Goal: Contribute content: Contribute content

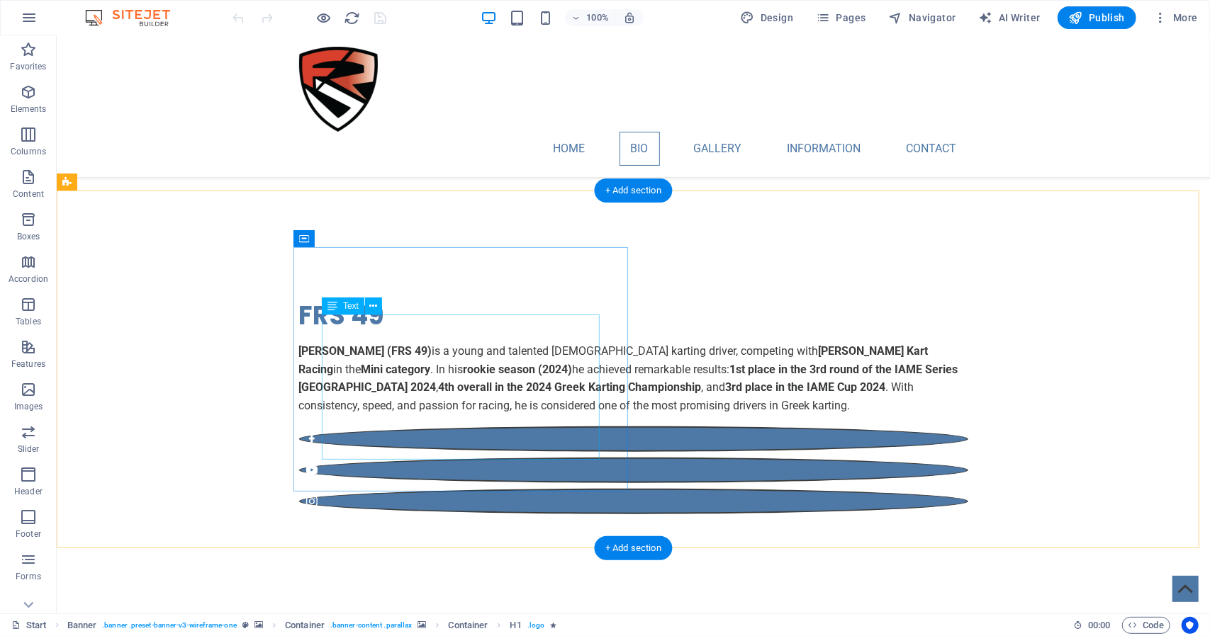
scroll to position [780, 0]
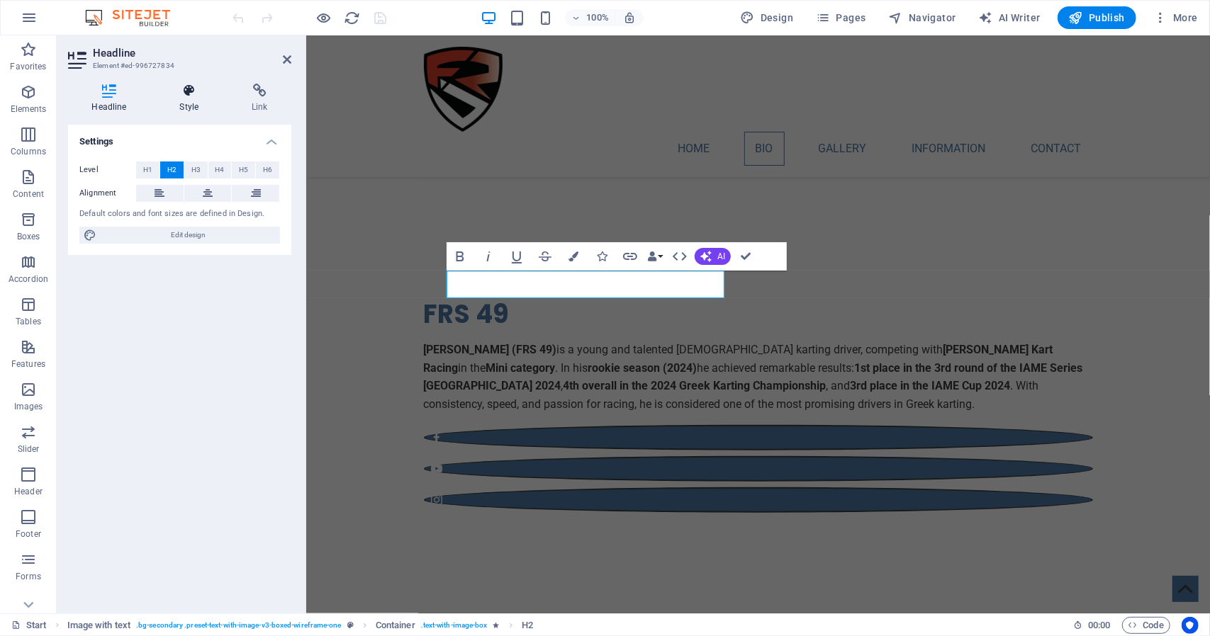
click at [183, 96] on icon at bounding box center [189, 91] width 67 height 14
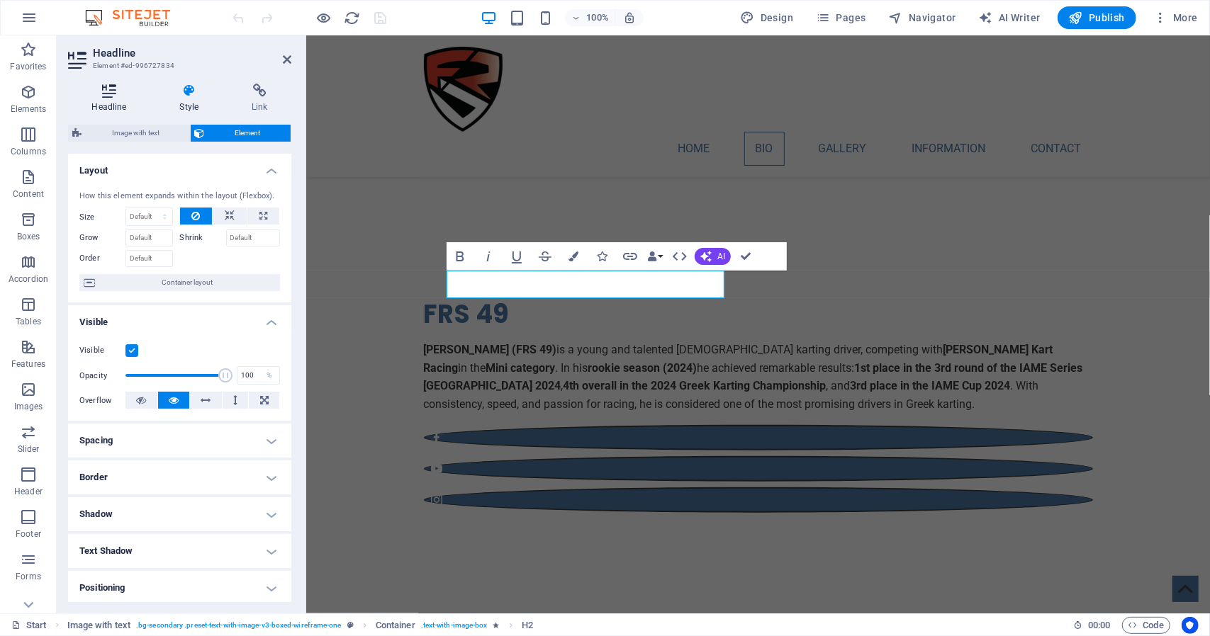
click at [105, 99] on h4 "Headline" at bounding box center [112, 99] width 88 height 30
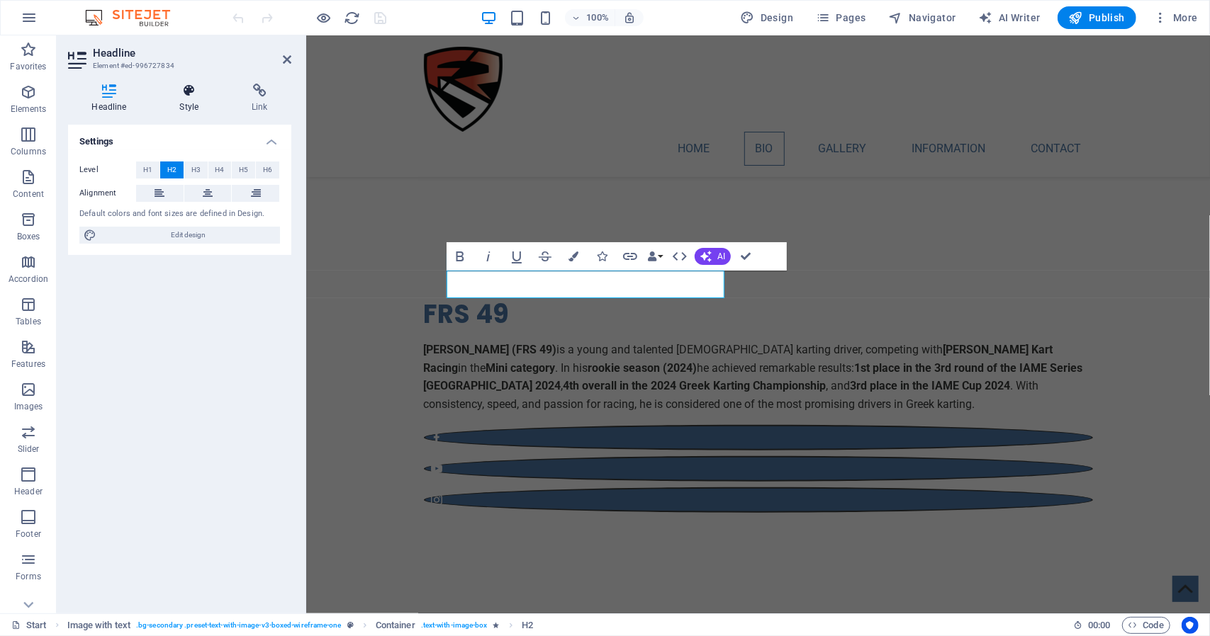
click at [190, 99] on h4 "Style" at bounding box center [192, 99] width 72 height 30
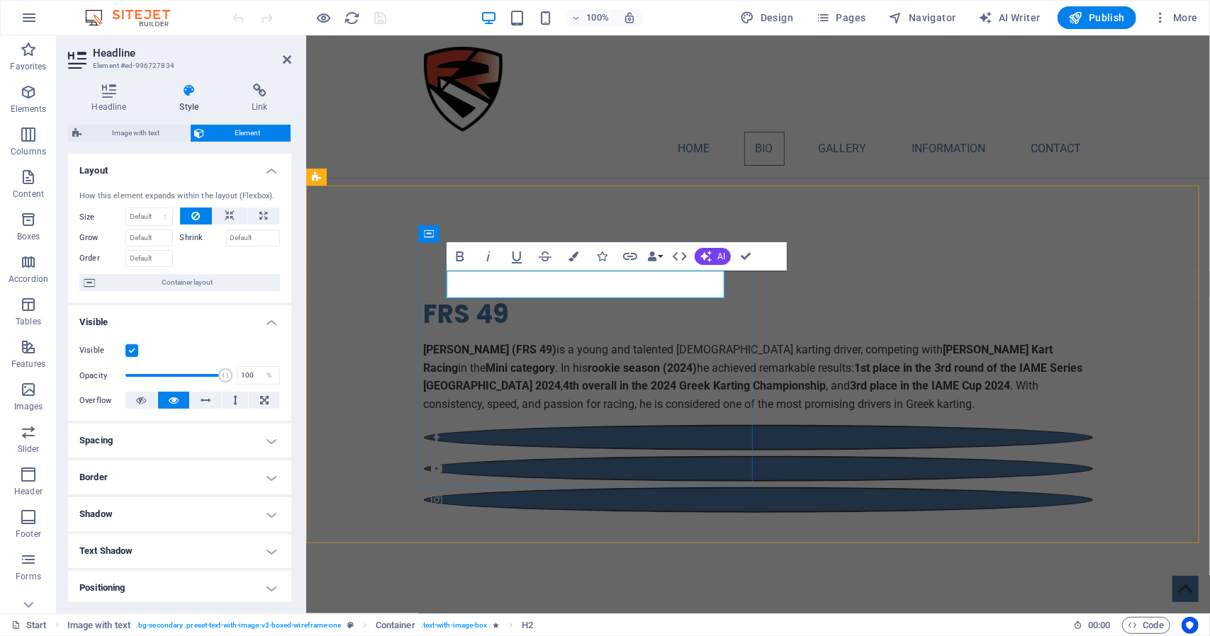
drag, startPoint x: 599, startPoint y: 286, endPoint x: 440, endPoint y: 293, distance: 158.9
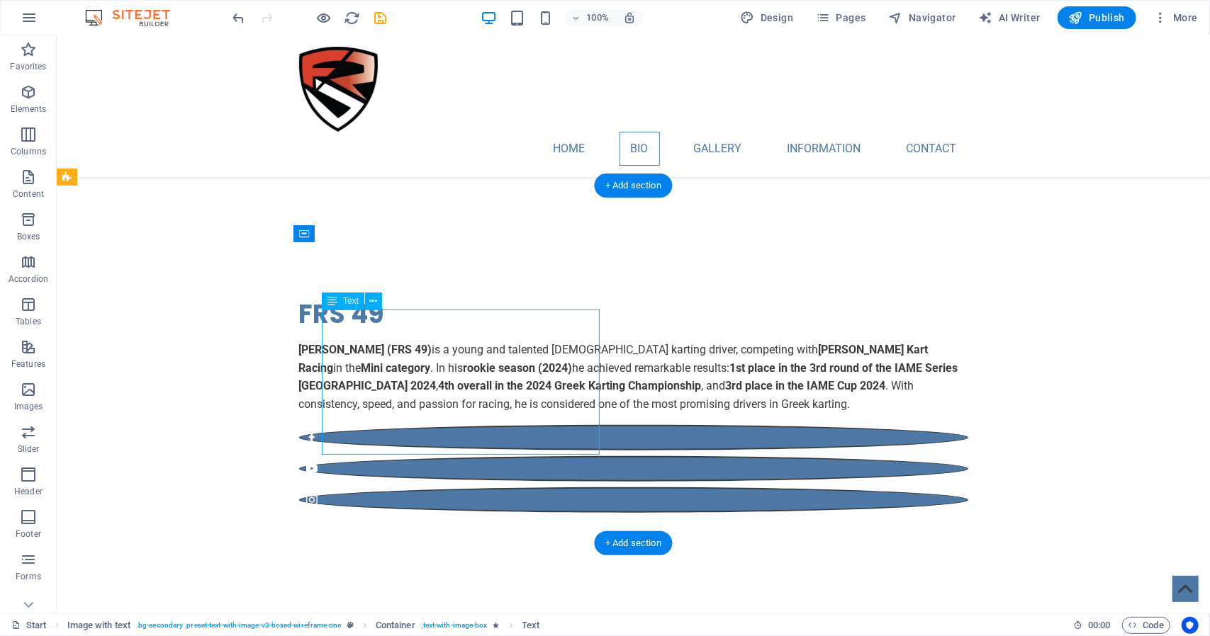
drag, startPoint x: 546, startPoint y: 444, endPoint x: 324, endPoint y: 352, distance: 239.9
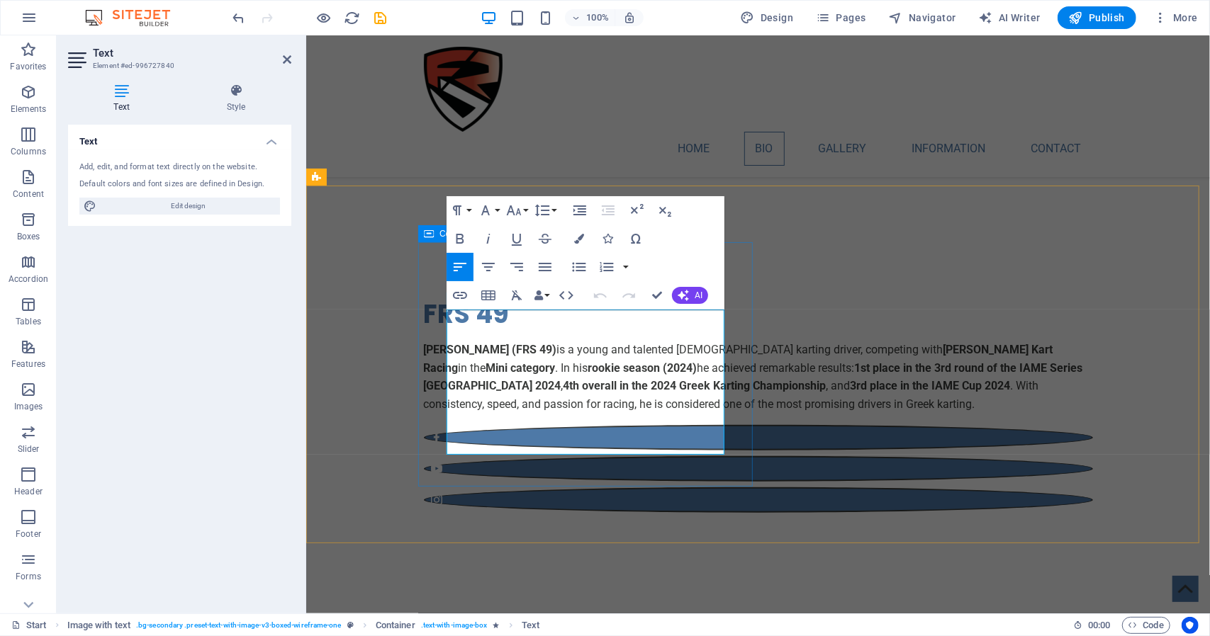
drag, startPoint x: 658, startPoint y: 447, endPoint x: 425, endPoint y: 321, distance: 265.4
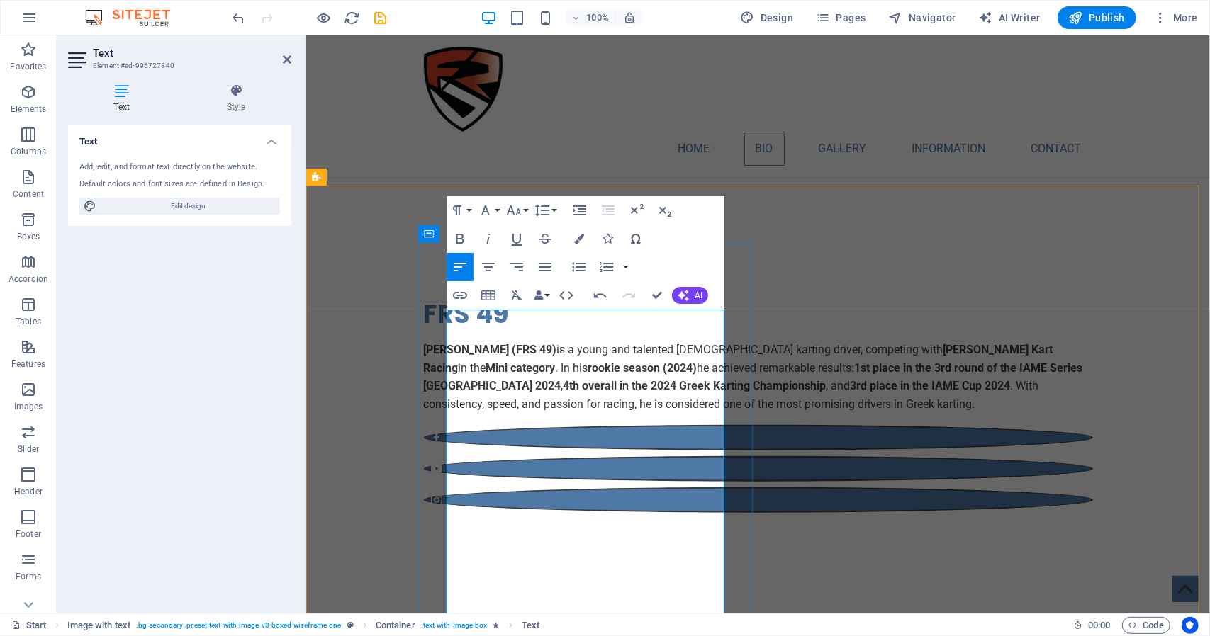
drag, startPoint x: 563, startPoint y: 354, endPoint x: 542, endPoint y: 340, distance: 25.6
drag, startPoint x: 505, startPoint y: 339, endPoint x: 524, endPoint y: 320, distance: 26.1
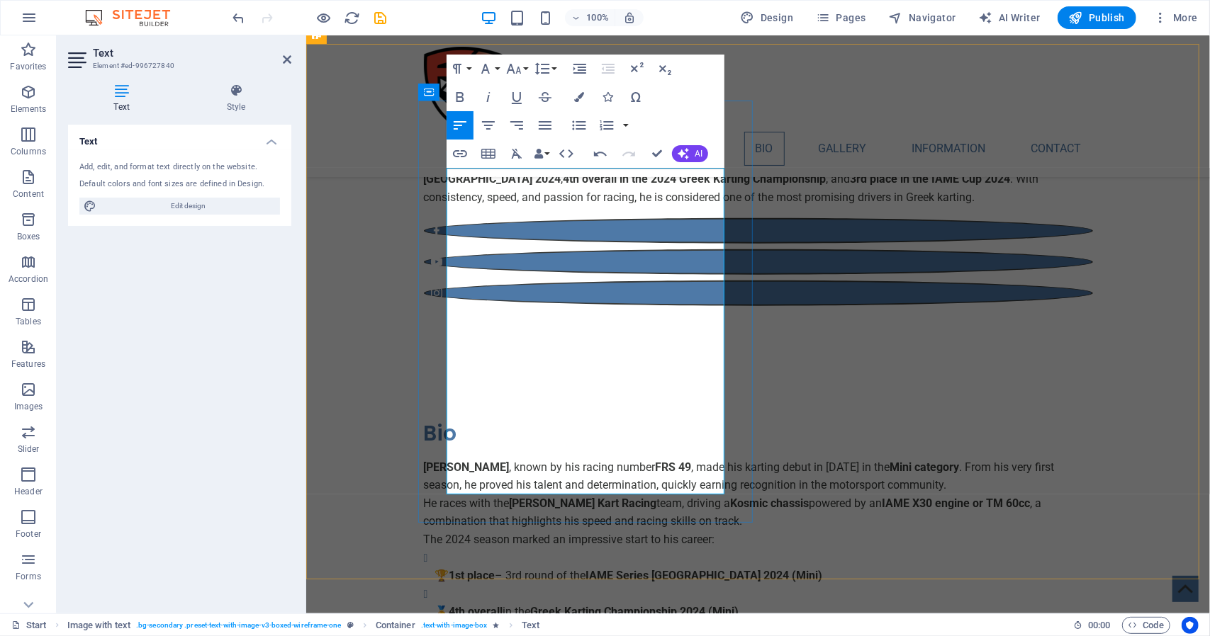
scroll to position [992, 0]
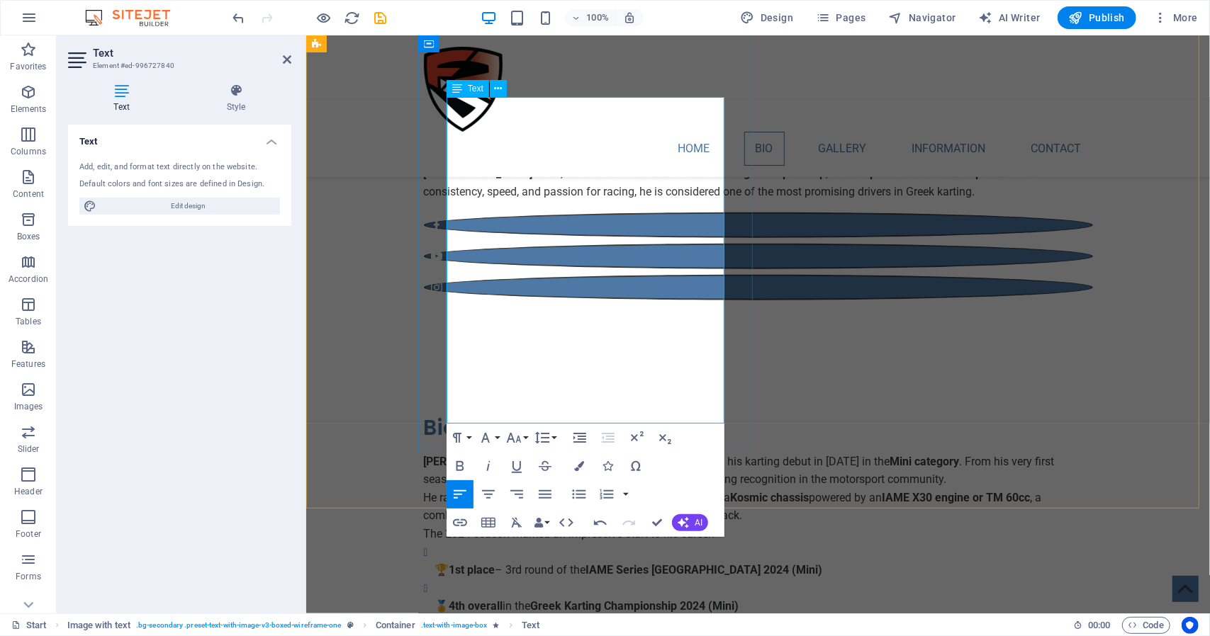
drag, startPoint x: 720, startPoint y: 344, endPoint x: 447, endPoint y: 271, distance: 282.5
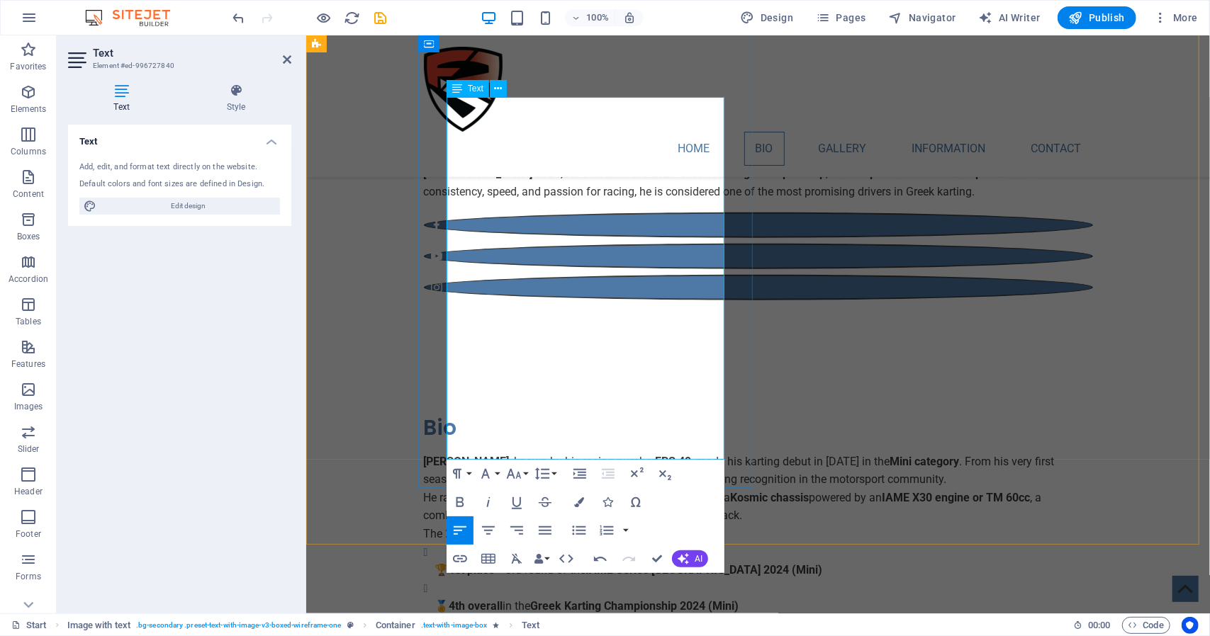
drag, startPoint x: 636, startPoint y: 266, endPoint x: 473, endPoint y: 293, distance: 164.5
click at [466, 556] on icon "button" at bounding box center [459, 559] width 17 height 17
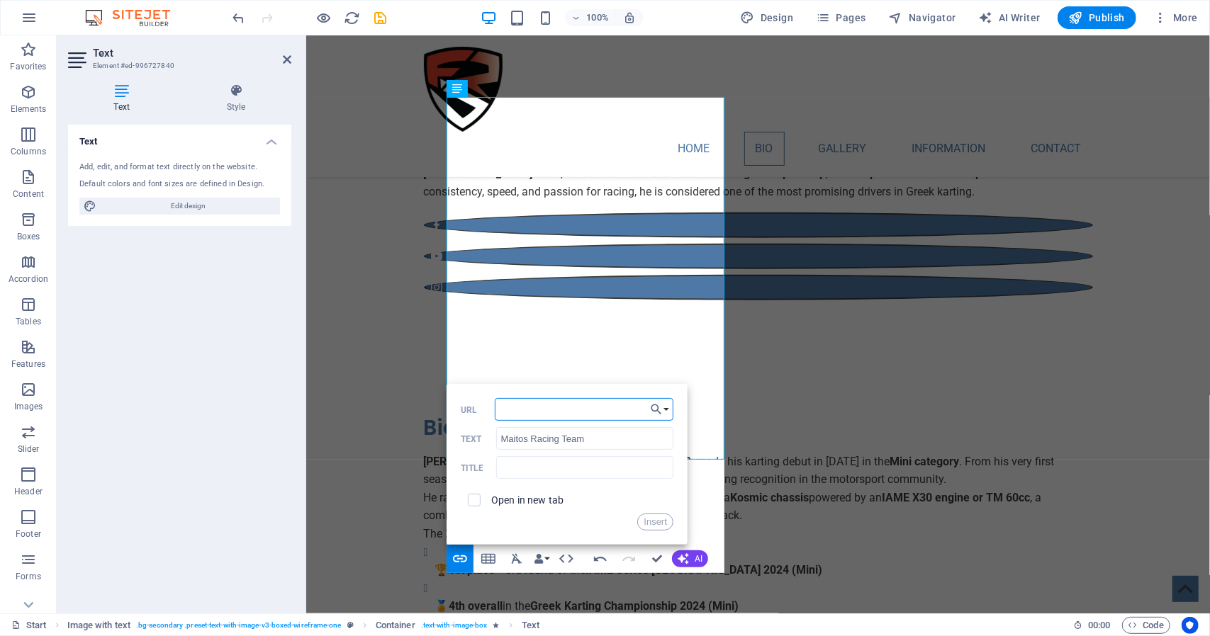
click at [530, 415] on input "URL" at bounding box center [584, 409] width 179 height 23
paste input "http://www.maitosracing.com/"
type input "http://www.maitosracing.com/"
click at [472, 501] on input "checkbox" at bounding box center [472, 498] width 13 height 13
checkbox input "true"
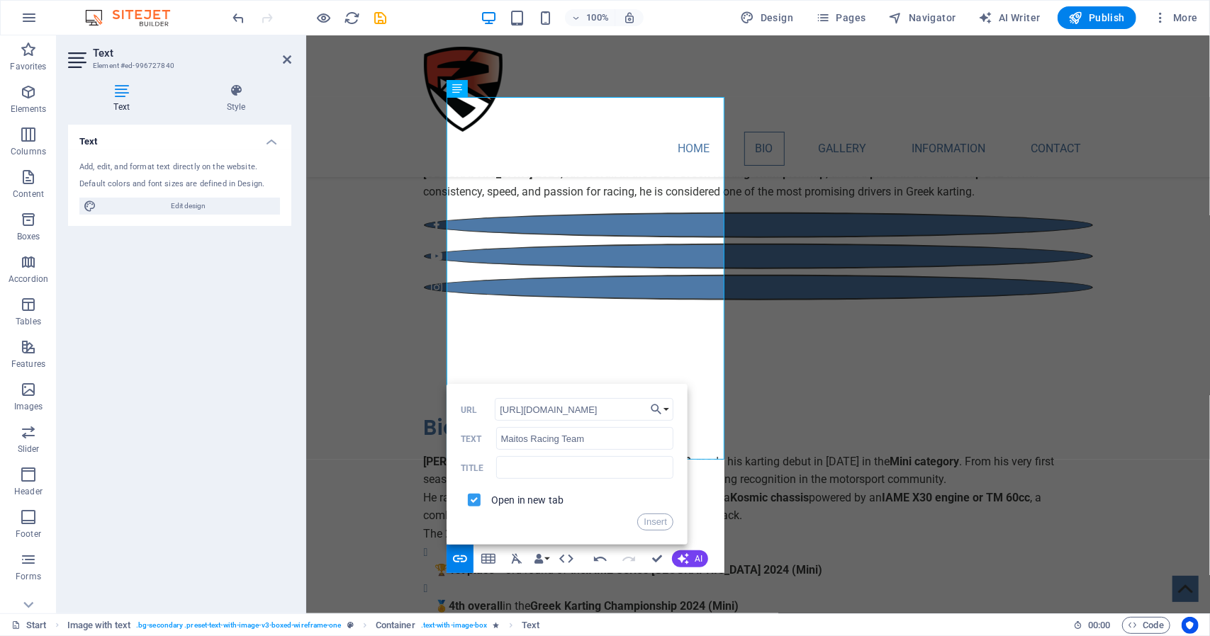
click at [704, 502] on div "Paragraph Format Normal Heading 1 Heading 2 Heading 3 Heading 4 Heading 5 Headi…" at bounding box center [586, 516] width 278 height 113
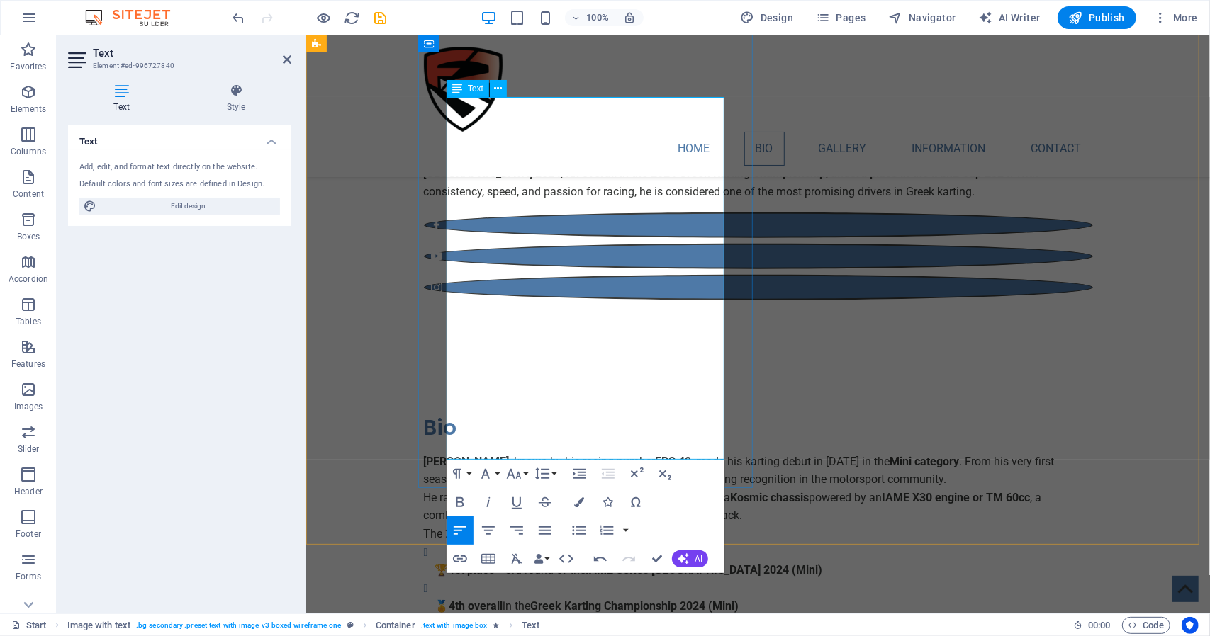
checkbox input "false"
click at [459, 565] on icon "button" at bounding box center [459, 559] width 17 height 17
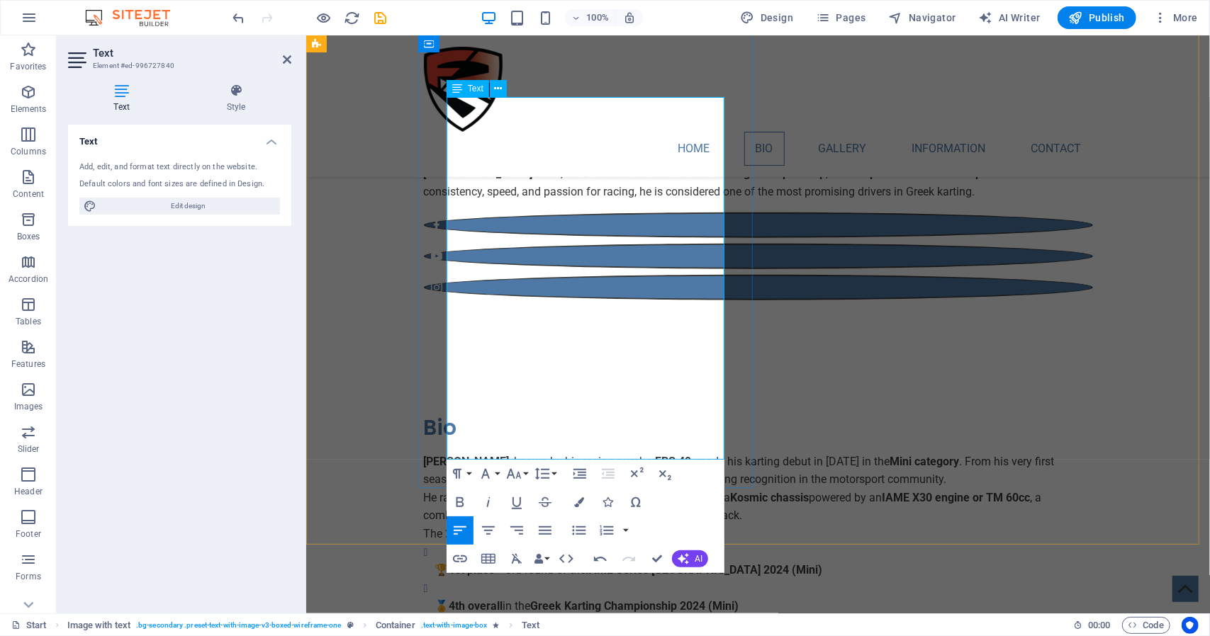
drag, startPoint x: 634, startPoint y: 274, endPoint x: 474, endPoint y: 292, distance: 160.5
type input "Maitos Racing Team"
click at [458, 561] on icon "button" at bounding box center [459, 559] width 17 height 17
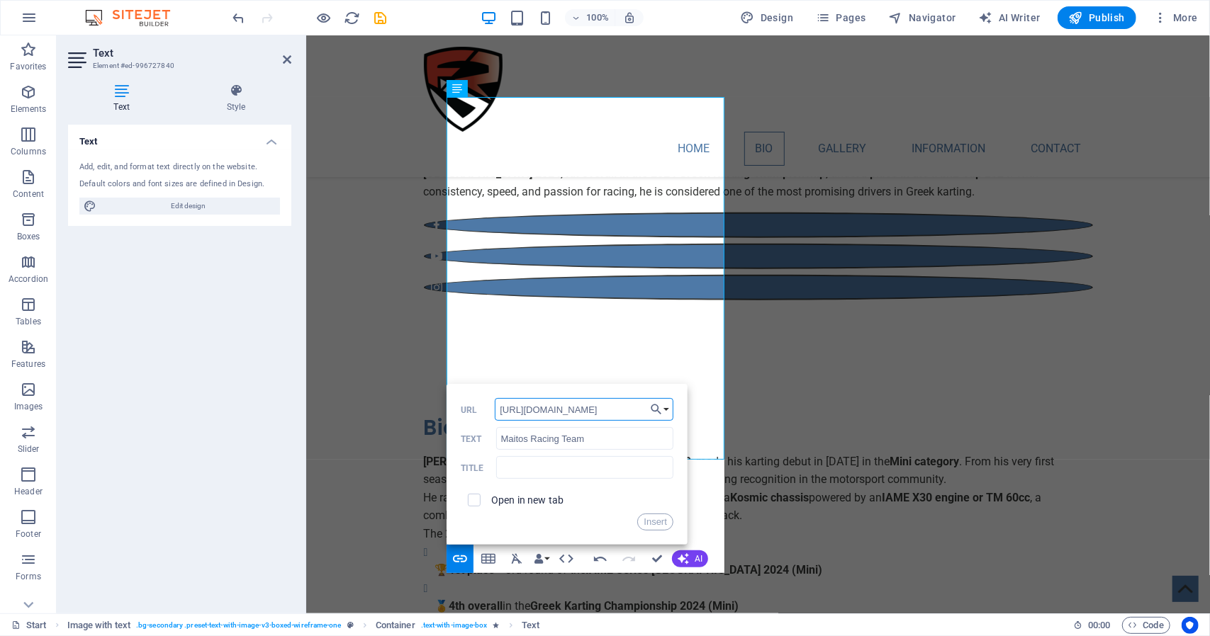
type input "http://www.maitosracing.com/"
click at [479, 498] on span at bounding box center [474, 500] width 13 height 13
click at [475, 500] on input "checkbox" at bounding box center [472, 498] width 13 height 13
checkbox input "true"
click at [643, 519] on button "Insert" at bounding box center [655, 522] width 36 height 17
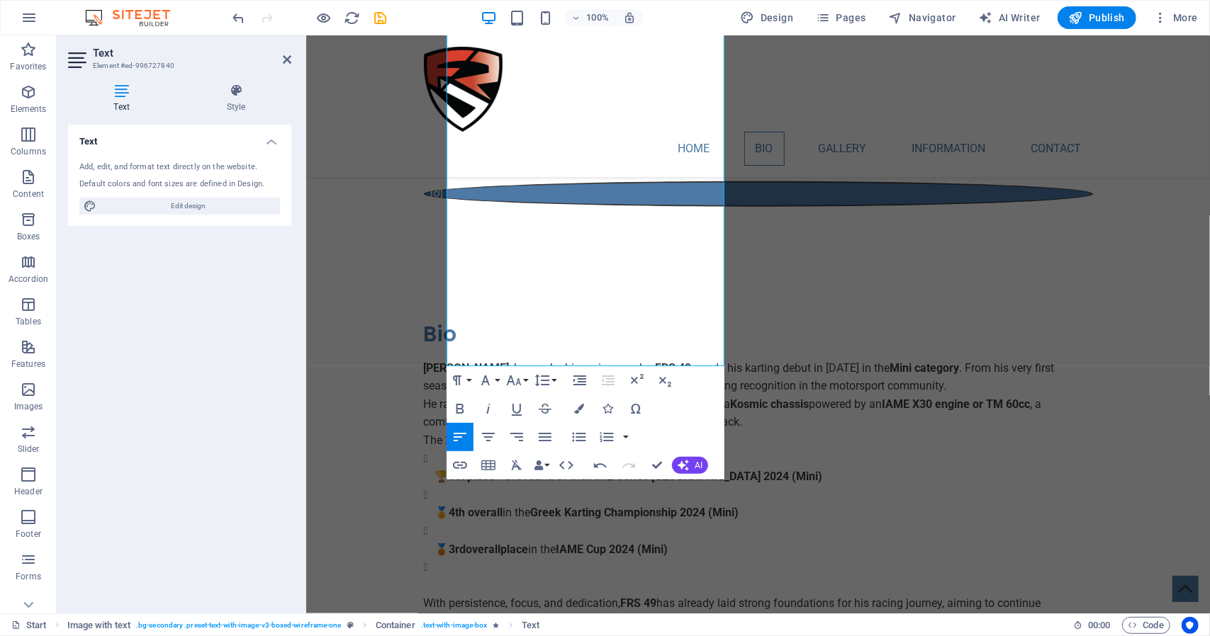
scroll to position [1063, 0]
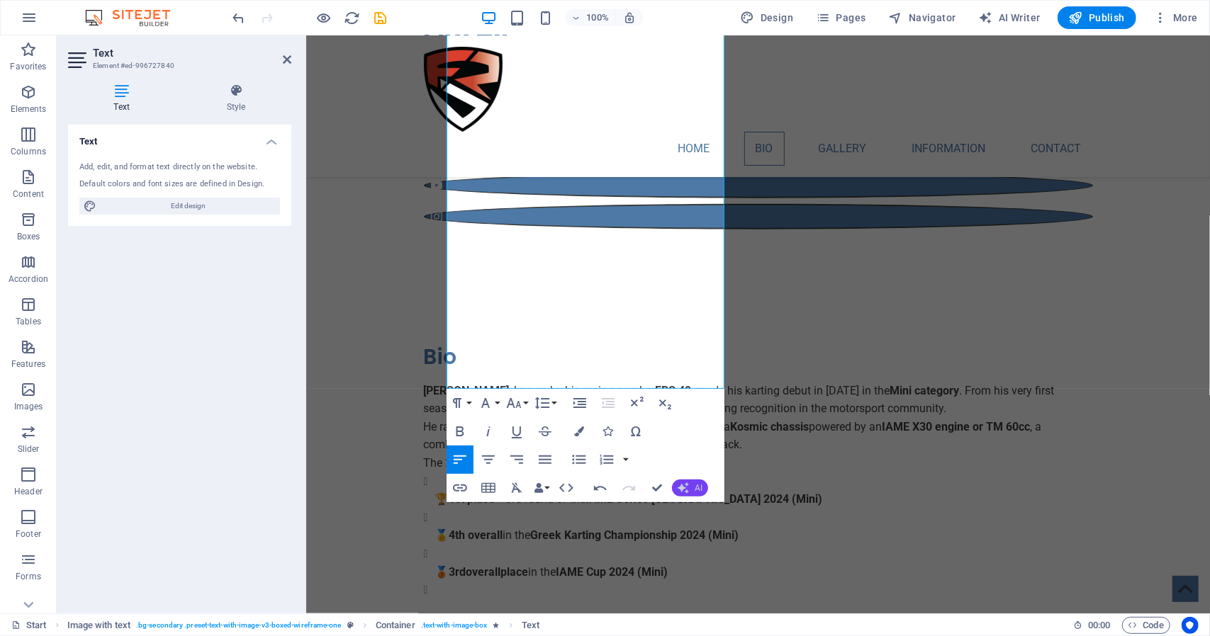
click at [682, 491] on icon "button" at bounding box center [683, 488] width 11 height 11
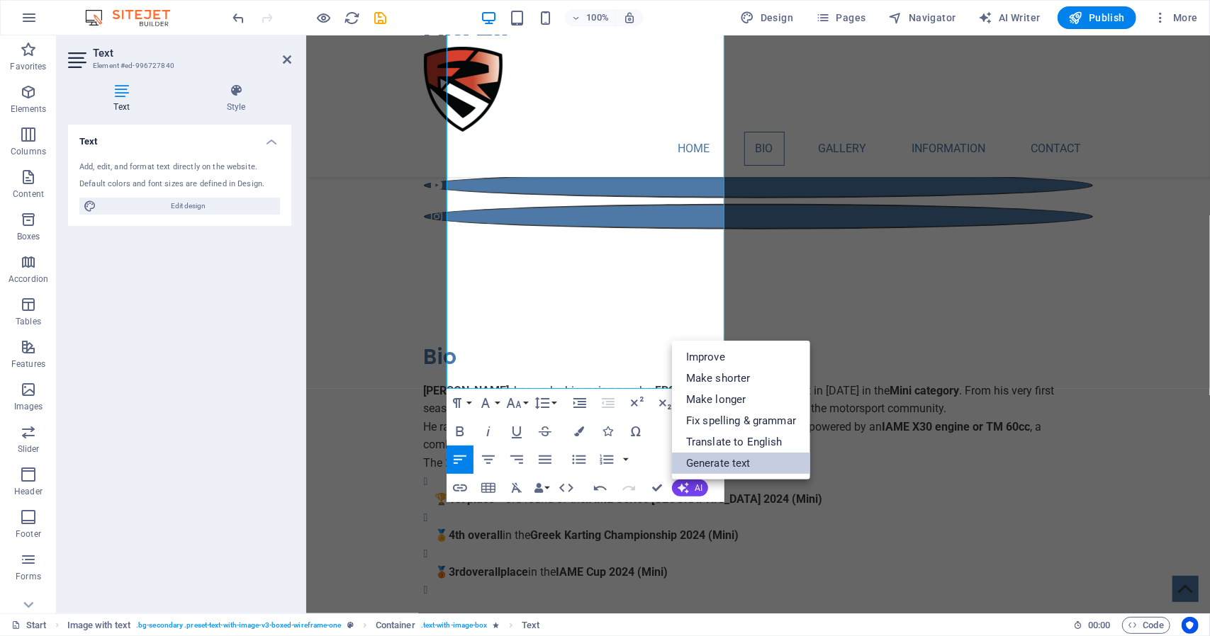
click at [695, 459] on link "Generate text" at bounding box center [741, 463] width 138 height 21
select select "English"
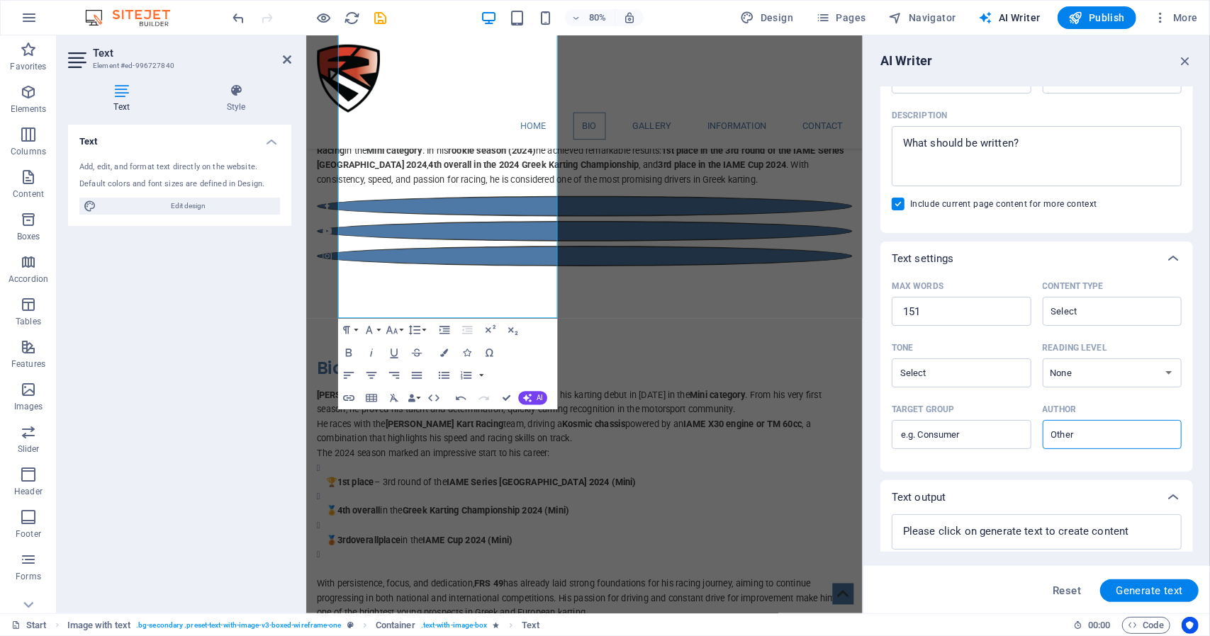
scroll to position [207, 0]
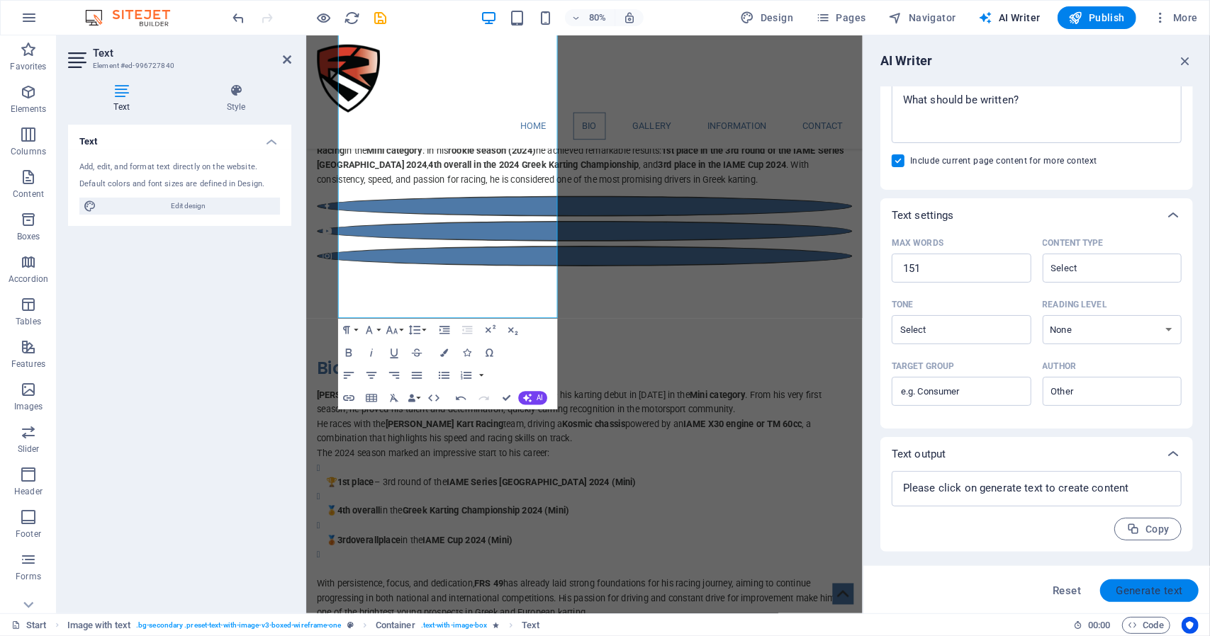
click at [1135, 595] on span "Generate text" at bounding box center [1149, 590] width 67 height 11
type textarea "x"
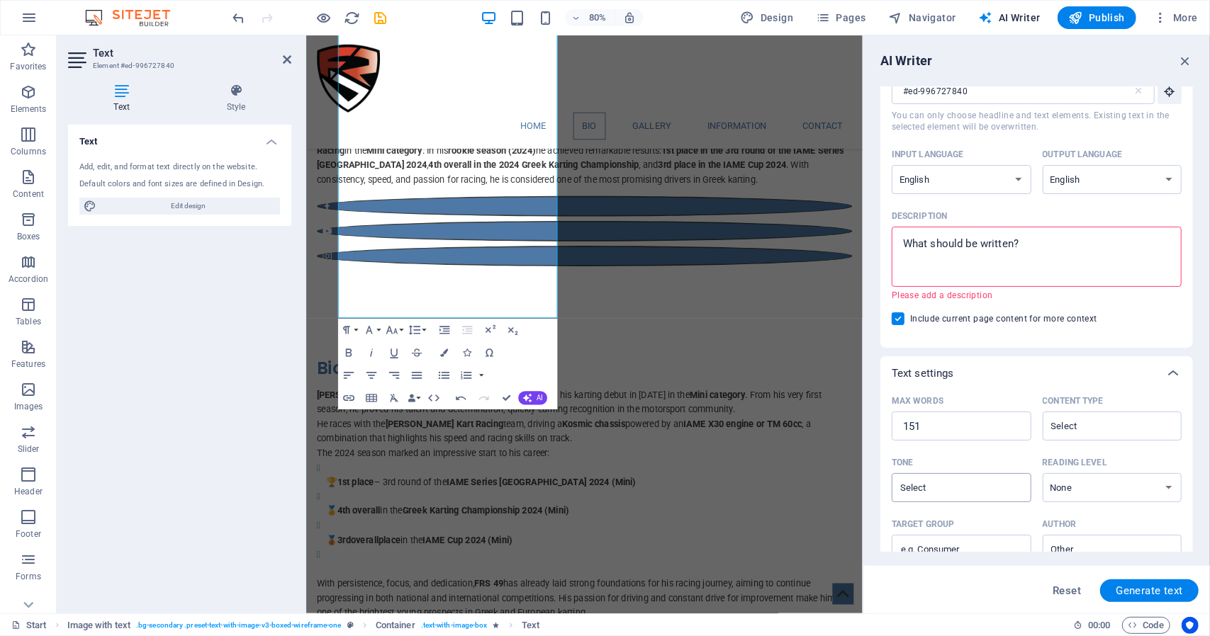
scroll to position [0, 0]
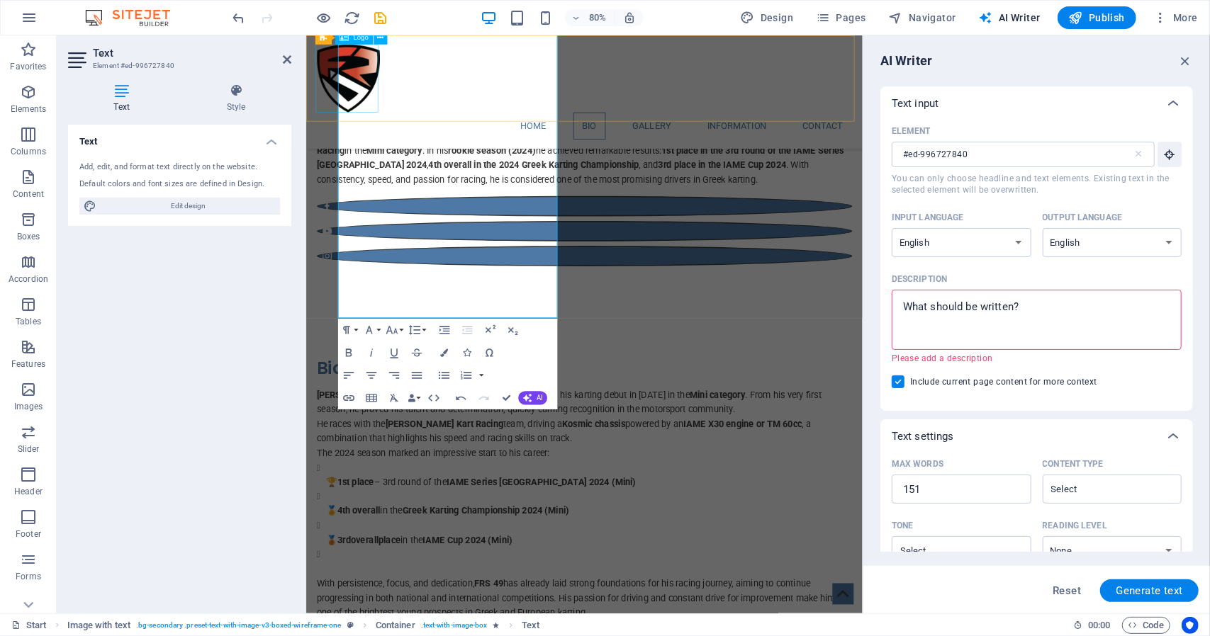
drag, startPoint x: 558, startPoint y: 376, endPoint x: 339, endPoint y: 118, distance: 337.9
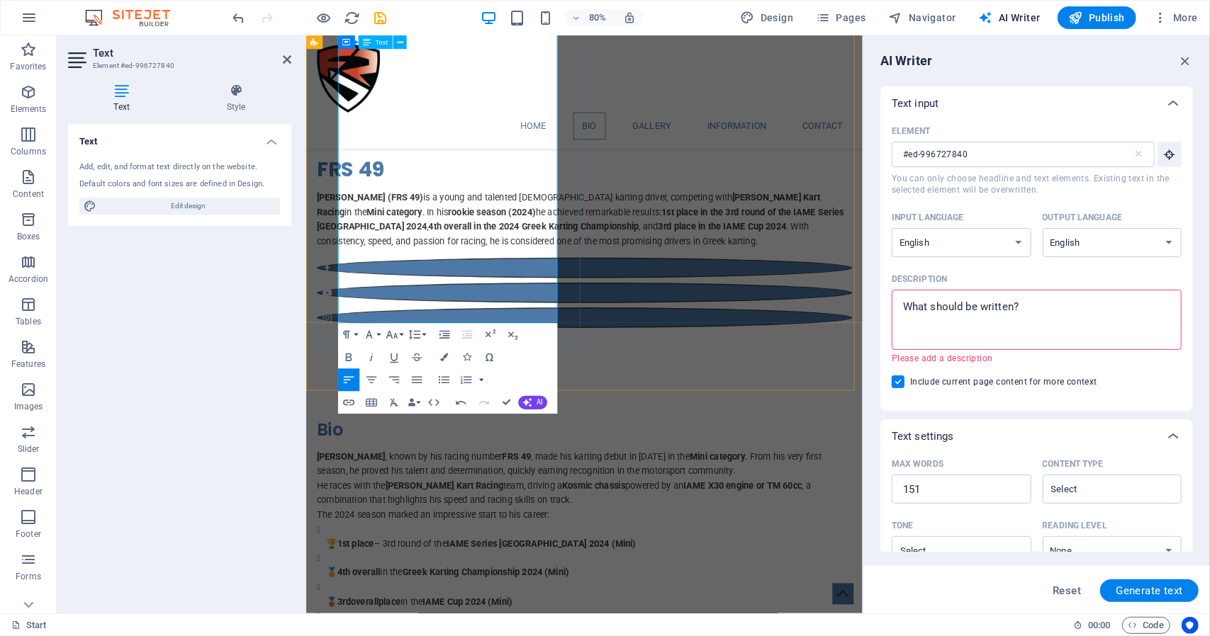
scroll to position [982, 0]
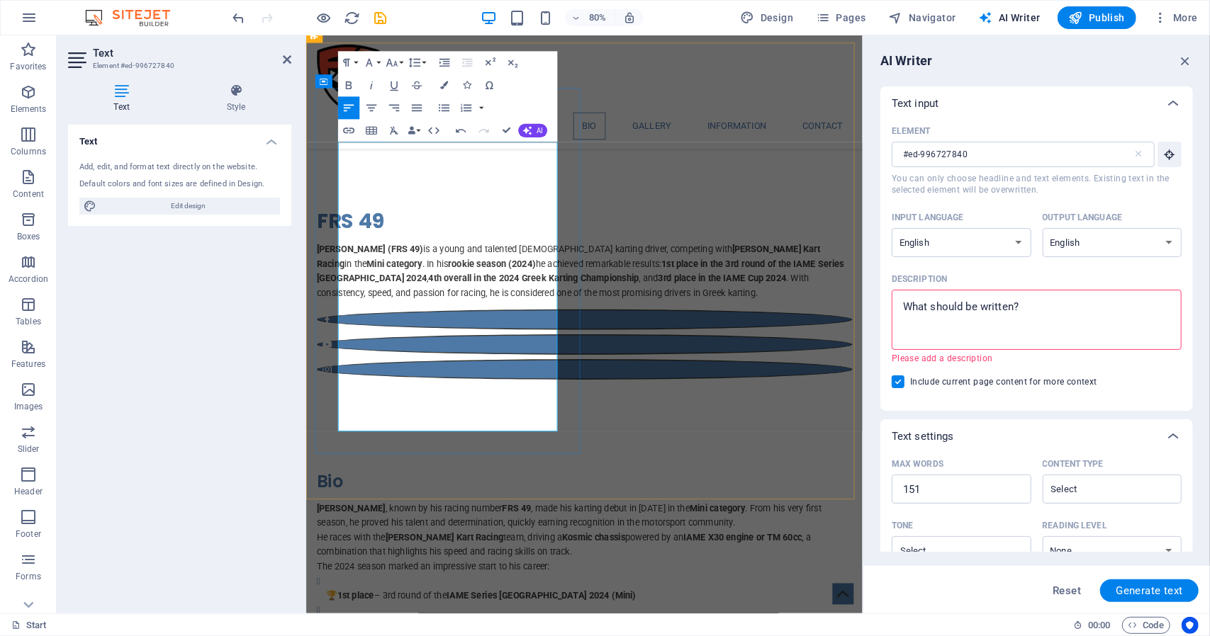
drag, startPoint x: 566, startPoint y: 525, endPoint x: 344, endPoint y: 175, distance: 414.5
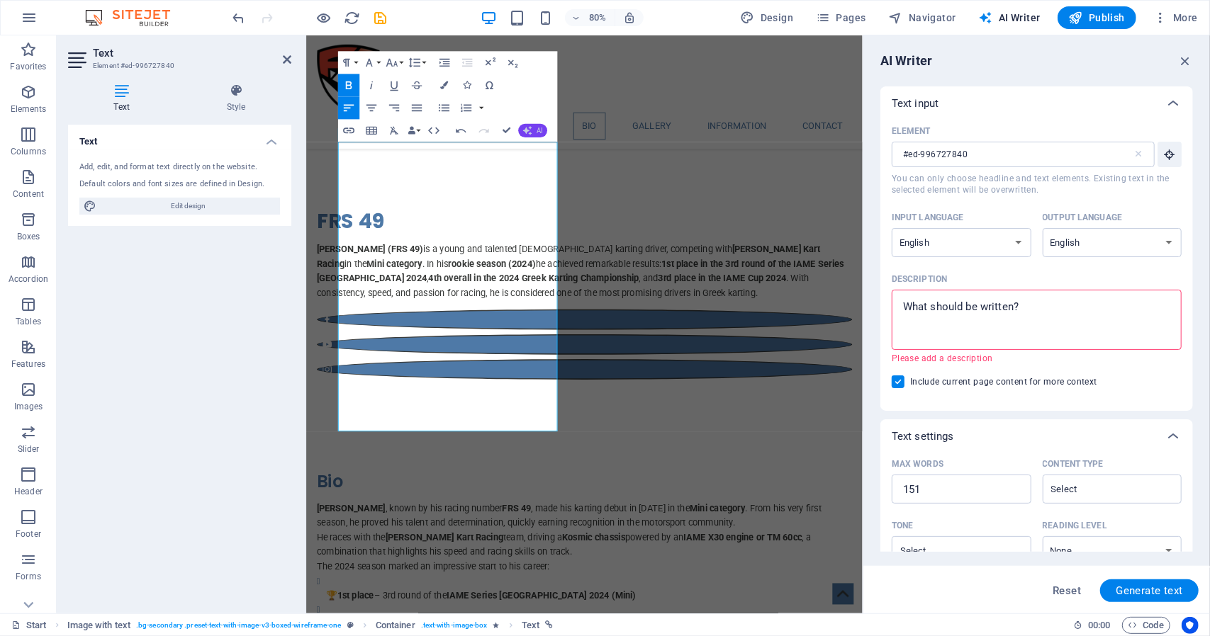
click at [529, 130] on icon "button" at bounding box center [527, 130] width 9 height 9
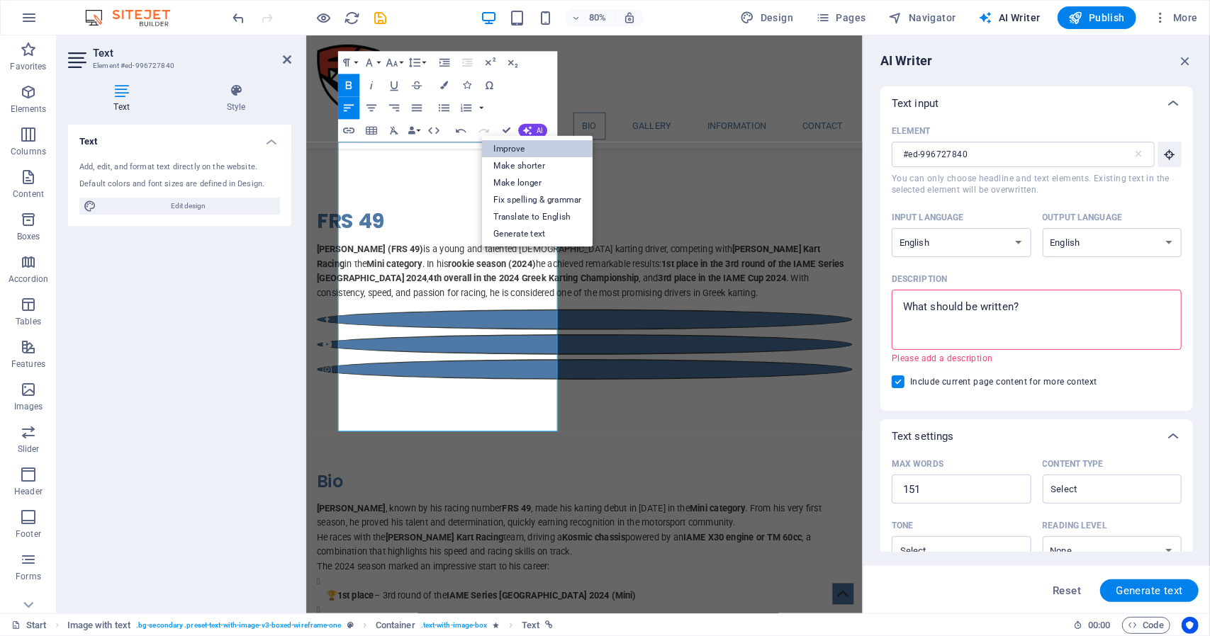
click at [534, 147] on link "Improve" at bounding box center [537, 148] width 111 height 17
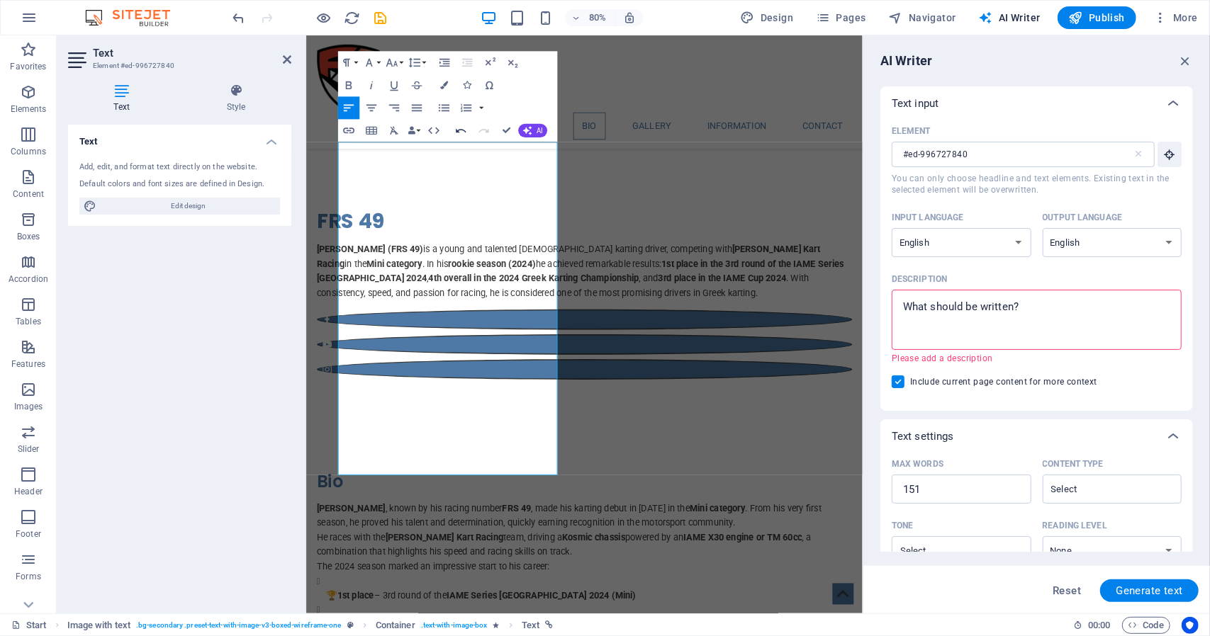
click at [459, 132] on icon "button" at bounding box center [461, 130] width 10 height 4
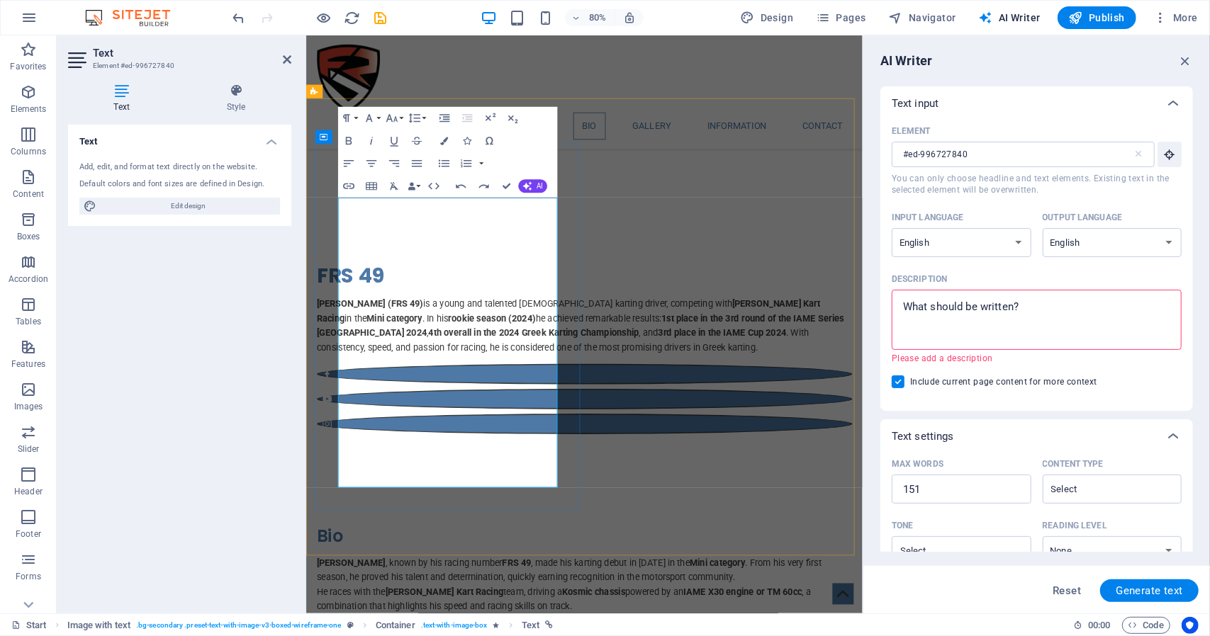
scroll to position [911, 0]
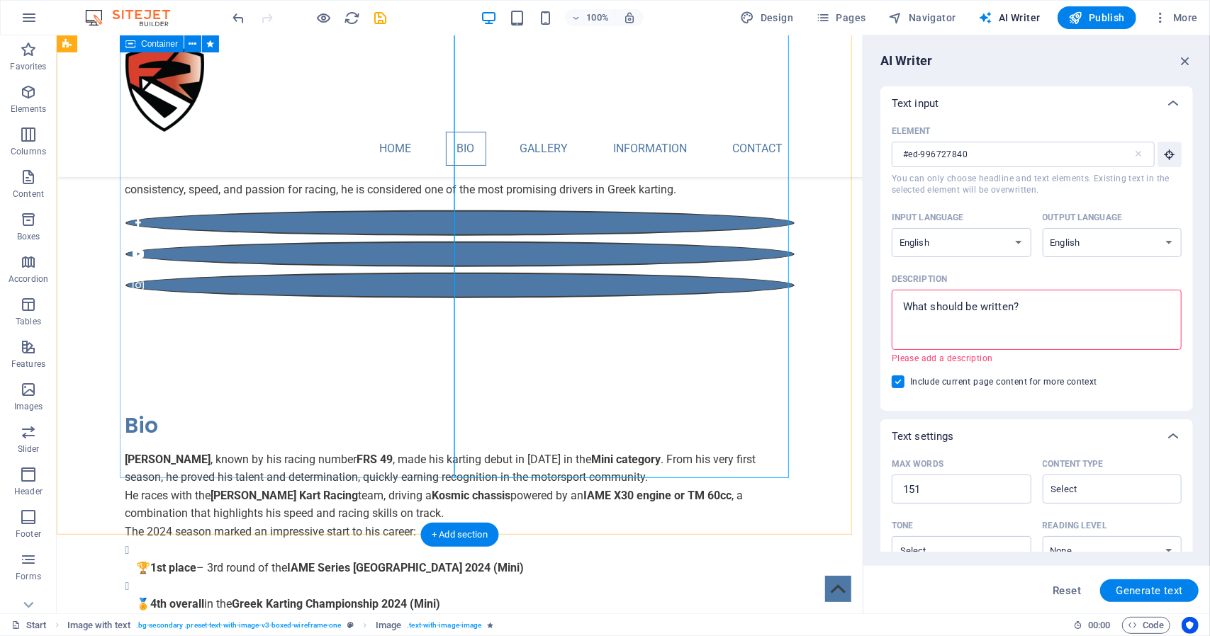
scroll to position [992, 0]
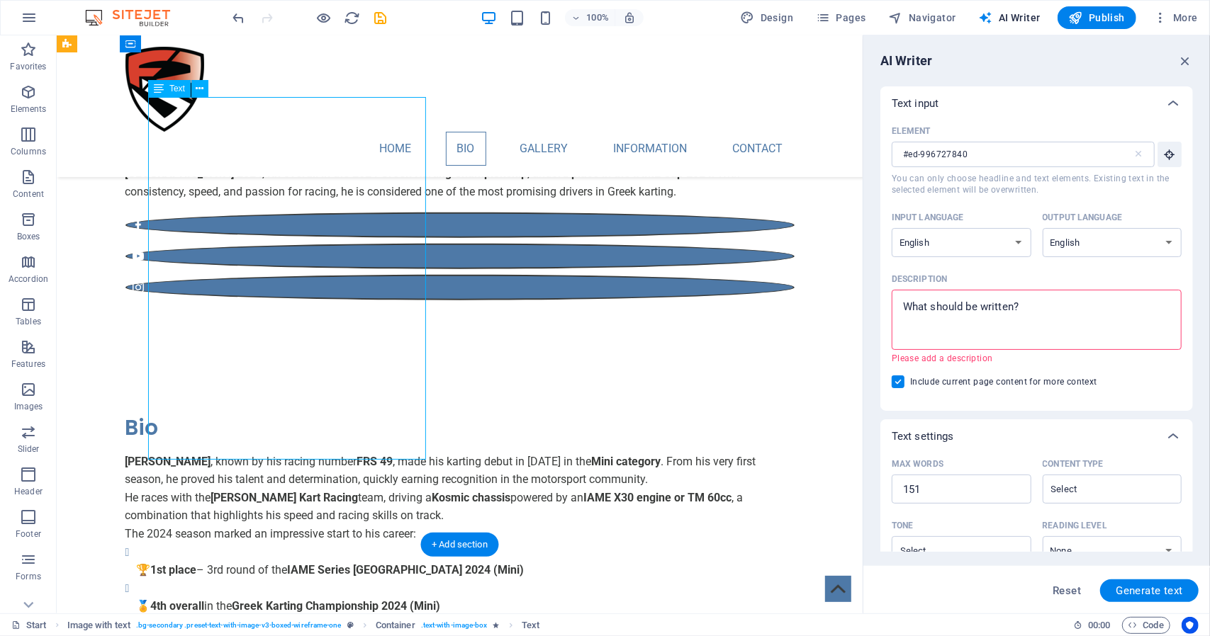
drag, startPoint x: 327, startPoint y: 218, endPoint x: 310, endPoint y: 217, distance: 16.4
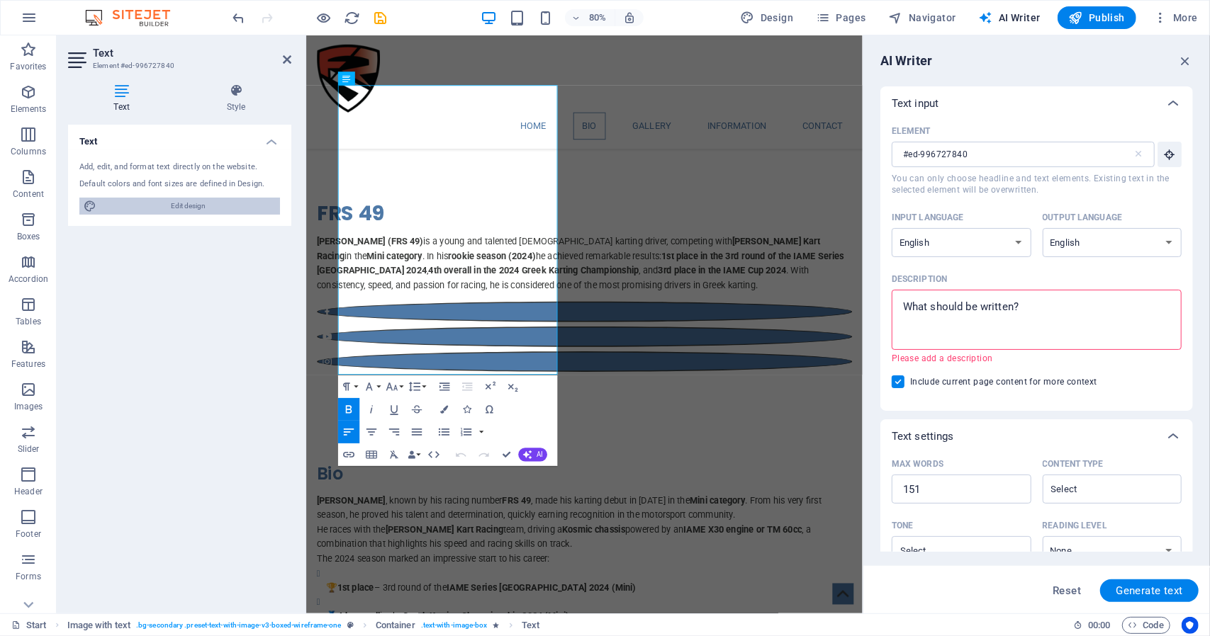
scroll to position [1053, 0]
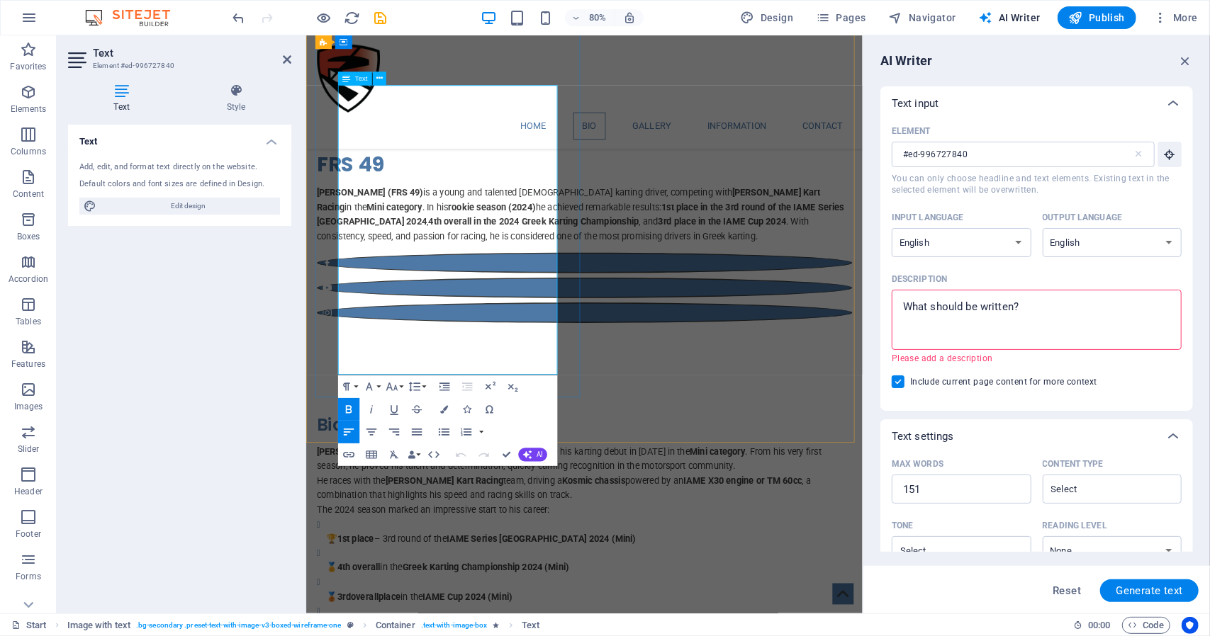
drag, startPoint x: 468, startPoint y: 213, endPoint x: 523, endPoint y: 218, distance: 54.8
click at [352, 412] on icon "button" at bounding box center [348, 409] width 13 height 13
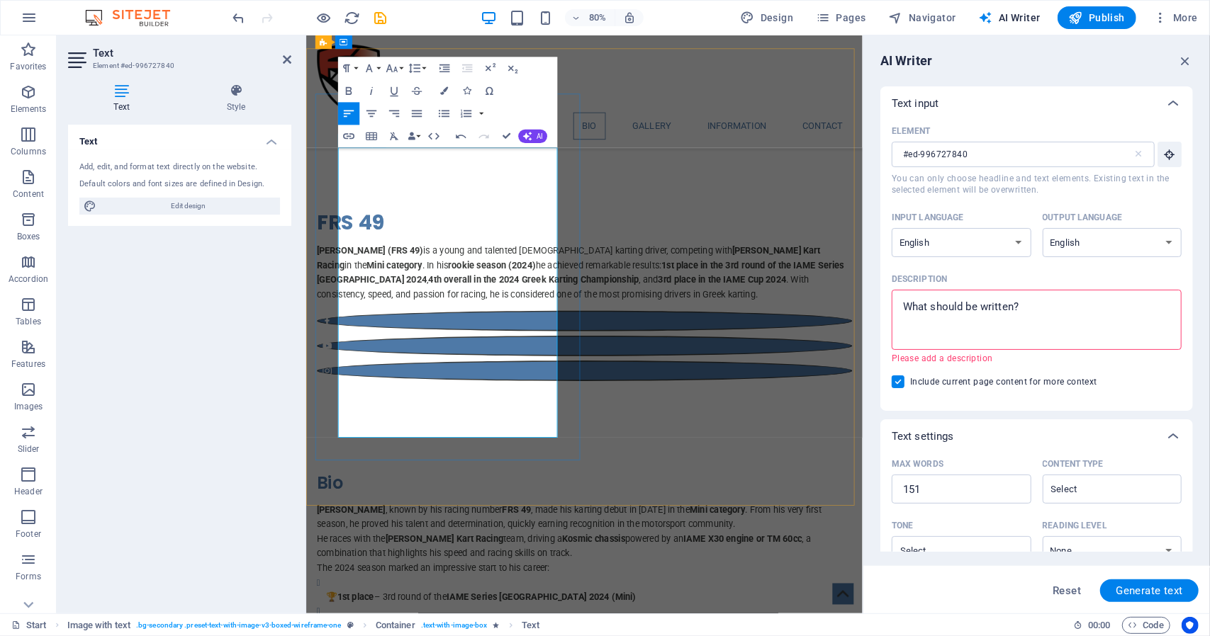
scroll to position [911, 0]
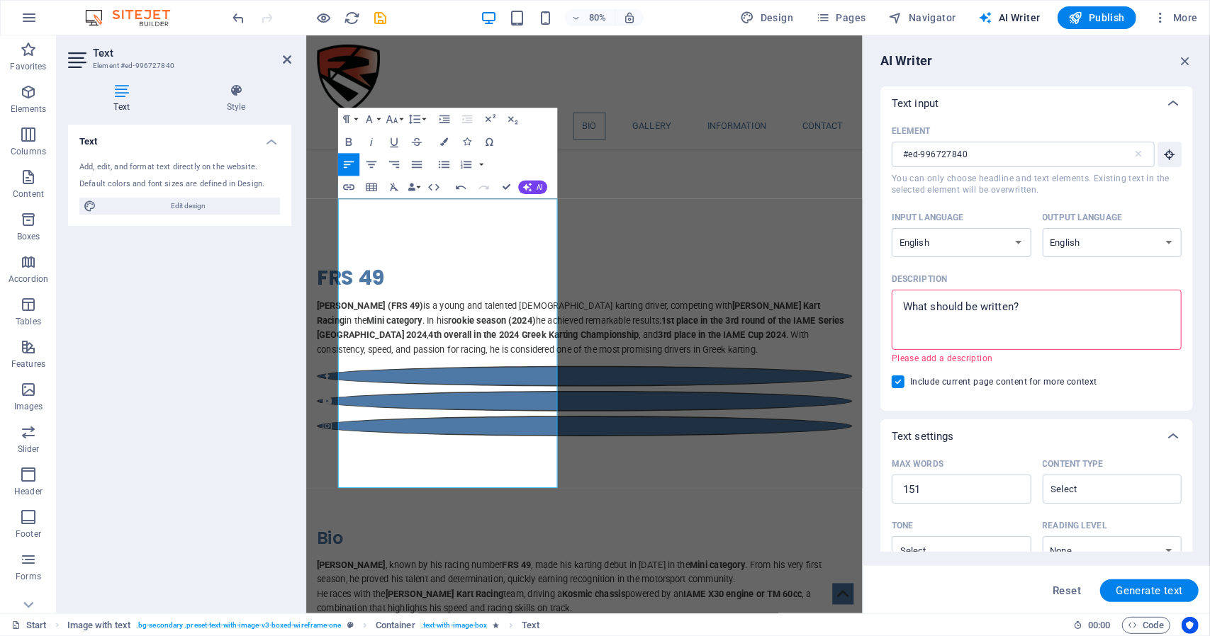
click at [1205, 22] on div "80% Design Pages Navigator AI Writer Publish More" at bounding box center [605, 18] width 1208 height 34
click at [1179, 12] on span "More" at bounding box center [1175, 18] width 45 height 14
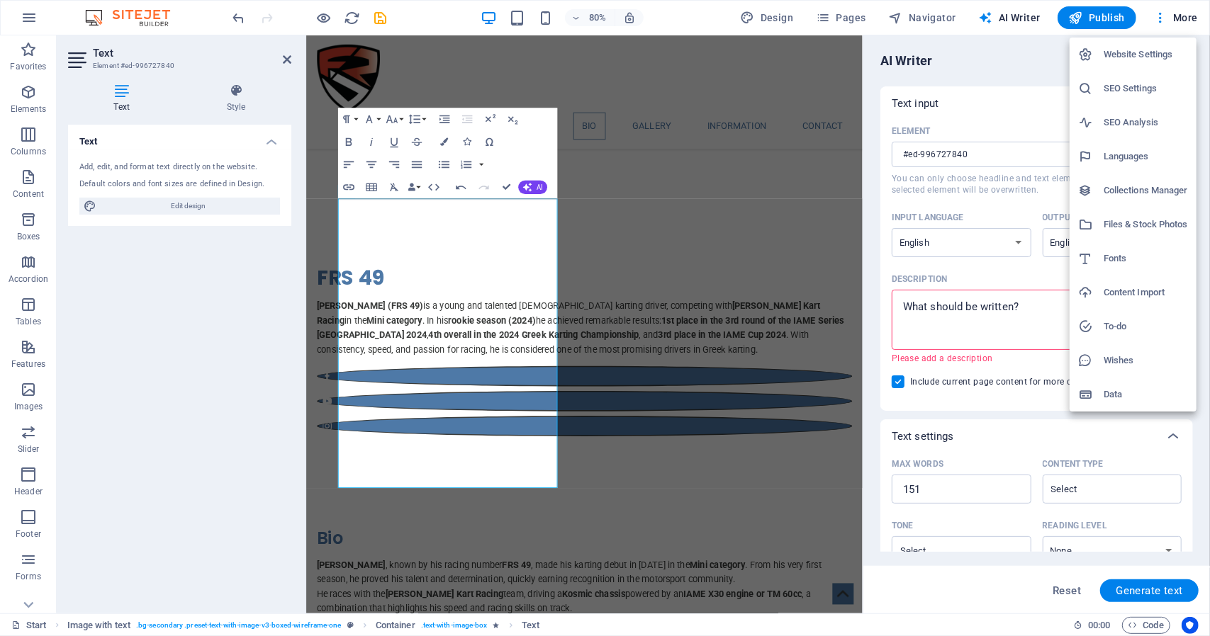
click at [1142, 91] on h6 "SEO Settings" at bounding box center [1146, 88] width 84 height 17
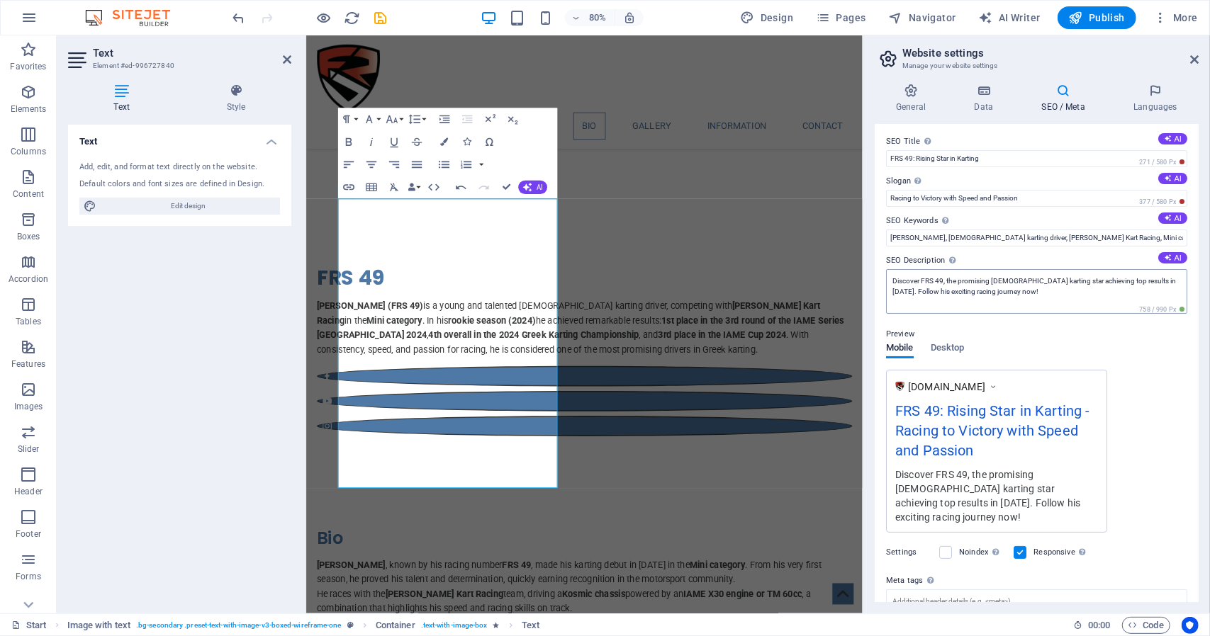
scroll to position [0, 0]
click at [1169, 179] on button "AI" at bounding box center [1172, 181] width 29 height 11
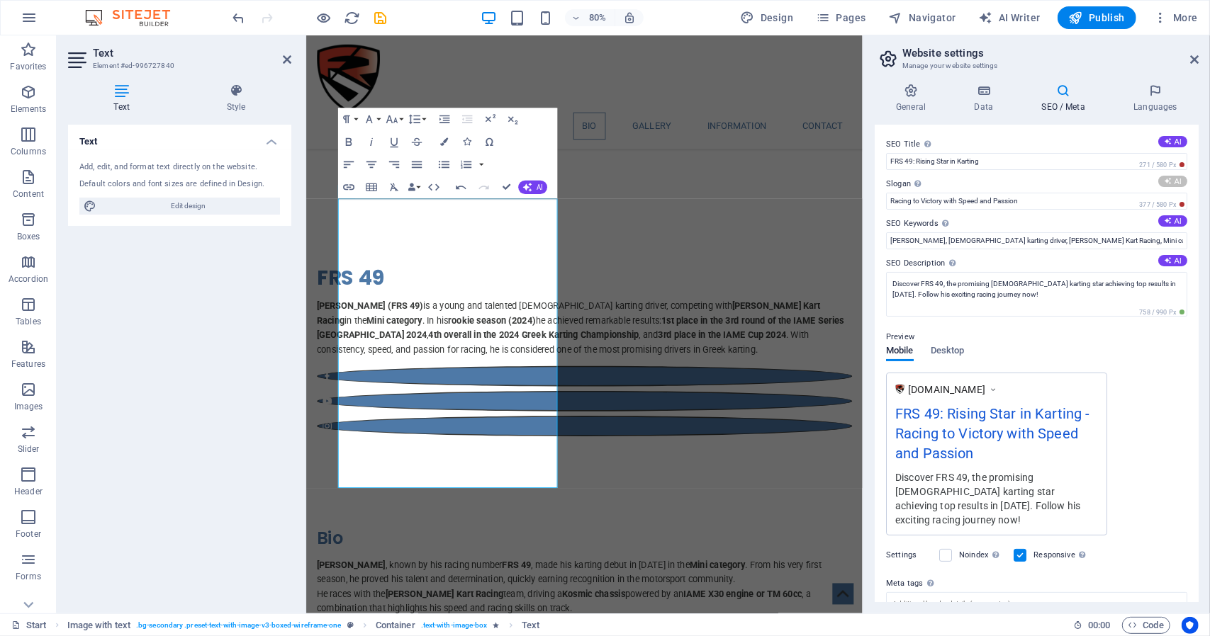
type input "Race into the Future: Fast, Focused, Fearless"
click at [1165, 142] on icon at bounding box center [1168, 141] width 8 height 8
click at [1172, 223] on button "AI" at bounding box center [1172, 220] width 29 height 11
type input "Fotios Raphael Syngounas, Greek karting driver, Maitos Kosmic Kart Racing, IAME…"
click at [1177, 259] on button "AI" at bounding box center [1172, 260] width 29 height 11
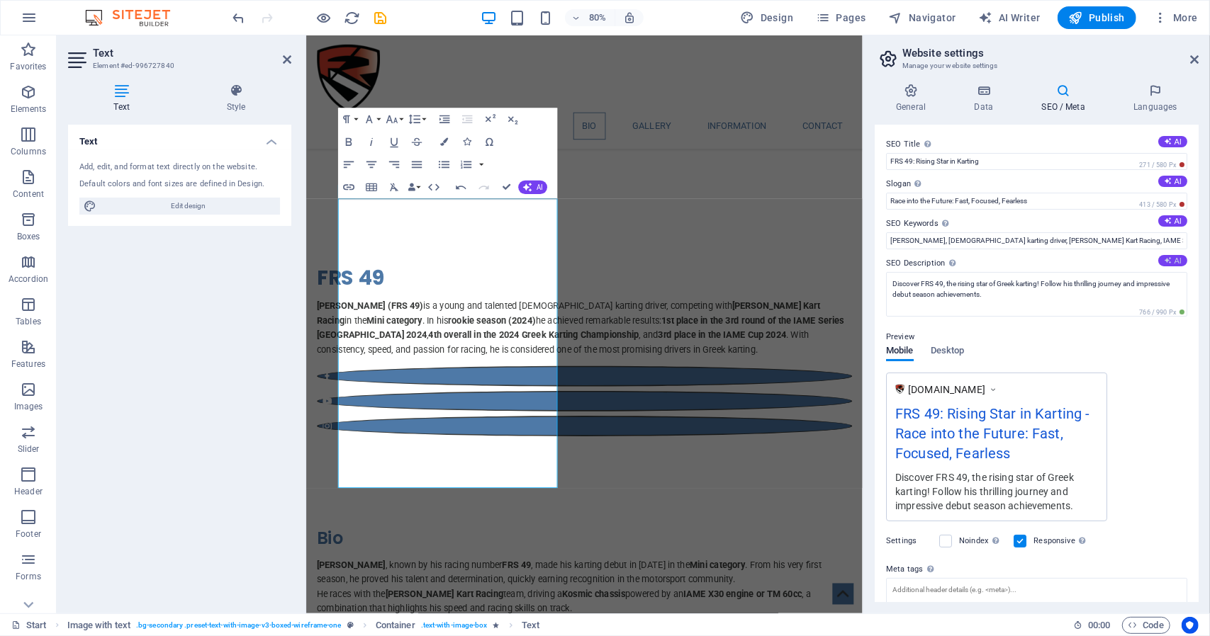
click at [1177, 259] on button "AI" at bounding box center [1172, 260] width 29 height 11
type textarea "Discover FRS 49, the rising Greek karting star making waves in 2024 with impres…"
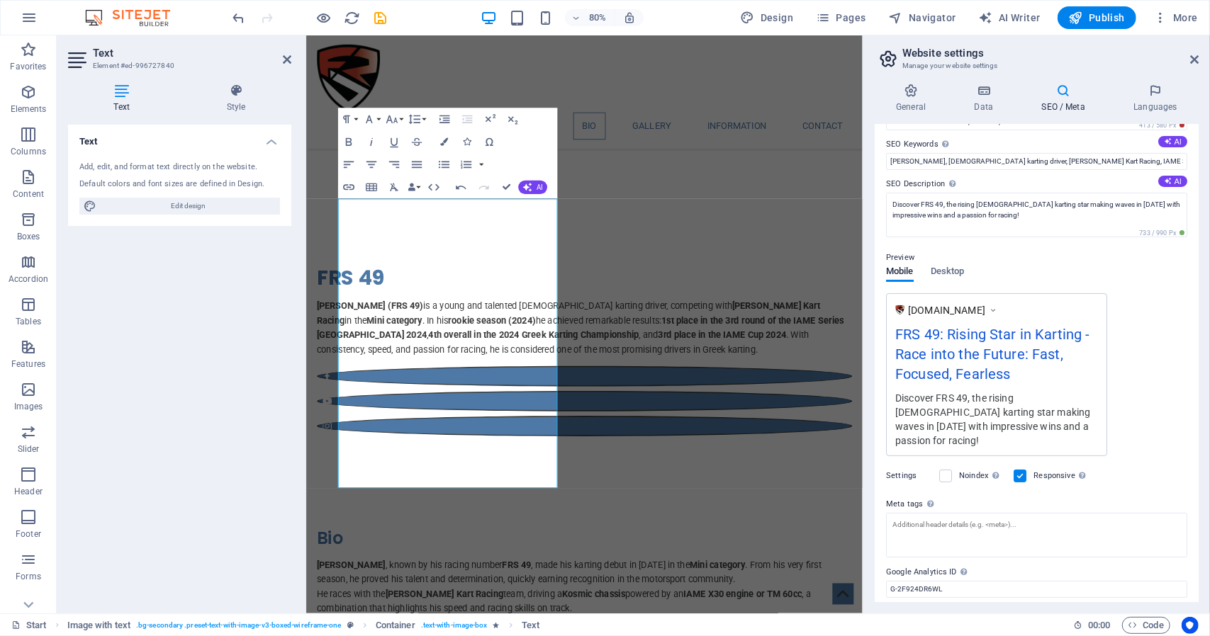
scroll to position [110, 0]
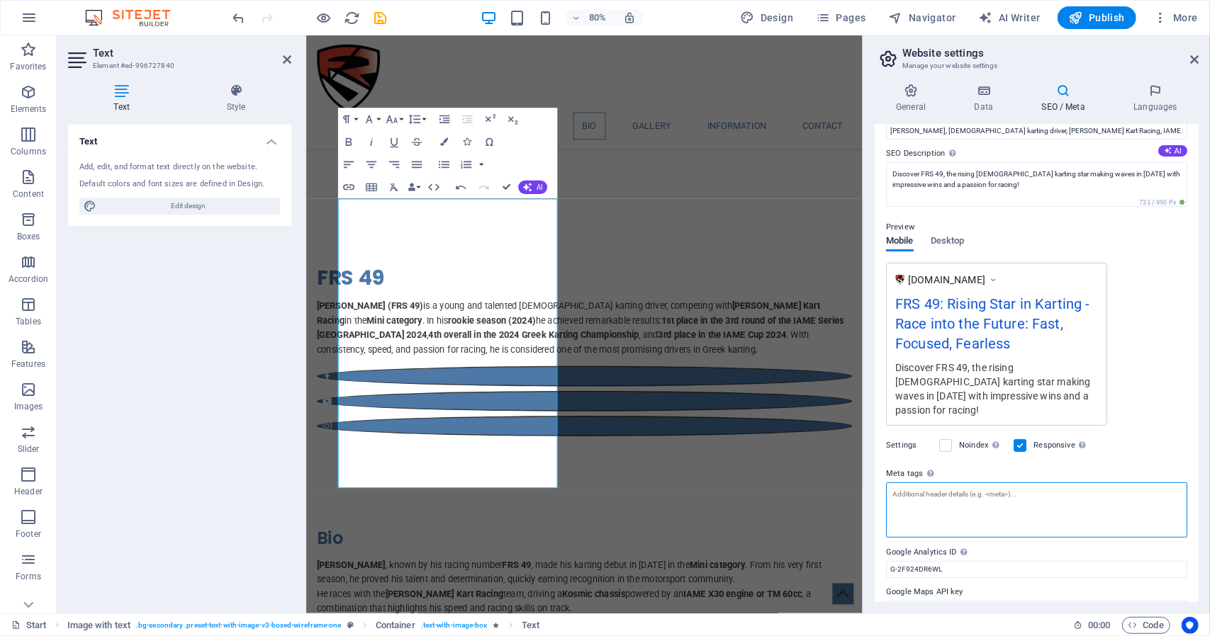
click at [895, 483] on textarea "Meta tags Enter HTML code here that will be placed inside the tags of your webs…" at bounding box center [1036, 510] width 301 height 55
paste textarea "<!-- Meta Title --> <title>FRS 49 – Fotios Raphael Syngounas | Rising Star in G…"
type textarea "<!-- Meta Title --> <title>FRS 49 – Fotios Raphael Syngounas | Rising Star in G…"
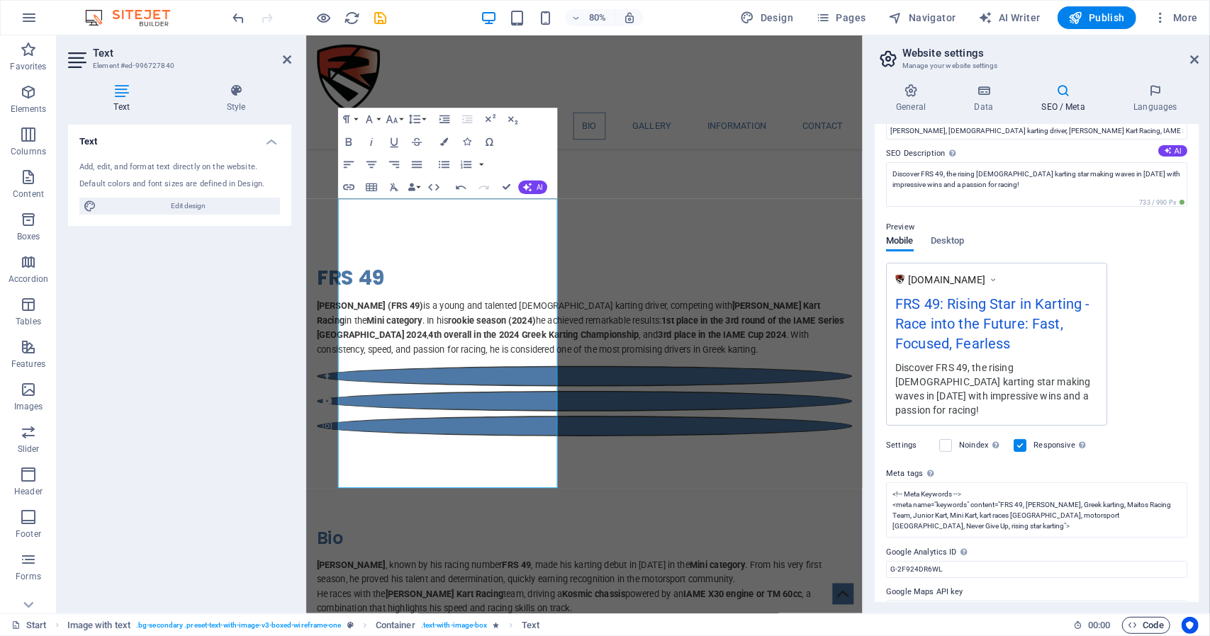
click at [1131, 624] on icon "button" at bounding box center [1132, 625] width 9 height 9
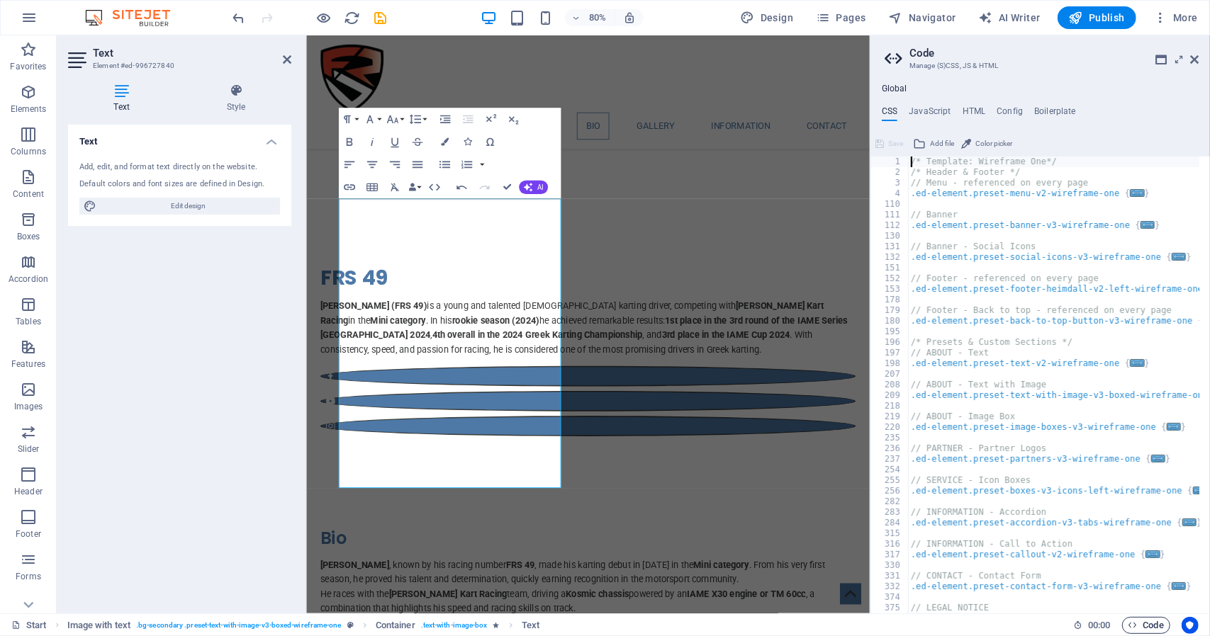
click at [1133, 625] on icon "button" at bounding box center [1132, 625] width 9 height 9
click at [1145, 626] on span "Code" at bounding box center [1145, 625] width 35 height 17
click at [1198, 55] on aside "Code Manage (S)CSS, JS & HTML Global CSS JavaScript HTML Config Boilerplate /* …" at bounding box center [1040, 324] width 340 height 578
click at [1194, 57] on icon at bounding box center [1194, 59] width 9 height 11
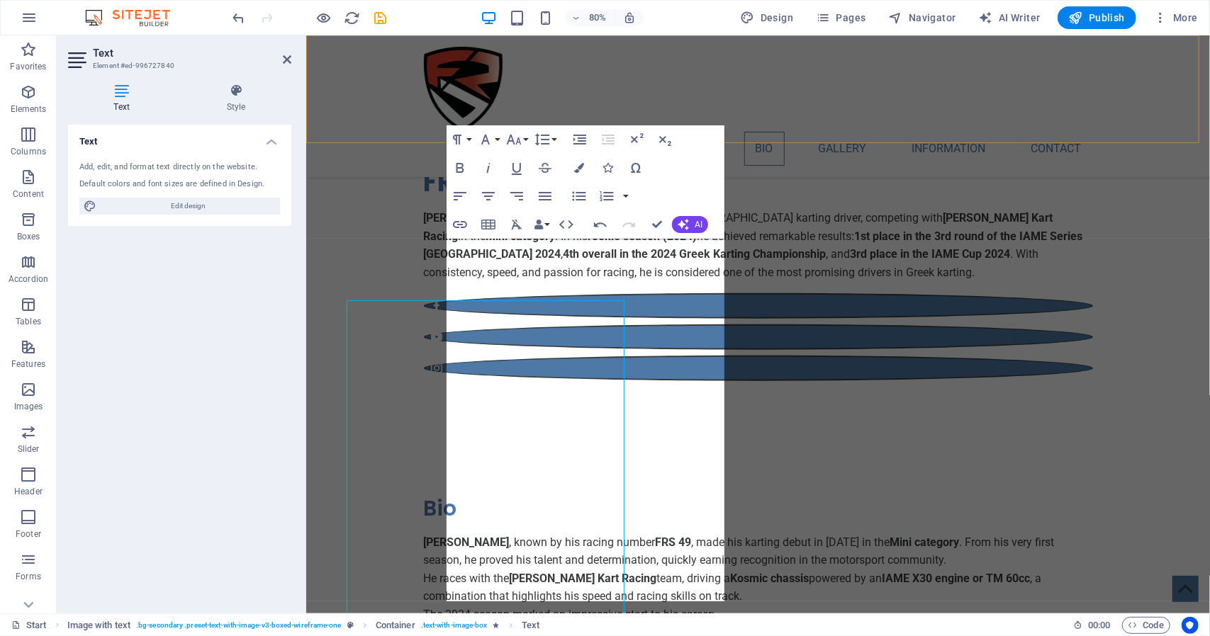
scroll to position [850, 0]
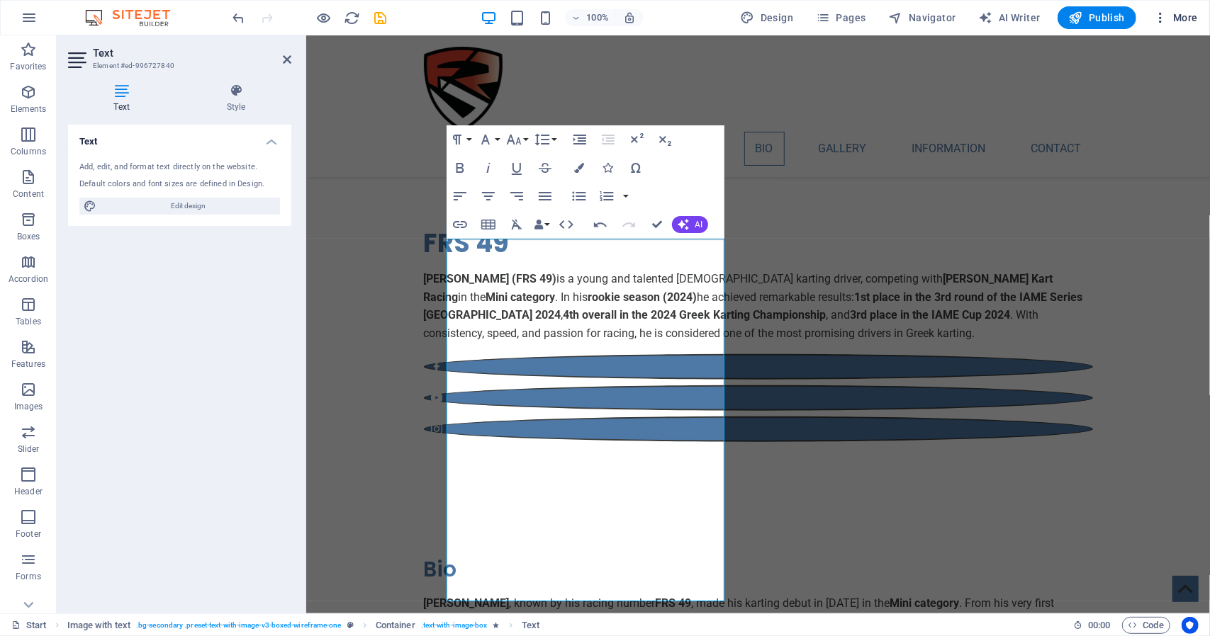
click at [1185, 23] on span "More" at bounding box center [1175, 18] width 45 height 14
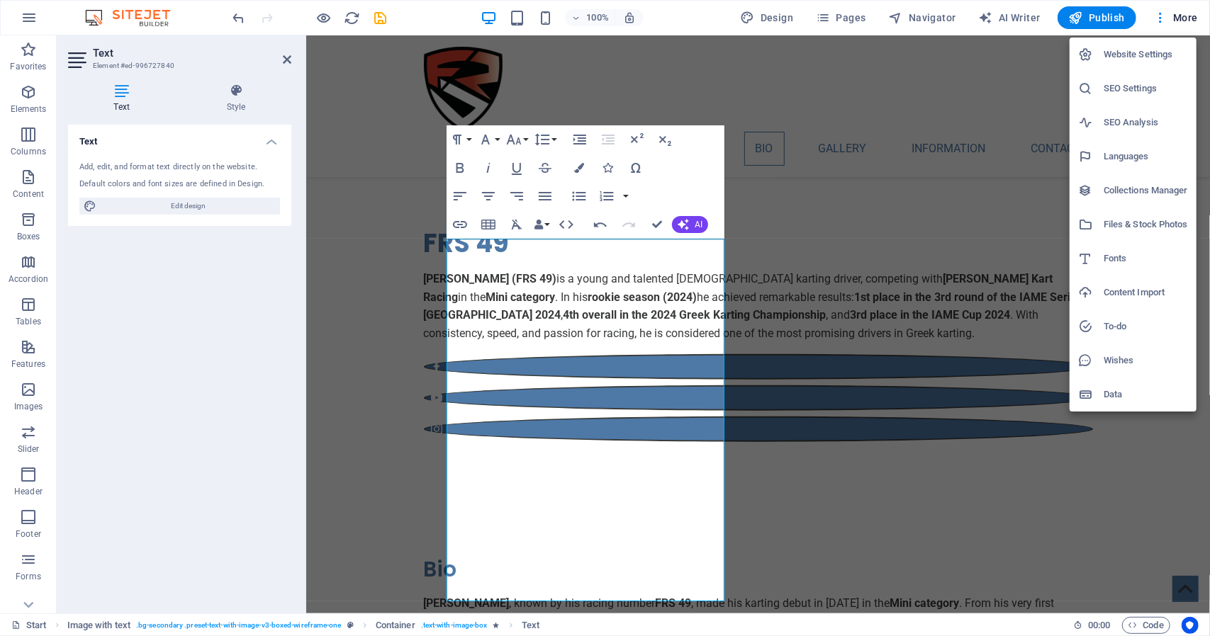
click at [1144, 93] on h6 "SEO Settings" at bounding box center [1146, 88] width 84 height 17
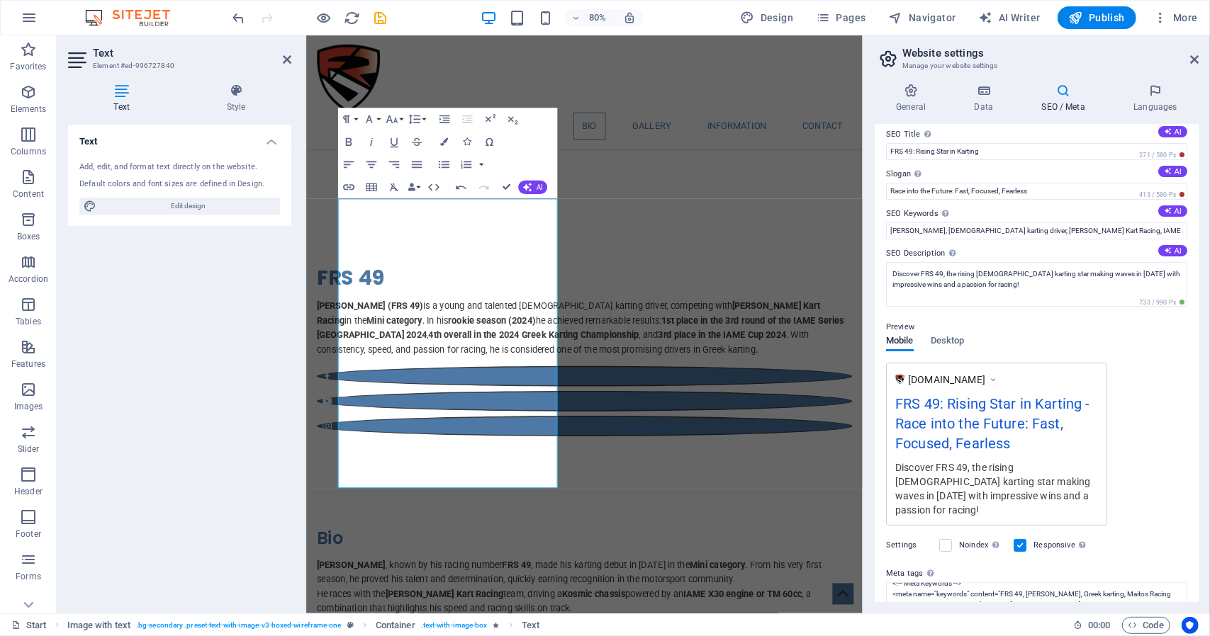
scroll to position [0, 0]
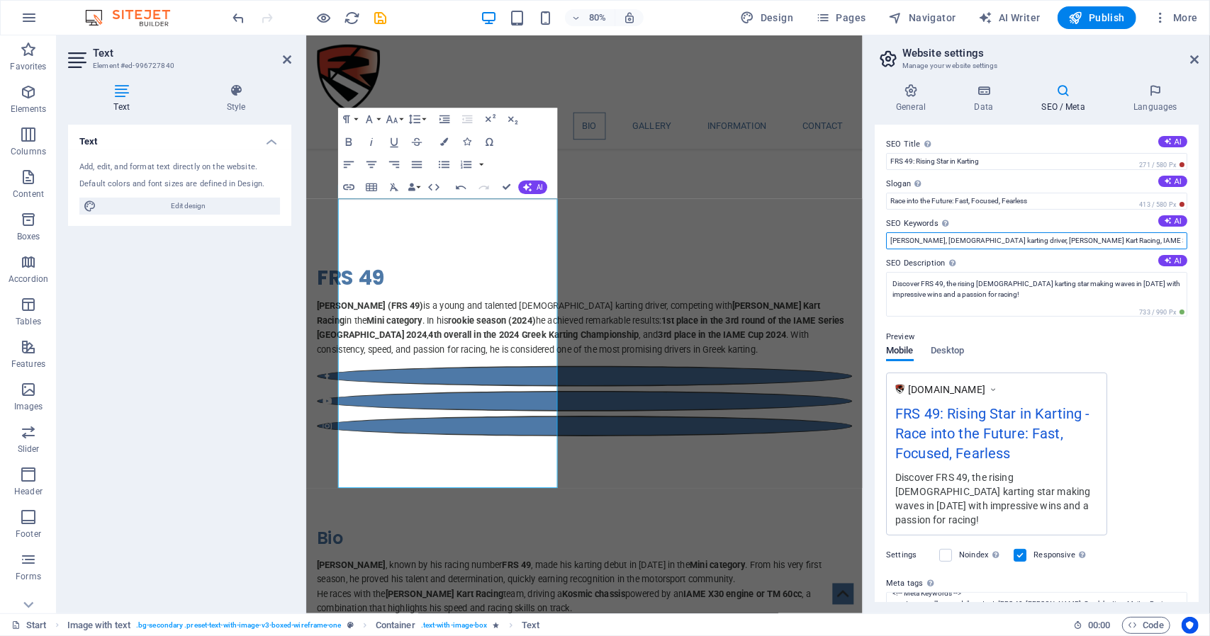
click at [891, 239] on input "Fotios Raphael Syngounas, Greek karting driver, Maitos Kosmic Kart Racing, IAME…" at bounding box center [1036, 240] width 301 height 17
click at [1175, 223] on button "AI" at bounding box center [1172, 220] width 29 height 11
type input "Fotios Raphael Syngounas, Greek karting driver, Mini category karting, Maitos K…"
click at [1097, 242] on input "Fotios Raphael Syngounas, Greek karting driver, Mini category karting, Maitos K…" at bounding box center [1036, 240] width 301 height 17
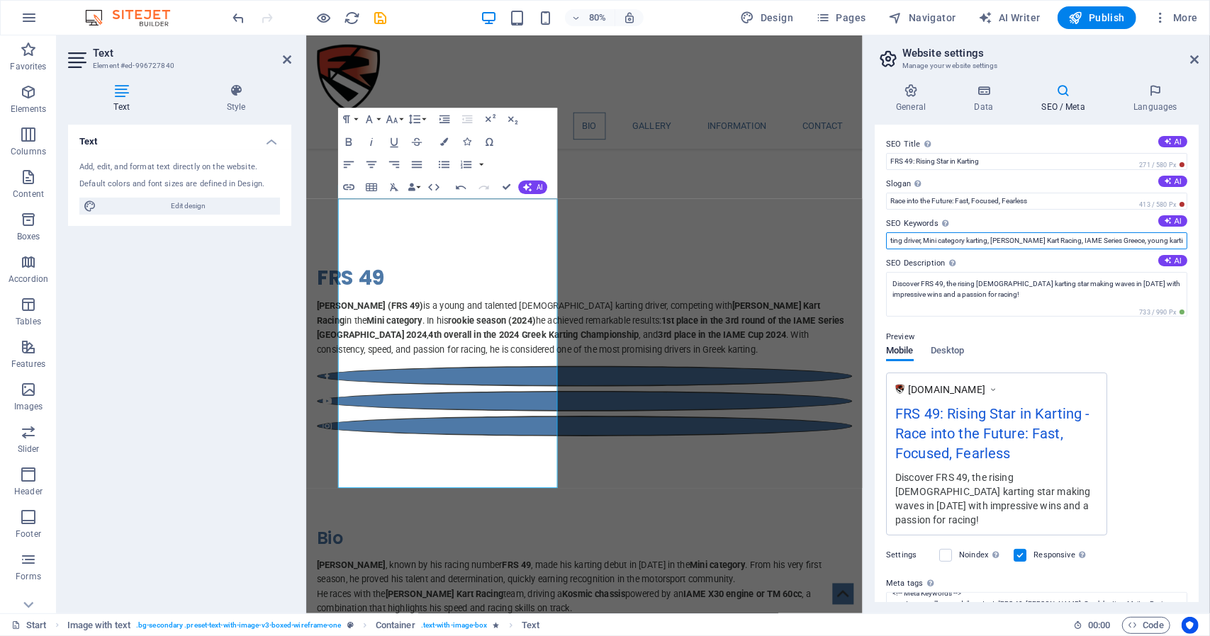
drag, startPoint x: 1108, startPoint y: 242, endPoint x: 1185, endPoint y: 242, distance: 77.3
click at [1185, 242] on div "SEO Title The title of your website - make it something that stands out in sear…" at bounding box center [1037, 364] width 324 height 478
click at [1169, 244] on input "Fotios Raphael Syngounas, Greek karting driver, Mini category karting, Maitos K…" at bounding box center [1036, 240] width 301 height 17
click at [1094, 18] on span "Publish" at bounding box center [1097, 18] width 56 height 14
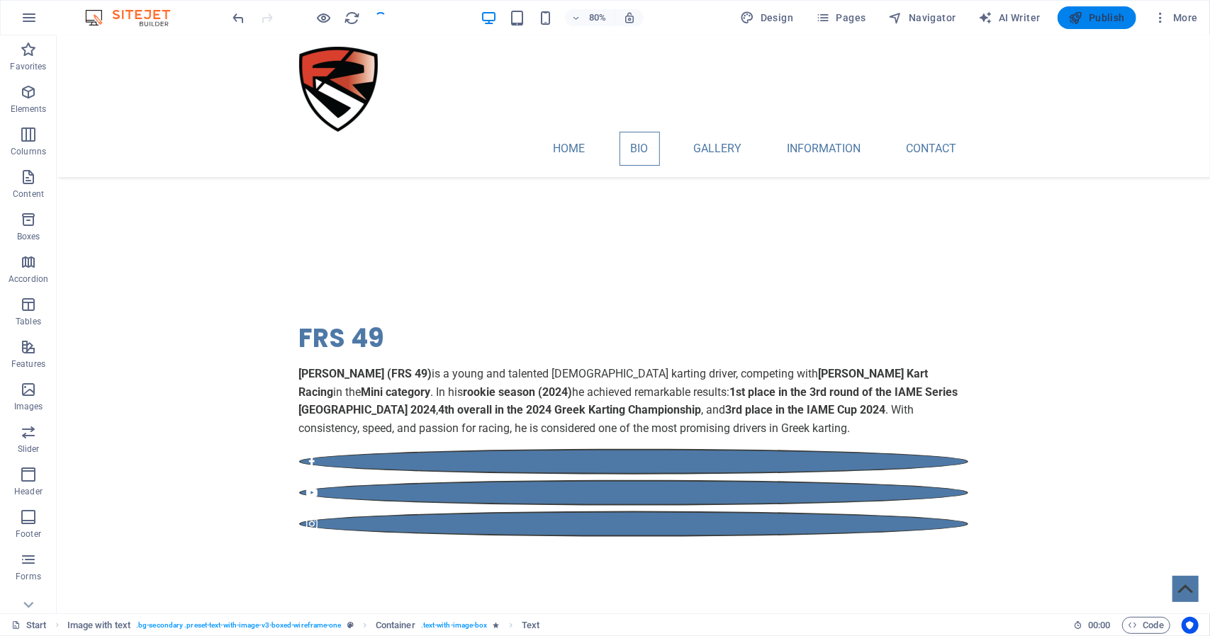
checkbox input "false"
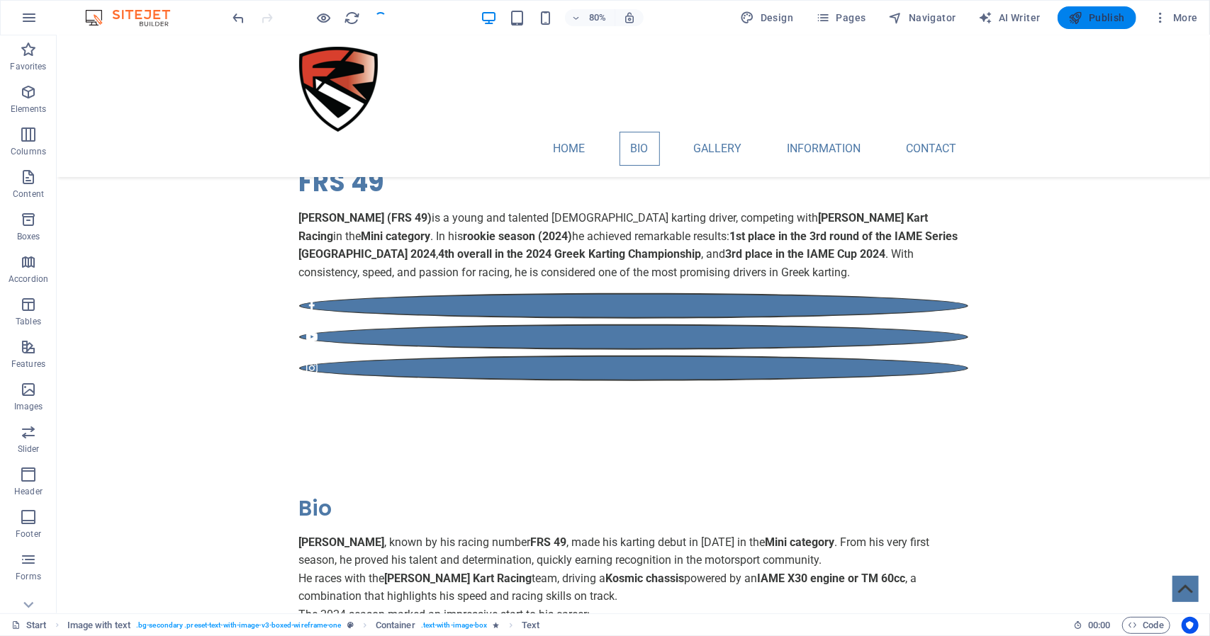
scroll to position [850, 0]
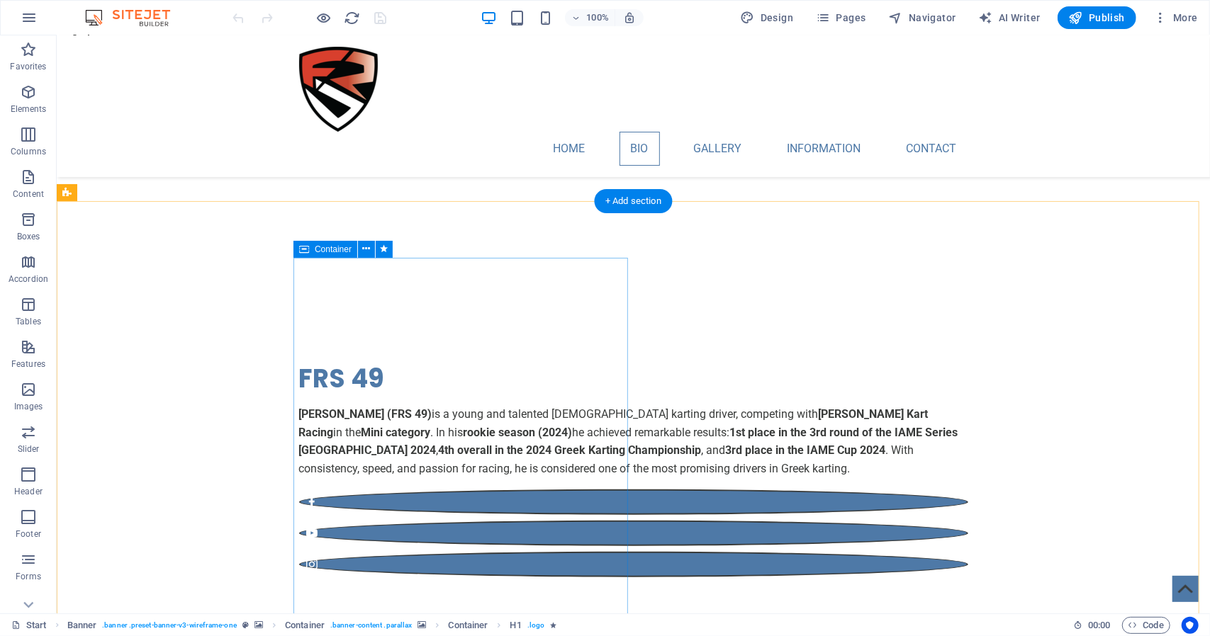
scroll to position [780, 0]
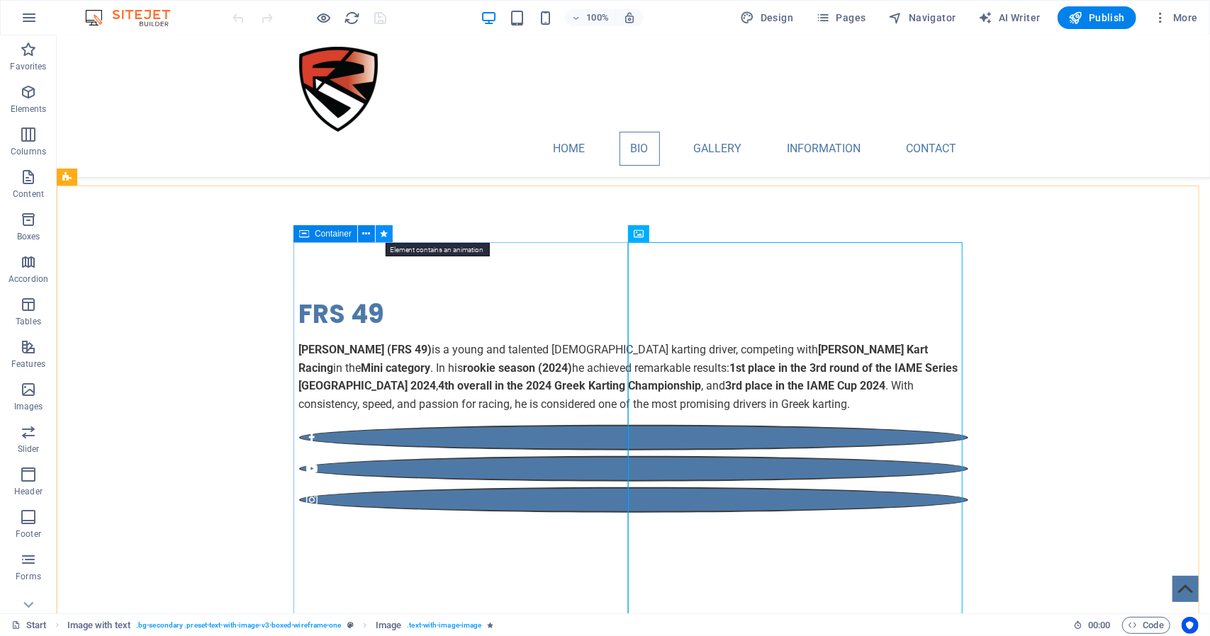
click at [383, 232] on icon at bounding box center [385, 234] width 8 height 15
select select "fade"
select select "s"
select select "scroll"
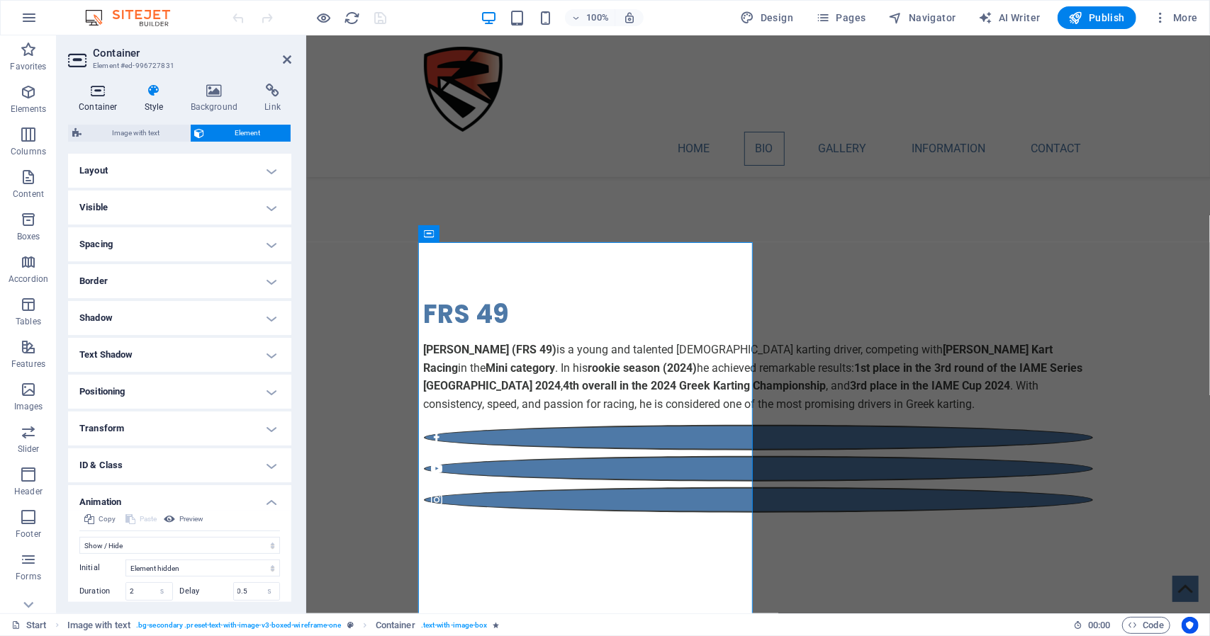
click at [102, 87] on icon at bounding box center [98, 91] width 60 height 14
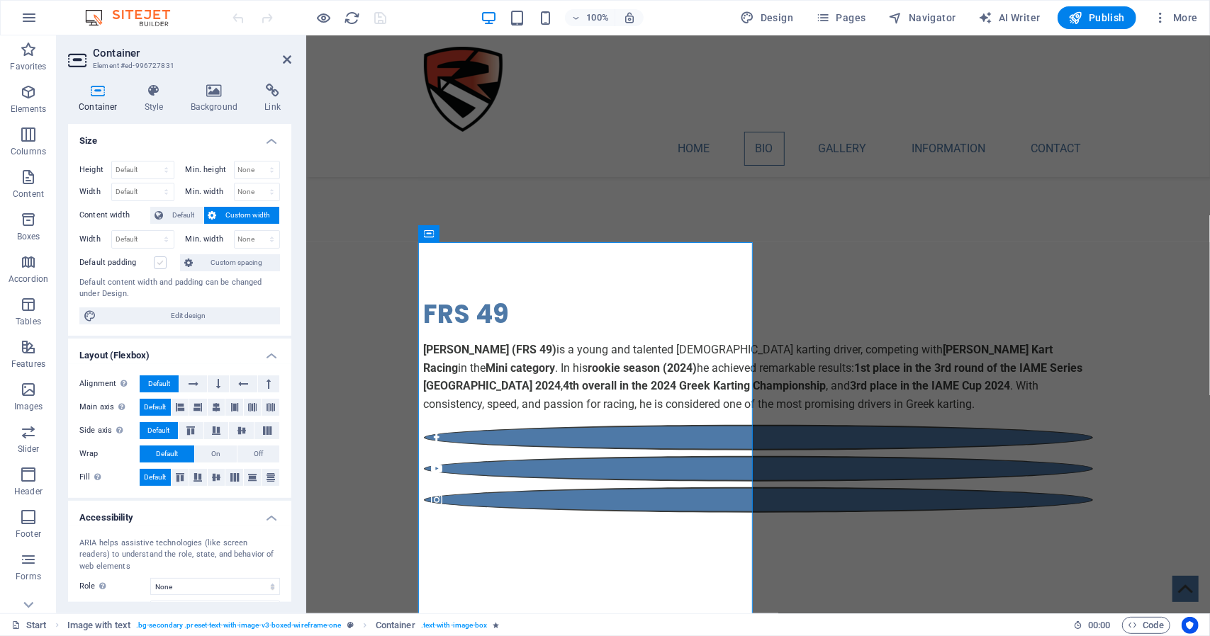
scroll to position [0, 0]
click at [172, 218] on span "Default" at bounding box center [183, 216] width 32 height 17
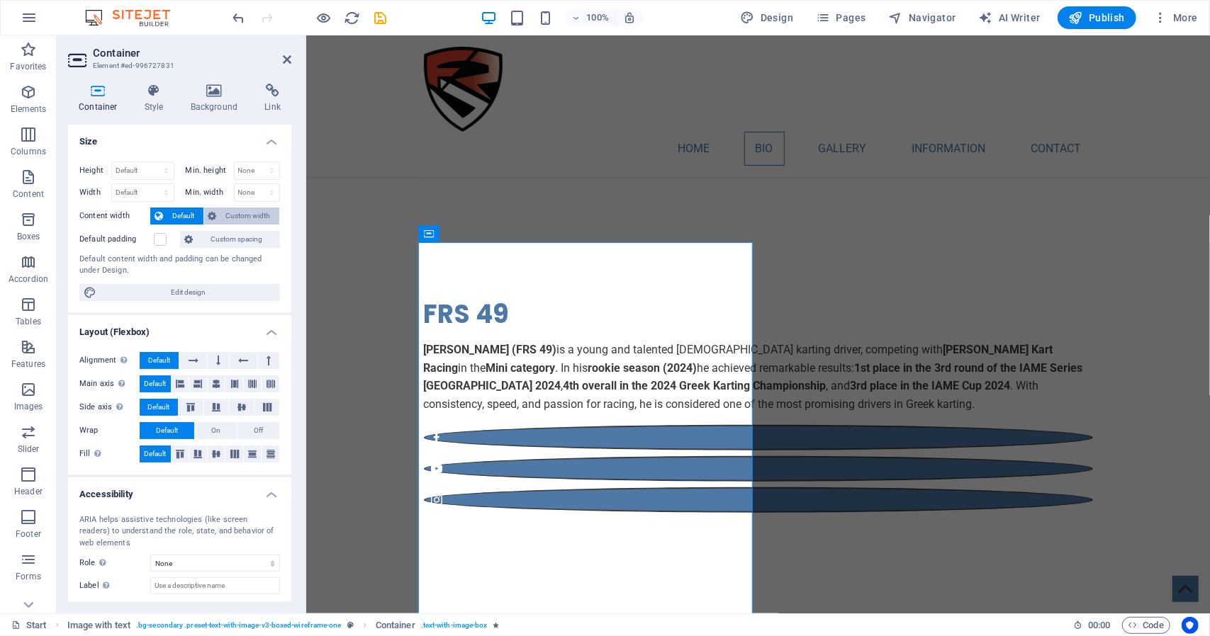
click at [218, 219] on button "Custom width" at bounding box center [242, 216] width 76 height 17
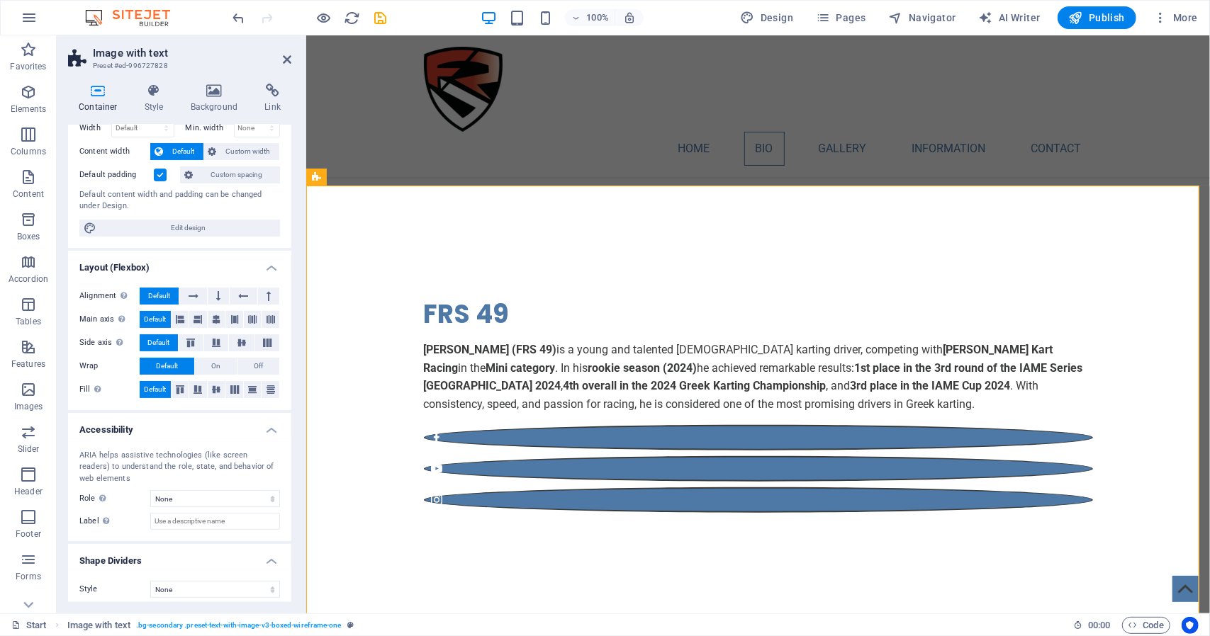
scroll to position [70, 0]
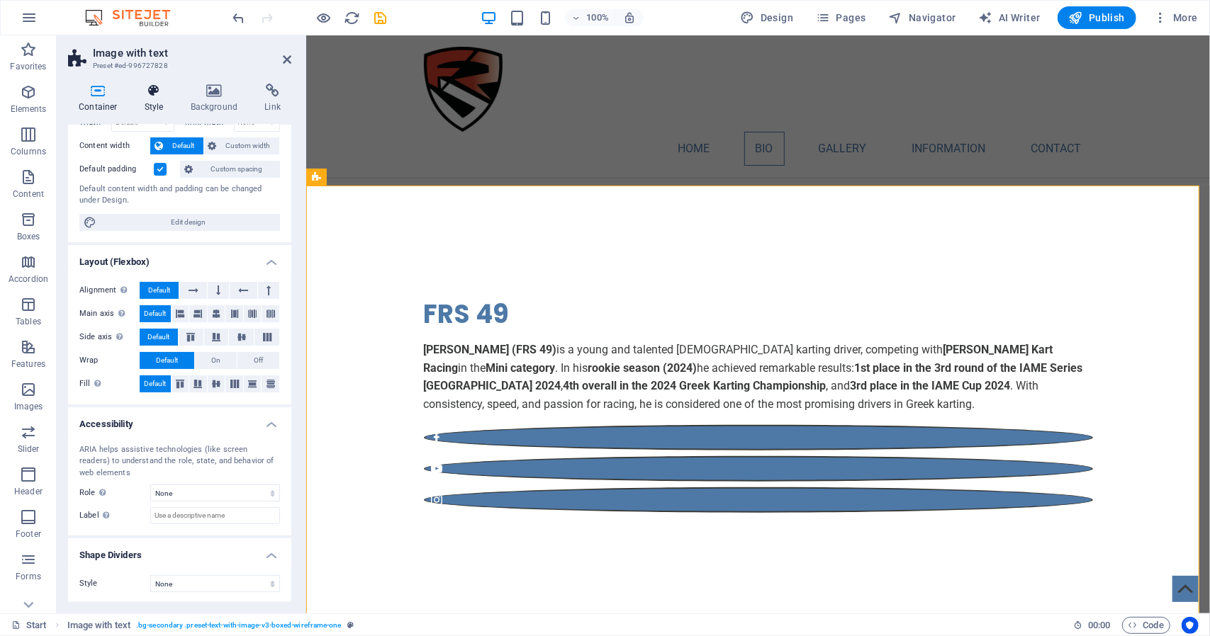
click at [167, 99] on h4 "Style" at bounding box center [157, 99] width 46 height 30
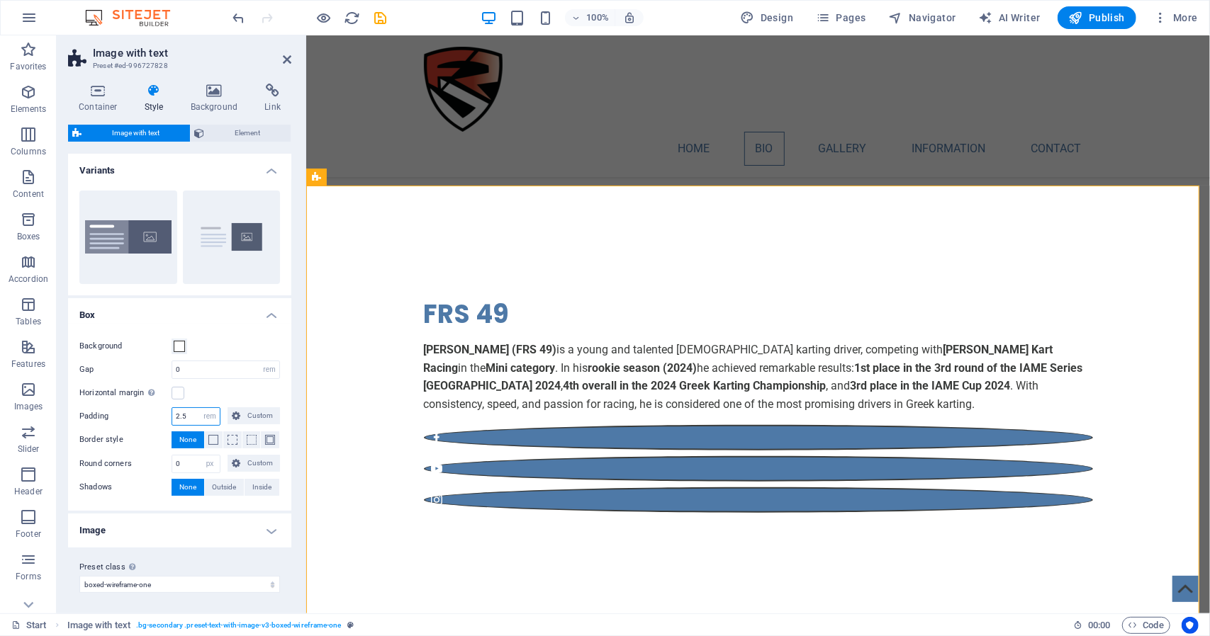
click at [189, 417] on input "2.5" at bounding box center [195, 416] width 47 height 17
type input "1"
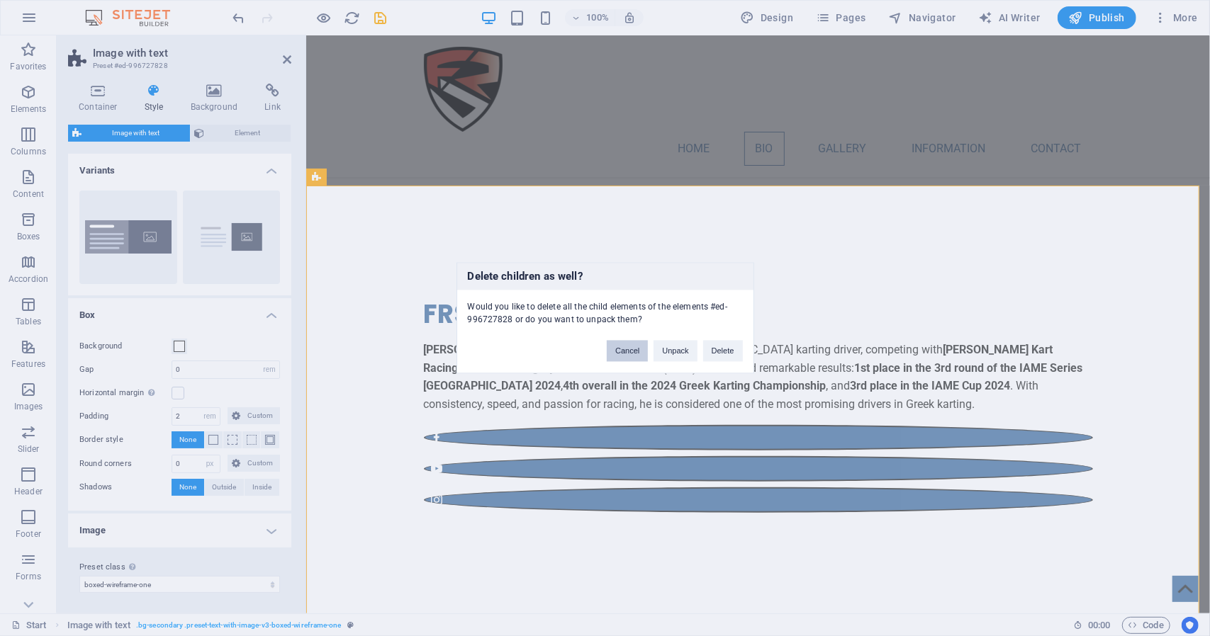
click at [638, 347] on button "Cancel" at bounding box center [627, 351] width 41 height 21
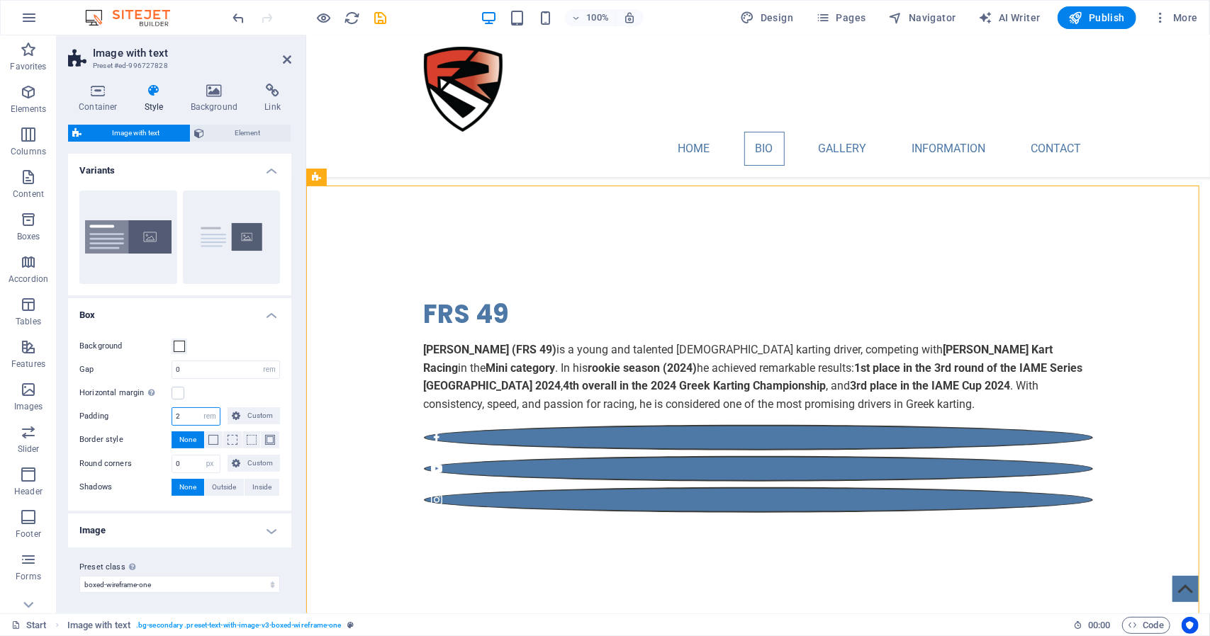
click at [189, 424] on input "2" at bounding box center [195, 416] width 47 height 17
click at [189, 420] on input "2" at bounding box center [195, 416] width 47 height 17
click at [191, 417] on input "1" at bounding box center [195, 416] width 47 height 17
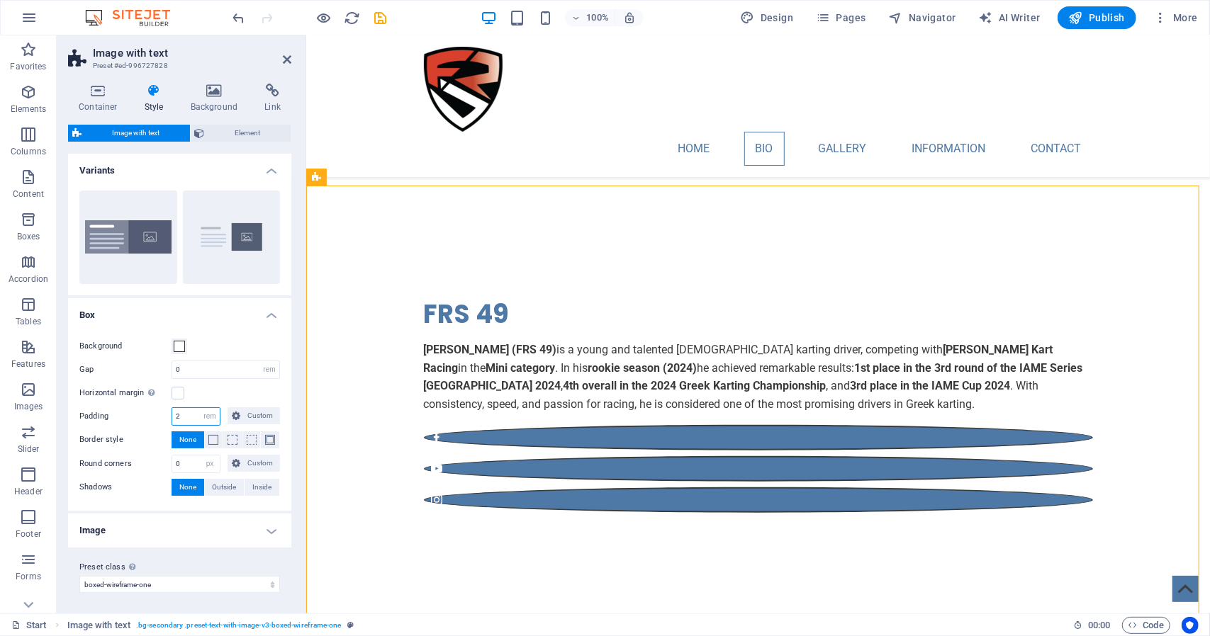
type input "2"
click at [243, 130] on span "Element" at bounding box center [248, 133] width 78 height 17
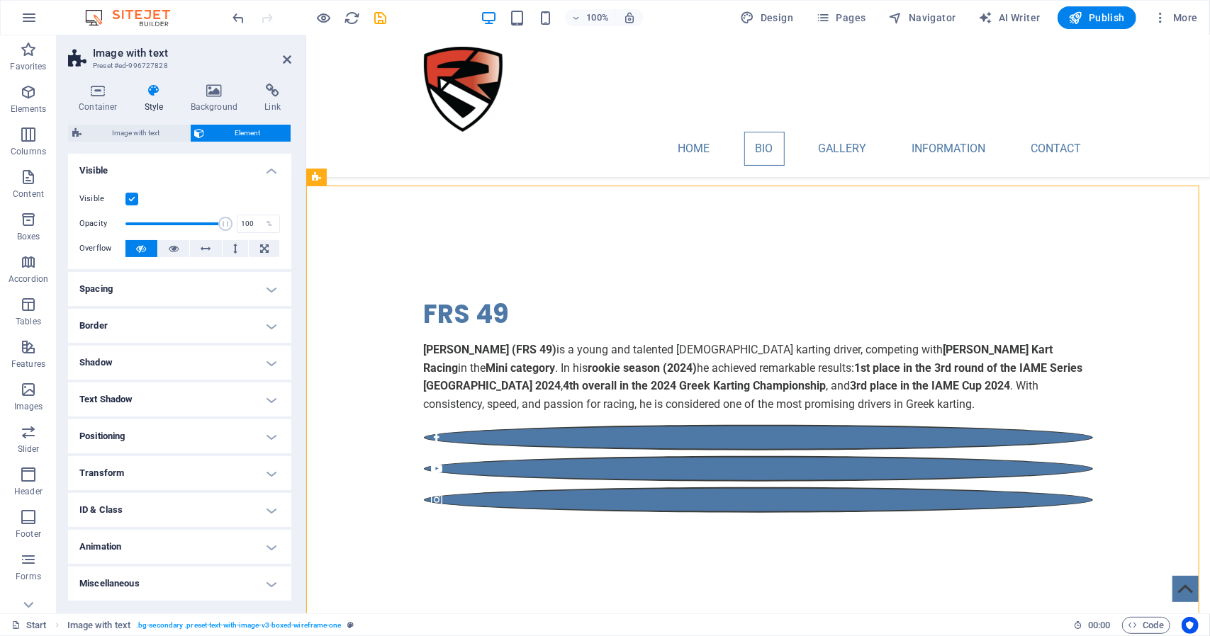
click at [243, 433] on h4 "Positioning" at bounding box center [179, 437] width 223 height 34
click at [243, 433] on h4 "Positioning" at bounding box center [179, 433] width 223 height 26
click at [245, 281] on h4 "Spacing" at bounding box center [179, 289] width 223 height 34
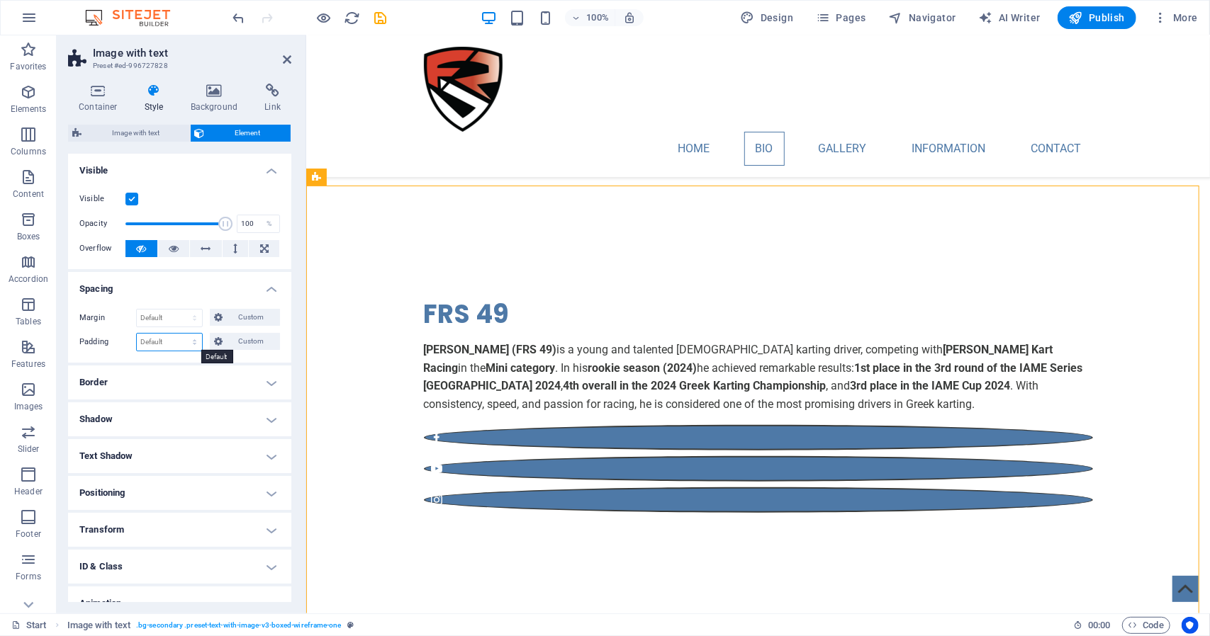
click at [195, 345] on select "Default px rem % vh vw Custom" at bounding box center [169, 342] width 65 height 17
click at [227, 342] on span "Custom" at bounding box center [251, 341] width 49 height 17
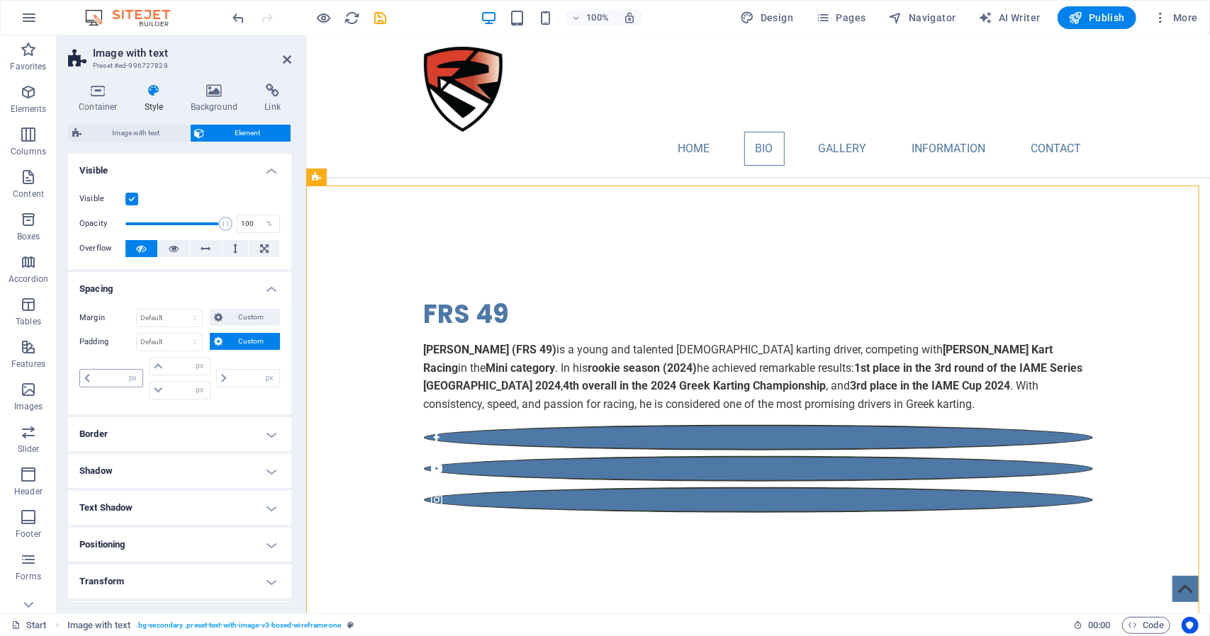
click at [86, 378] on icon at bounding box center [87, 378] width 6 height 9
click at [115, 378] on input "number" at bounding box center [118, 378] width 48 height 17
type input "1"
type input "0"
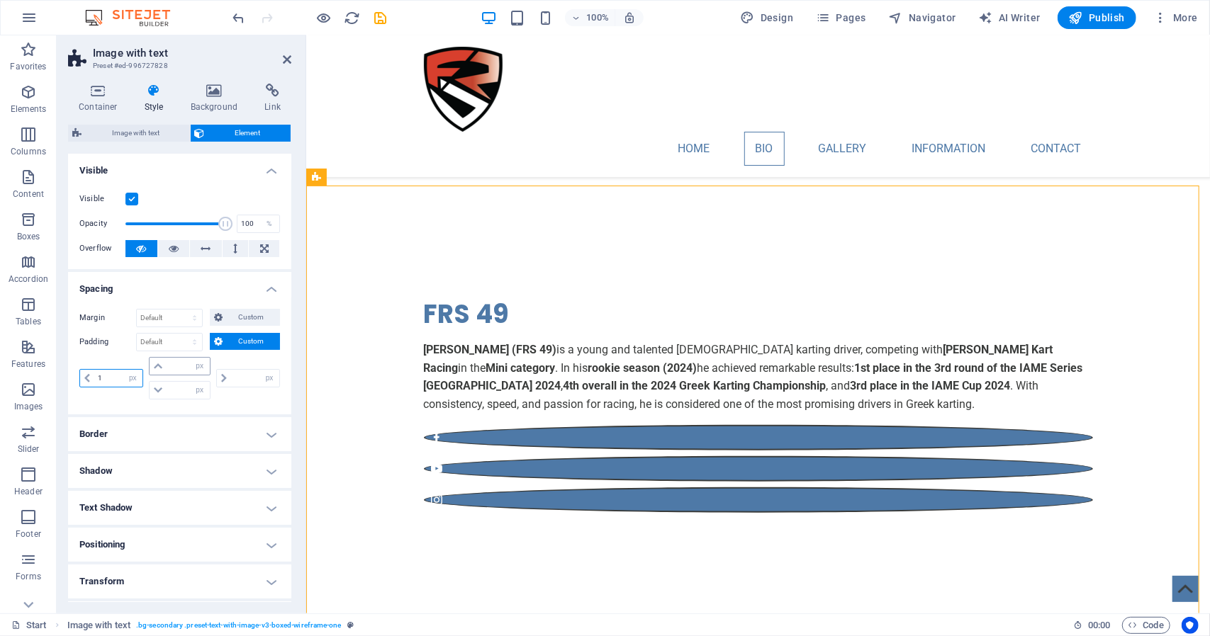
type input "0"
type input "1"
click at [176, 368] on input "0" at bounding box center [188, 366] width 43 height 17
drag, startPoint x: 181, startPoint y: 366, endPoint x: 164, endPoint y: 366, distance: 17.7
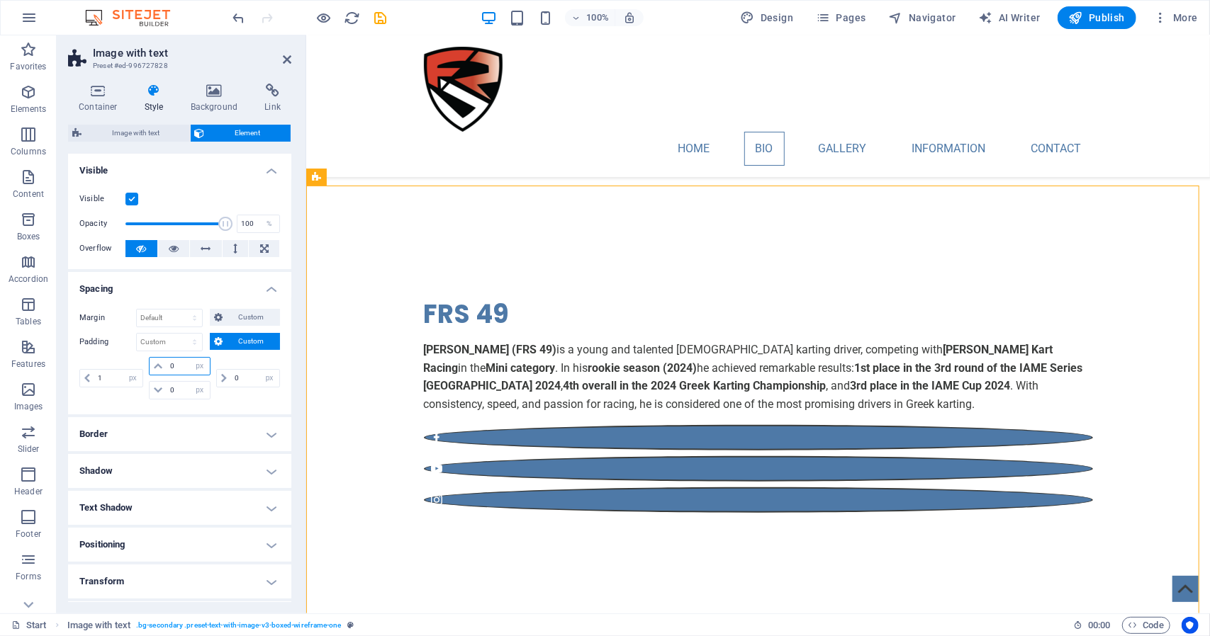
click at [164, 366] on div "0 px rem % vh vw" at bounding box center [179, 366] width 61 height 18
type input "10"
click at [173, 389] on input "0" at bounding box center [188, 390] width 43 height 17
drag, startPoint x: 184, startPoint y: 389, endPoint x: 165, endPoint y: 389, distance: 18.4
click at [167, 389] on input "0" at bounding box center [188, 390] width 43 height 17
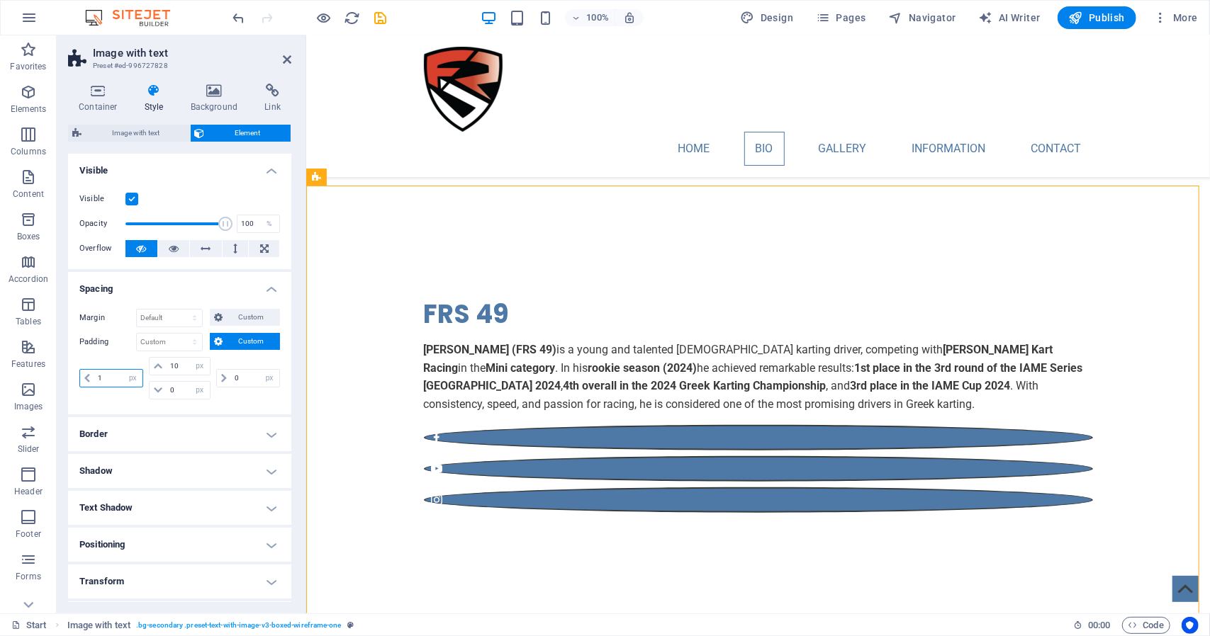
click at [111, 381] on input "1" at bounding box center [118, 378] width 48 height 17
type input "10"
click at [225, 317] on button "Custom" at bounding box center [245, 317] width 70 height 17
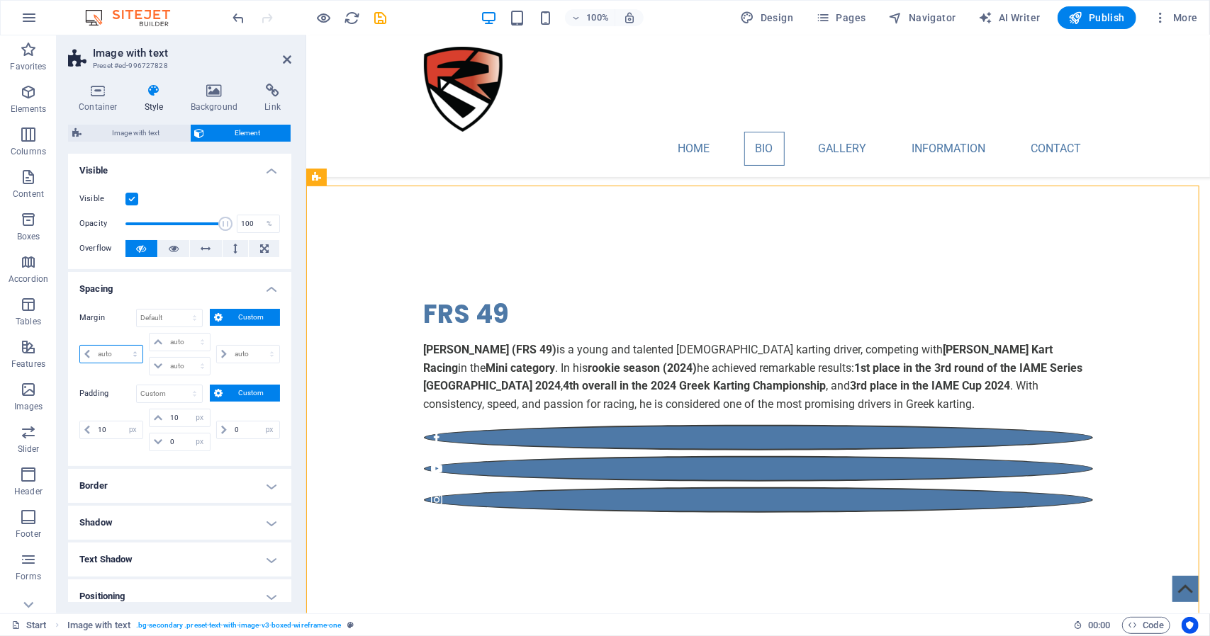
click at [94, 355] on select "auto px % rem vw vh" at bounding box center [111, 354] width 62 height 17
select select "px"
click at [122, 346] on select "auto px % rem vw vh" at bounding box center [111, 354] width 62 height 17
type input "0"
select select "px"
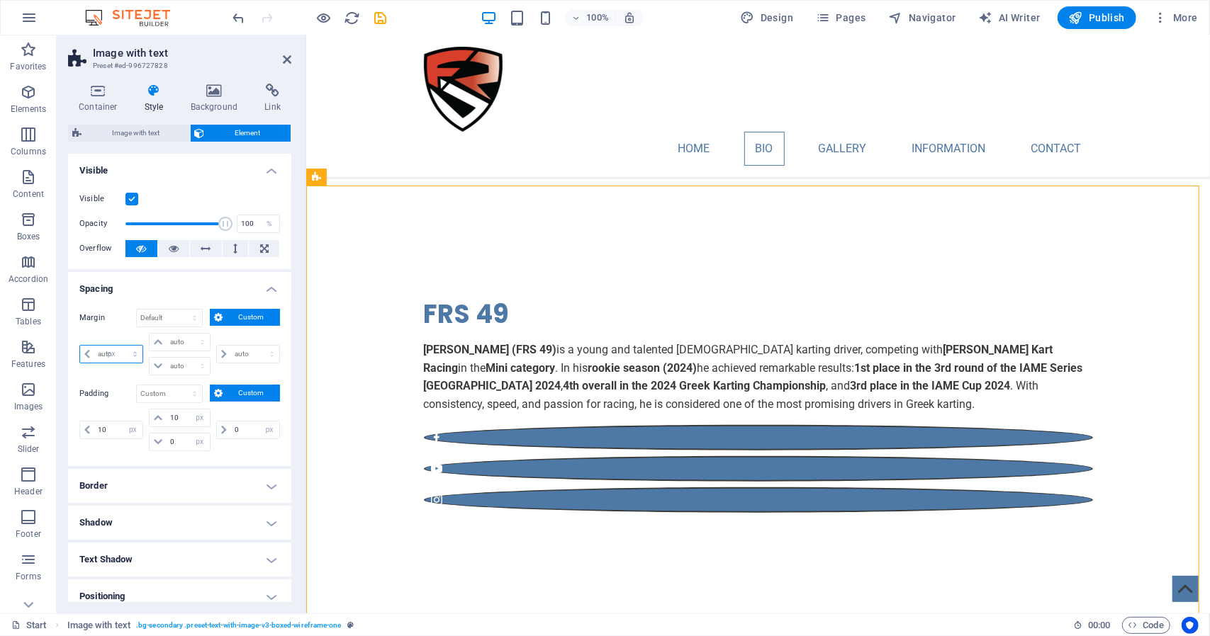
type input "0"
select select "px"
type input "0"
select select "px"
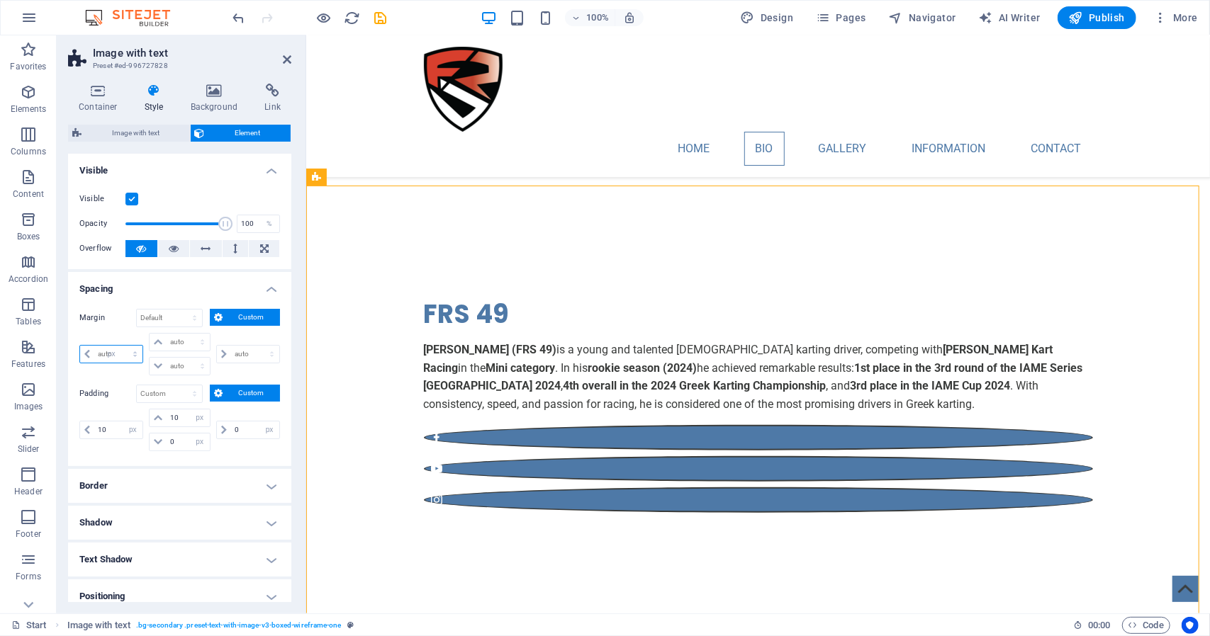
type input "0"
select select "px"
click at [237, 322] on span "Custom" at bounding box center [251, 317] width 49 height 17
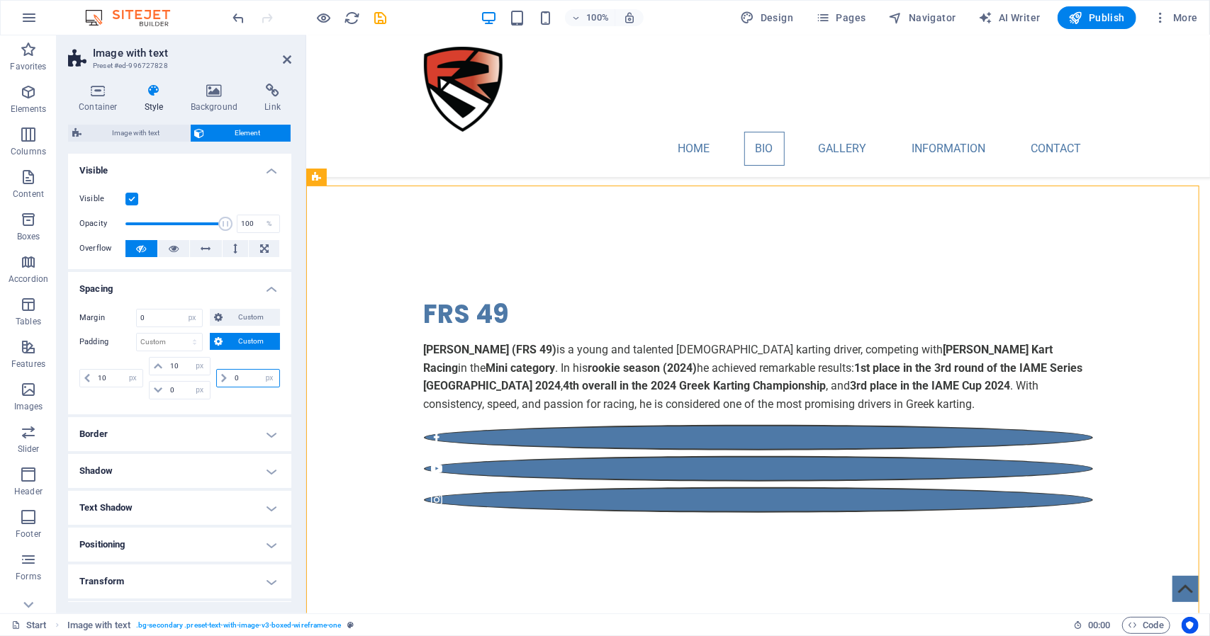
click at [235, 381] on input "0" at bounding box center [255, 378] width 48 height 17
click at [157, 344] on select "Default px rem % vh vw Custom" at bounding box center [169, 342] width 65 height 17
select select "px"
click at [181, 334] on select "Default px rem % vh vw Custom" at bounding box center [169, 342] width 65 height 17
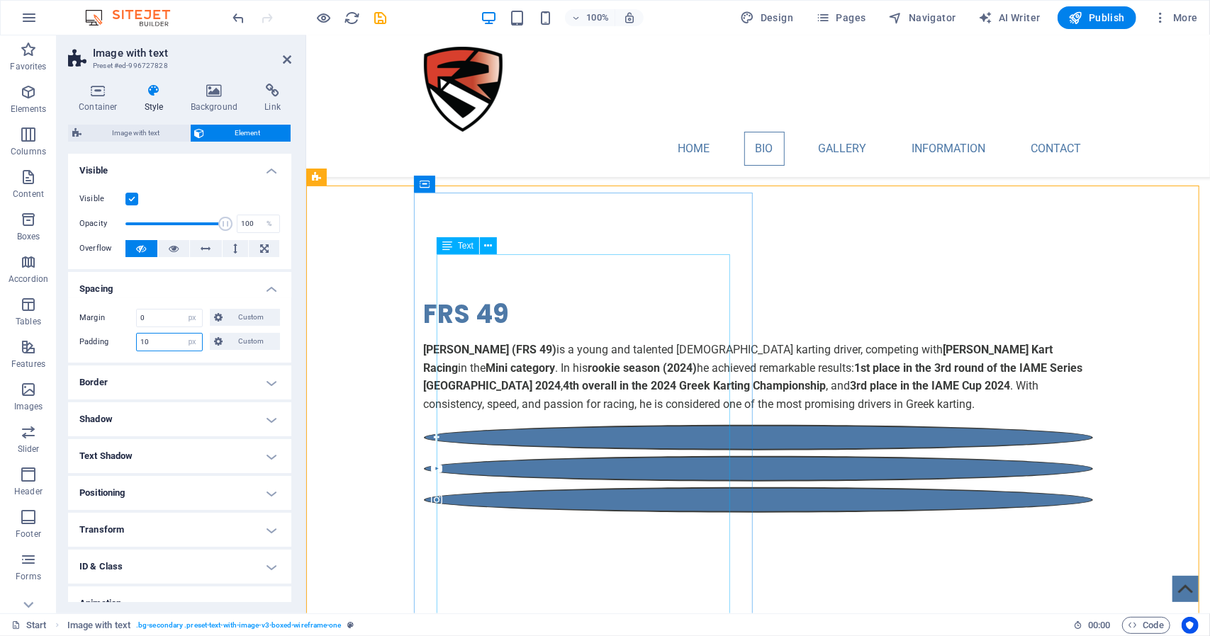
type input "10"
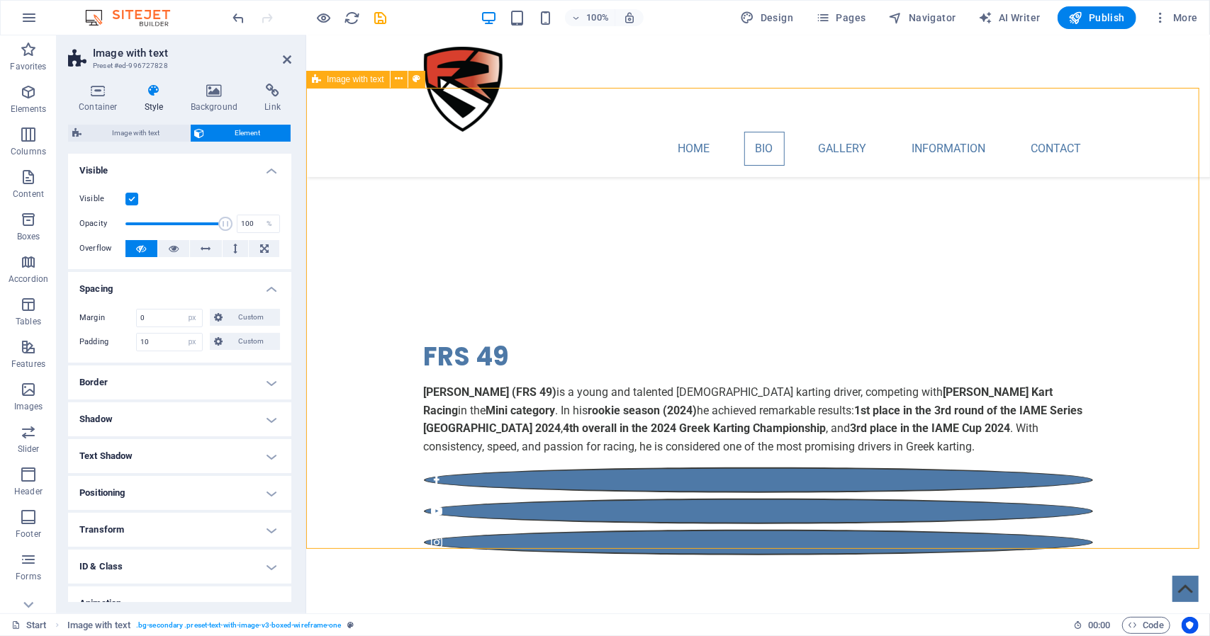
scroll to position [709, 0]
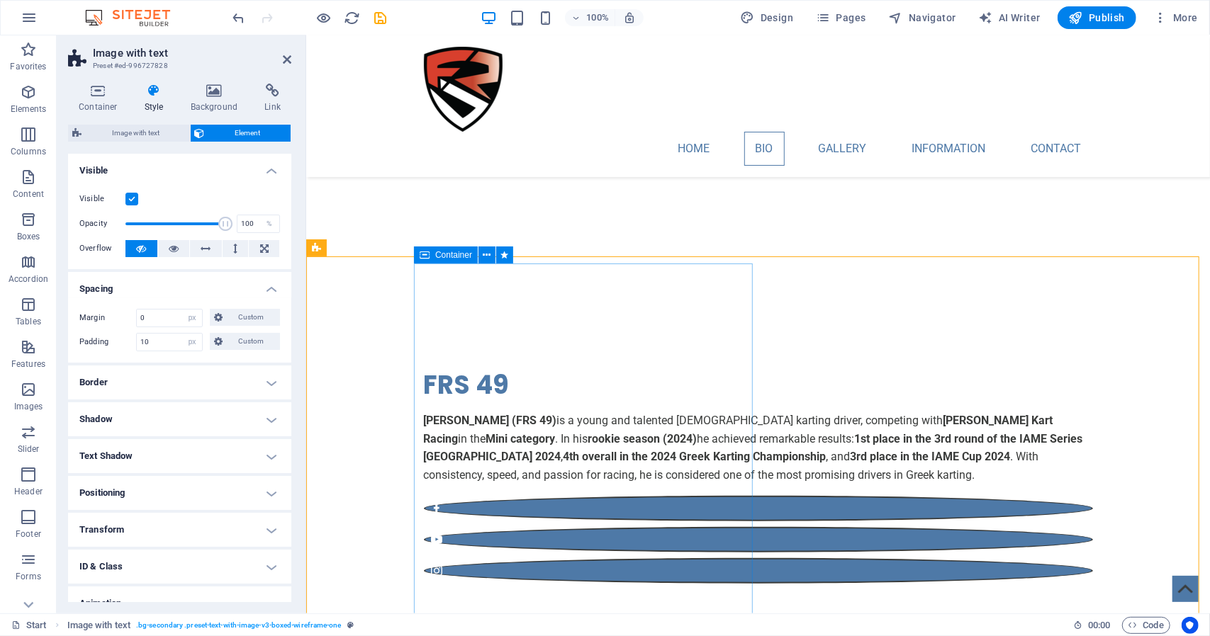
click at [428, 257] on icon at bounding box center [425, 255] width 10 height 17
click at [249, 377] on h4 "Border" at bounding box center [179, 383] width 223 height 34
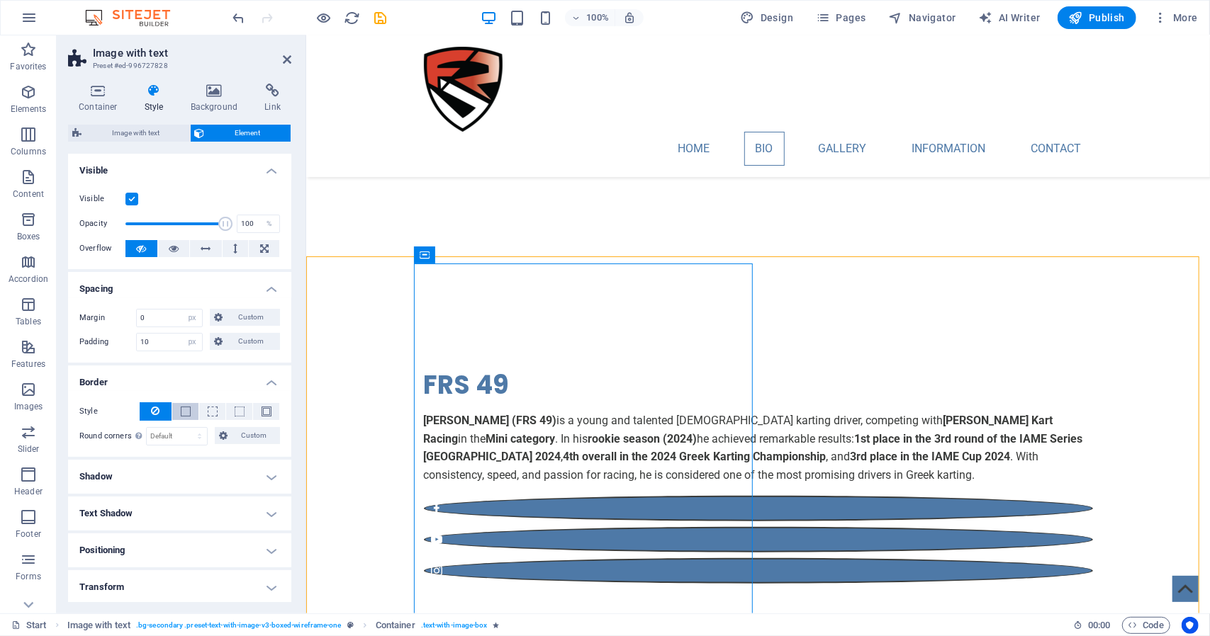
click at [184, 411] on span at bounding box center [186, 412] width 10 height 10
click at [150, 406] on button at bounding box center [156, 412] width 32 height 18
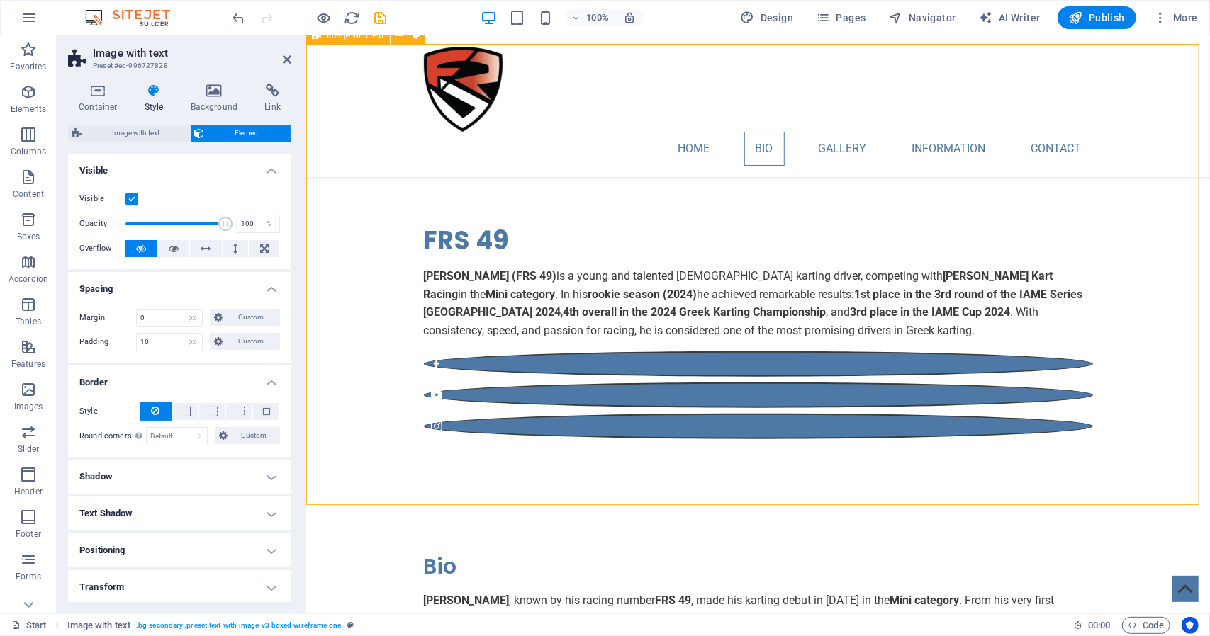
scroll to position [850, 0]
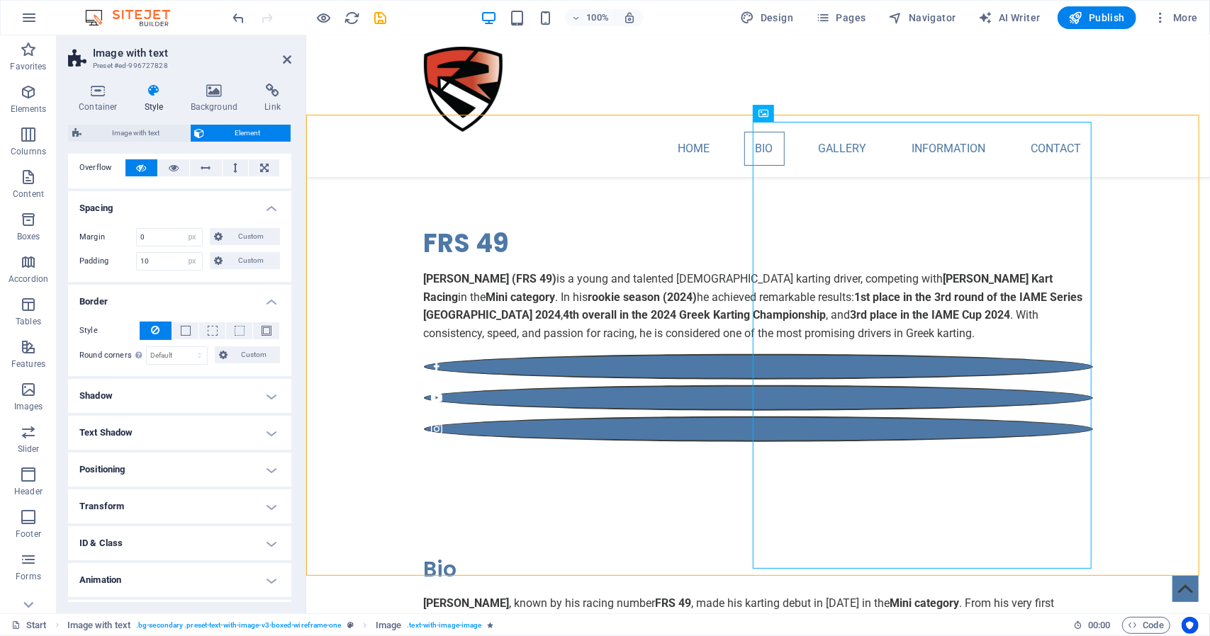
scroll to position [111, 0]
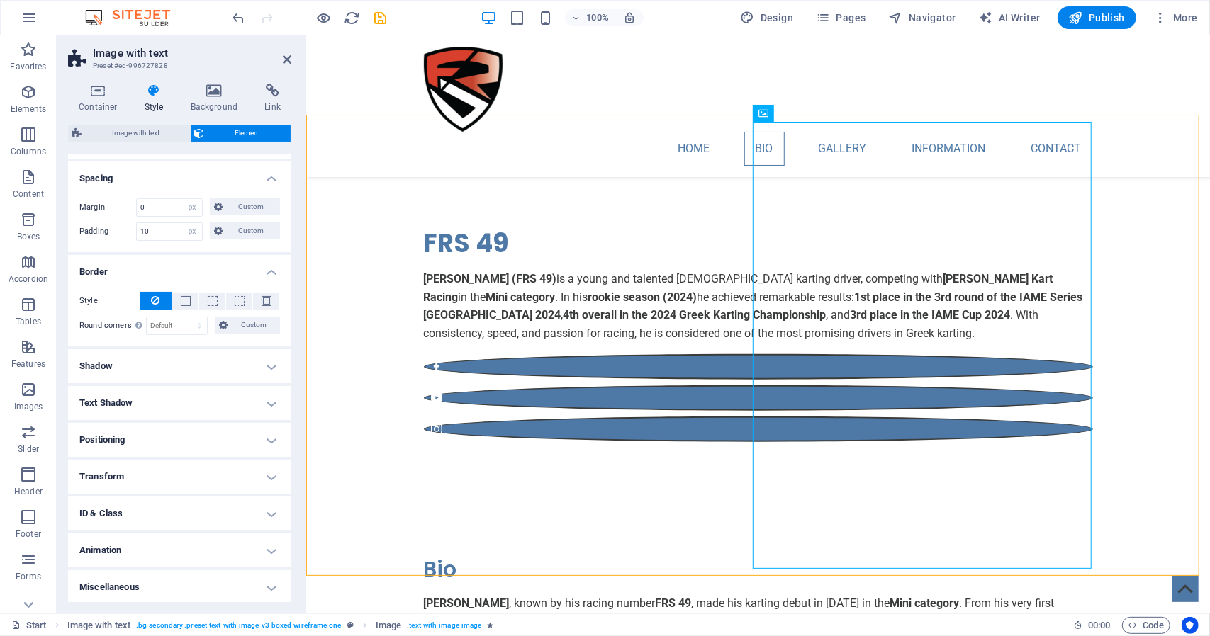
click at [136, 444] on h4 "Positioning" at bounding box center [179, 440] width 223 height 34
click at [136, 444] on h4 "Positioning" at bounding box center [179, 436] width 223 height 26
click at [142, 417] on h4 "Text Shadow" at bounding box center [179, 403] width 223 height 34
click at [143, 412] on div "Default None Outside Color X offset 0 px rem vh vw Y offset 0 px rem vh vw Blur…" at bounding box center [179, 432] width 223 height 40
click at [155, 365] on h4 "Shadow" at bounding box center [179, 366] width 223 height 34
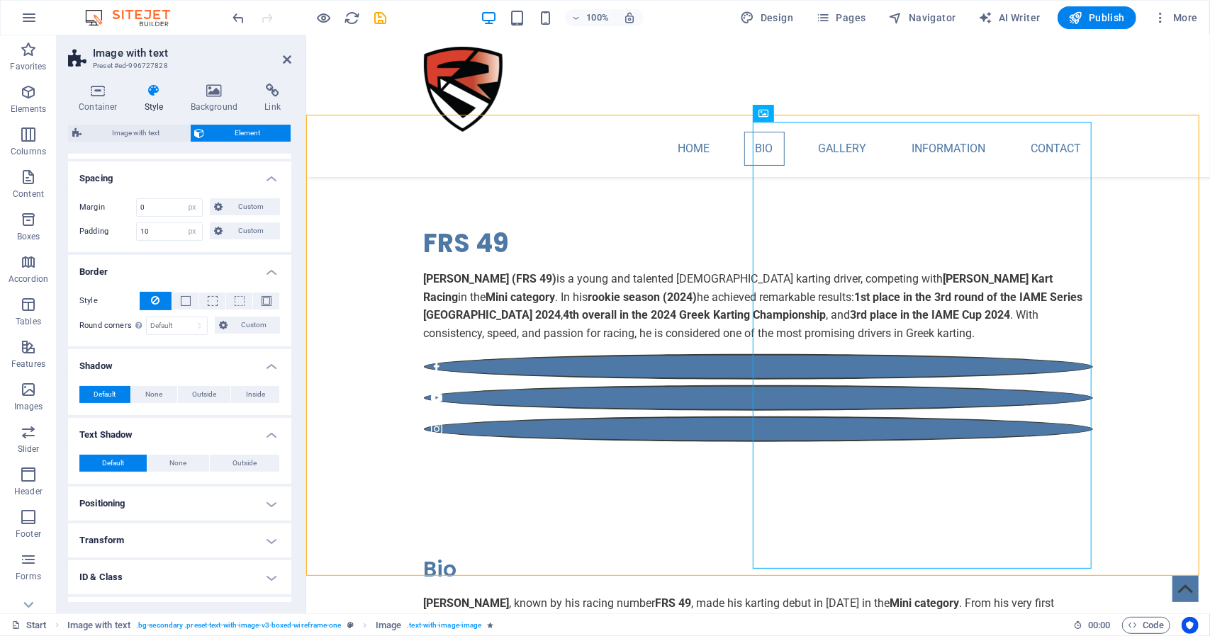
click at [155, 365] on h4 "Shadow" at bounding box center [179, 362] width 223 height 26
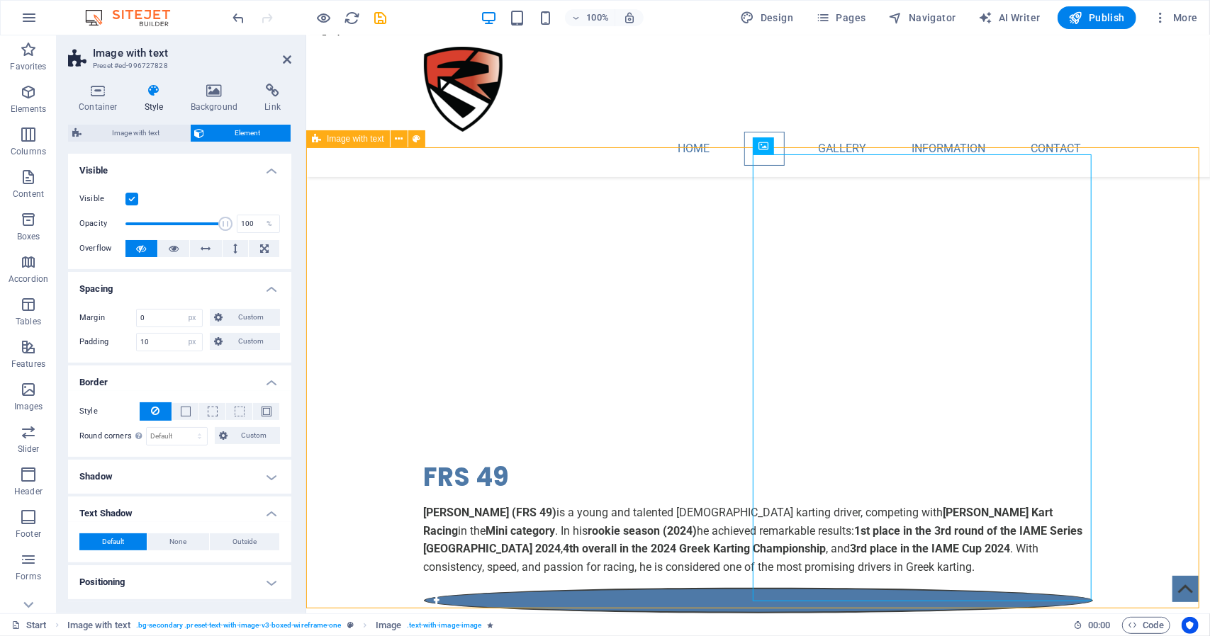
scroll to position [567, 0]
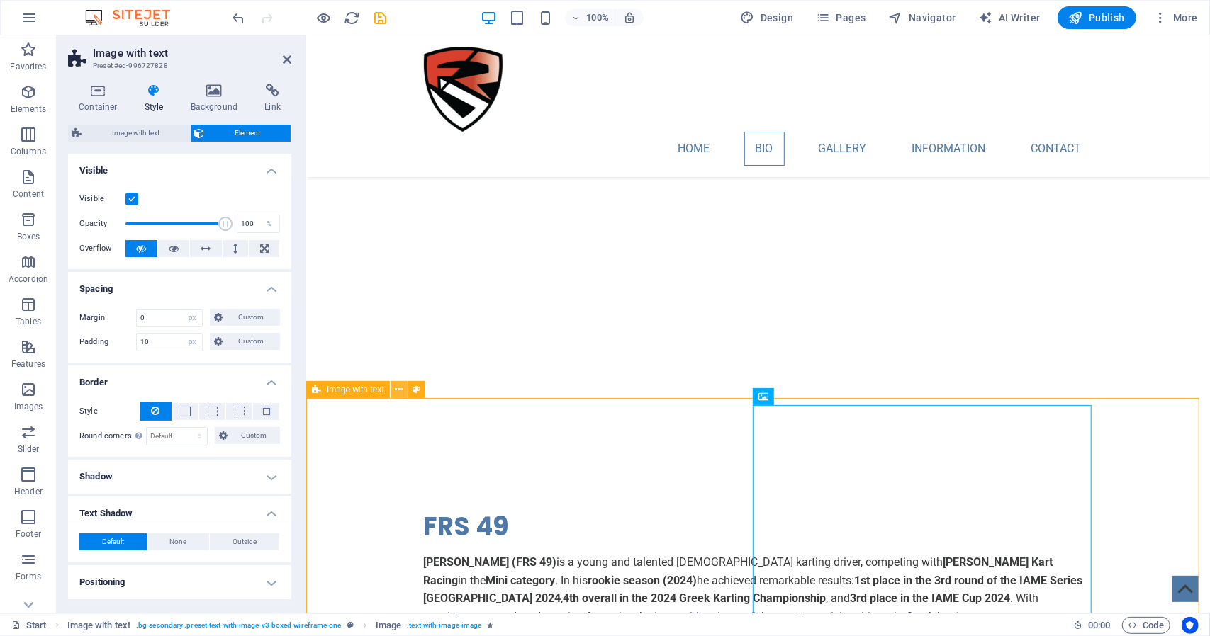
click at [403, 391] on button at bounding box center [399, 389] width 17 height 17
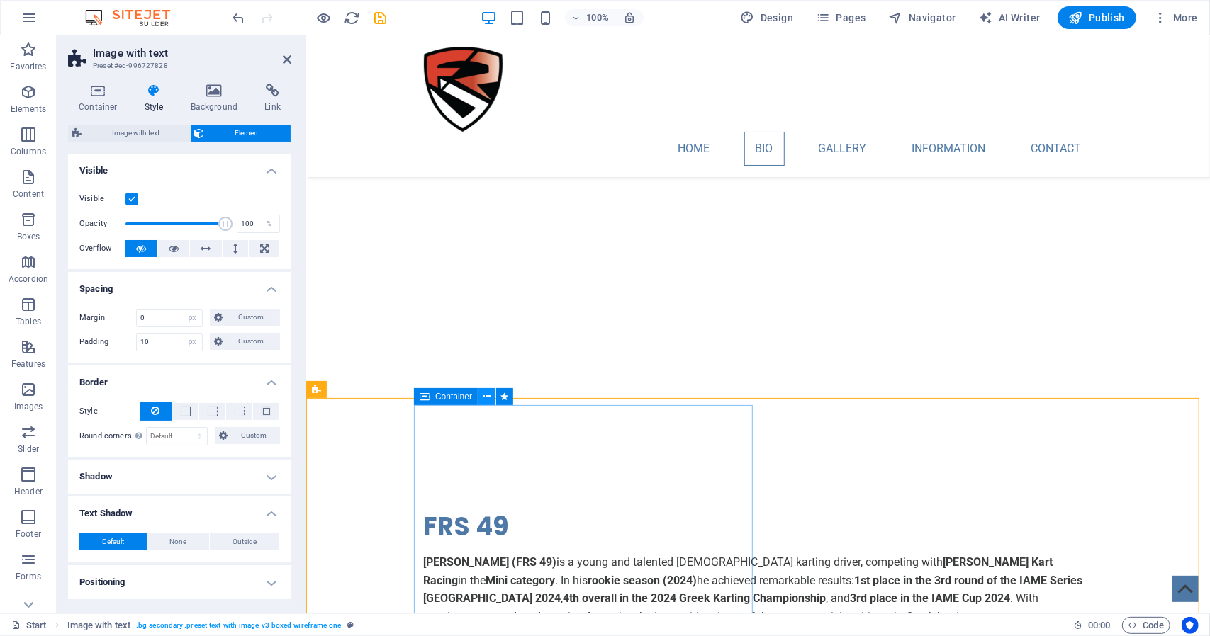
click at [481, 396] on button at bounding box center [486, 396] width 17 height 17
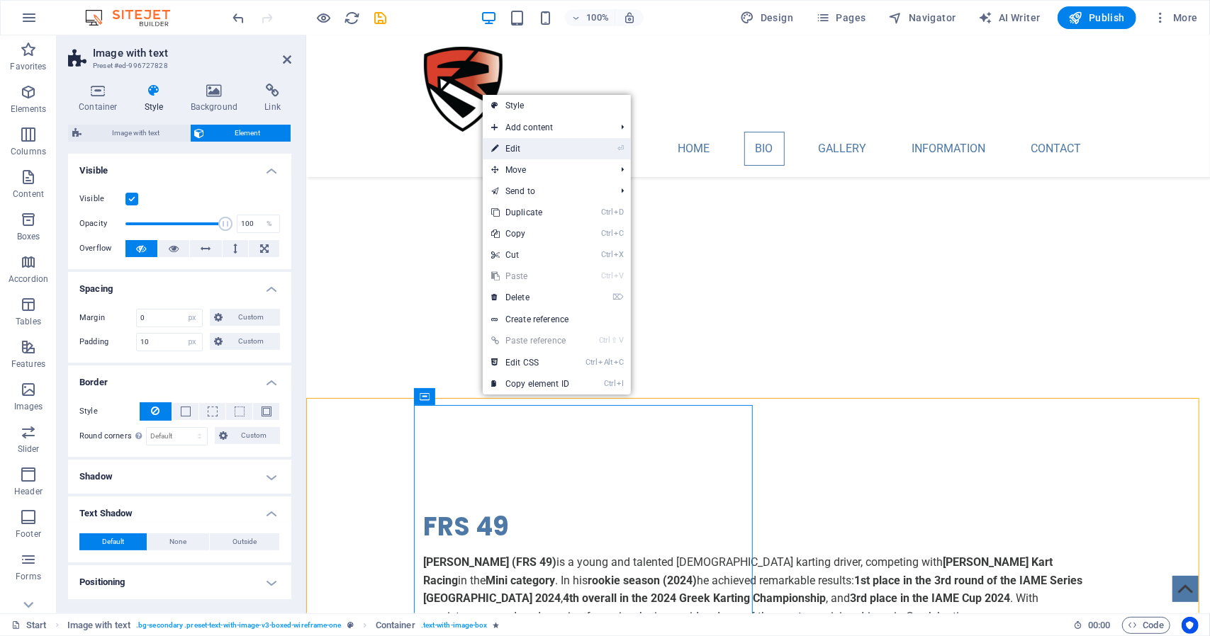
click at [509, 150] on link "⏎ Edit" at bounding box center [530, 148] width 95 height 21
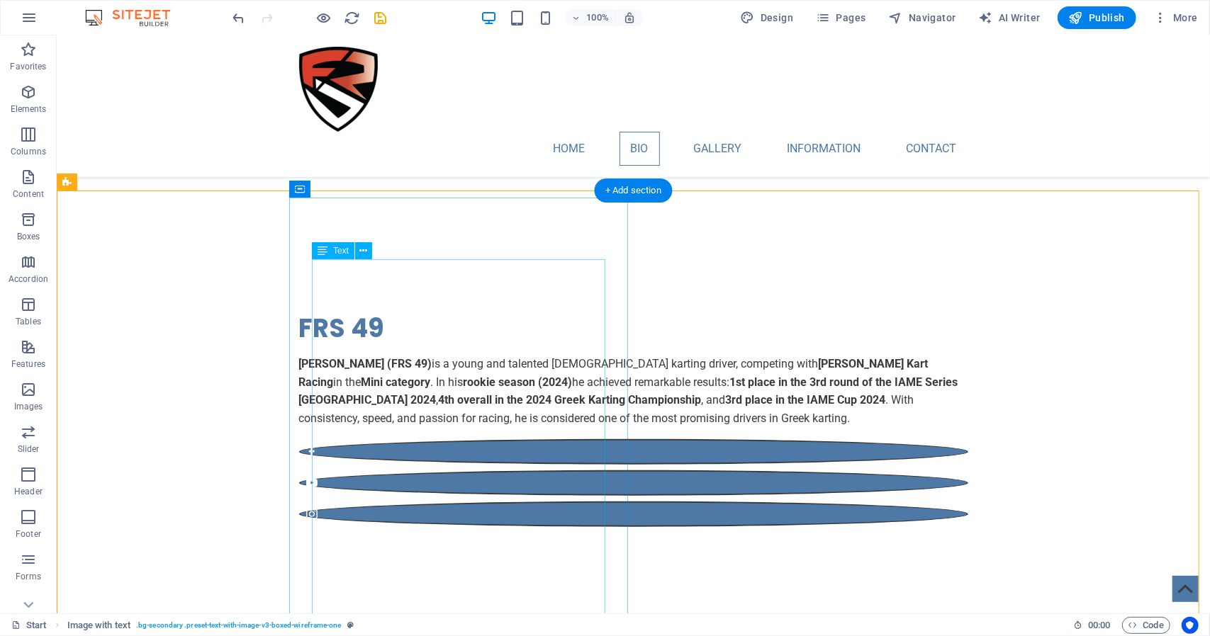
scroll to position [780, 0]
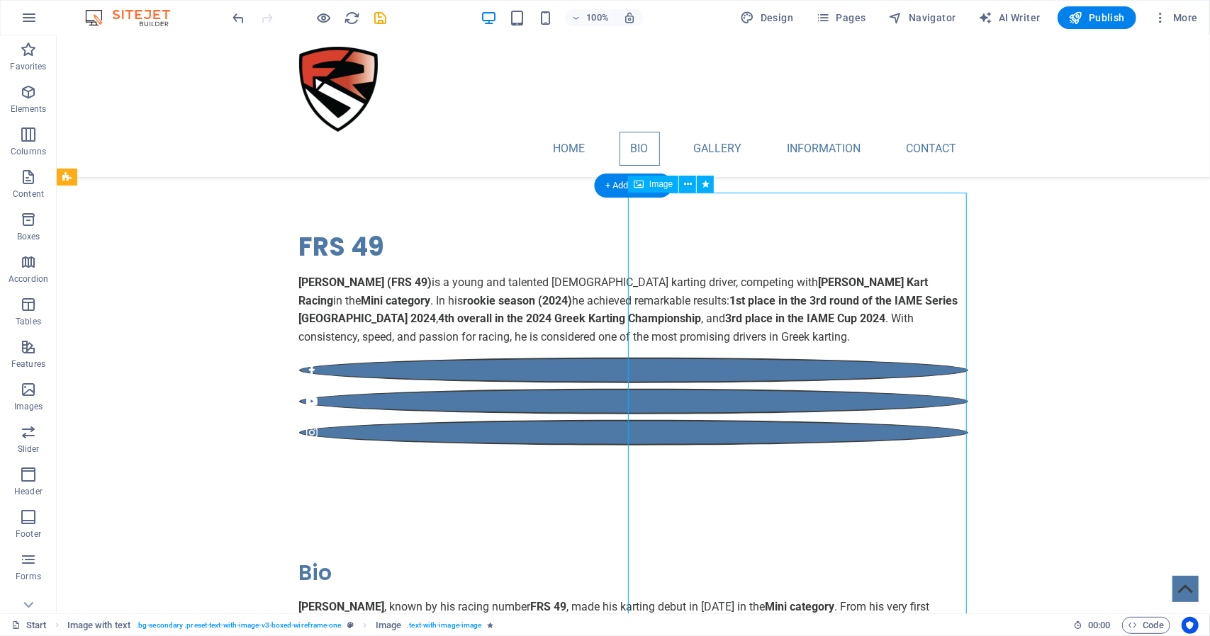
scroll to position [850, 0]
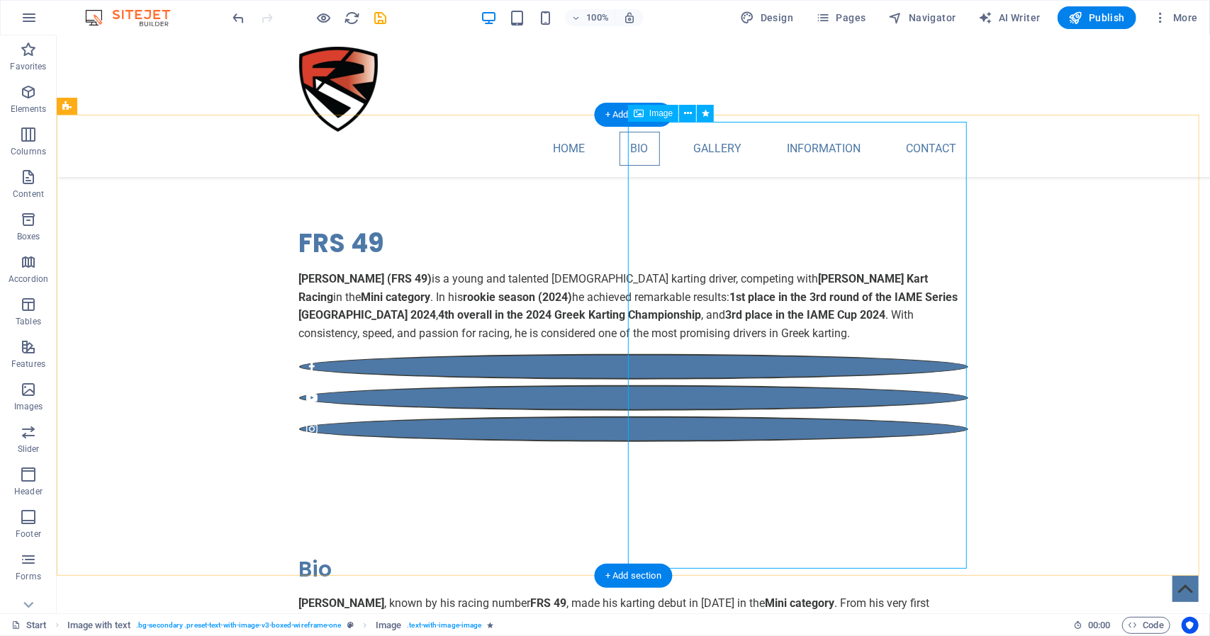
select select "px"
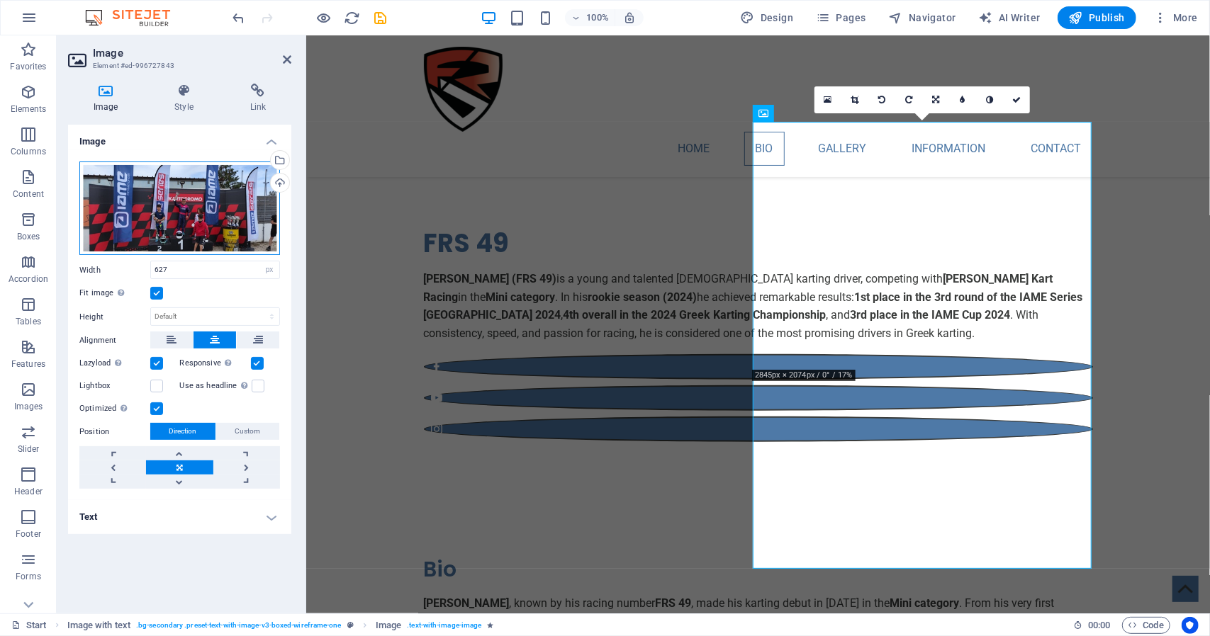
click at [228, 235] on div "Drag files here, click to choose files or select files from Files or our free s…" at bounding box center [179, 209] width 201 height 94
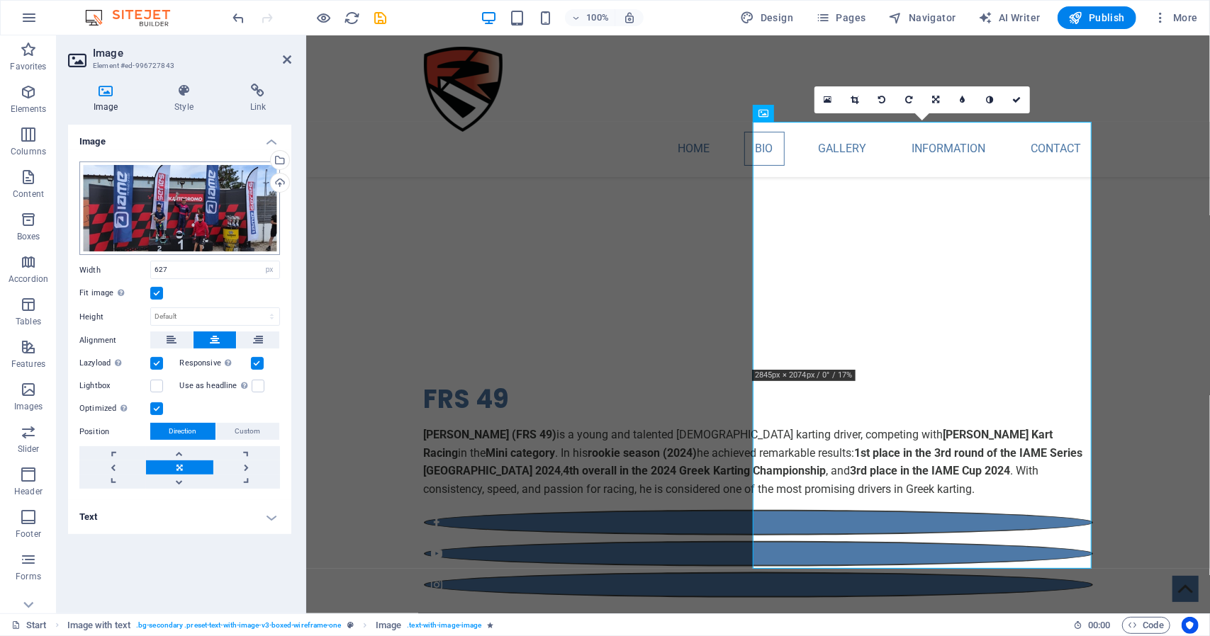
scroll to position [911, 0]
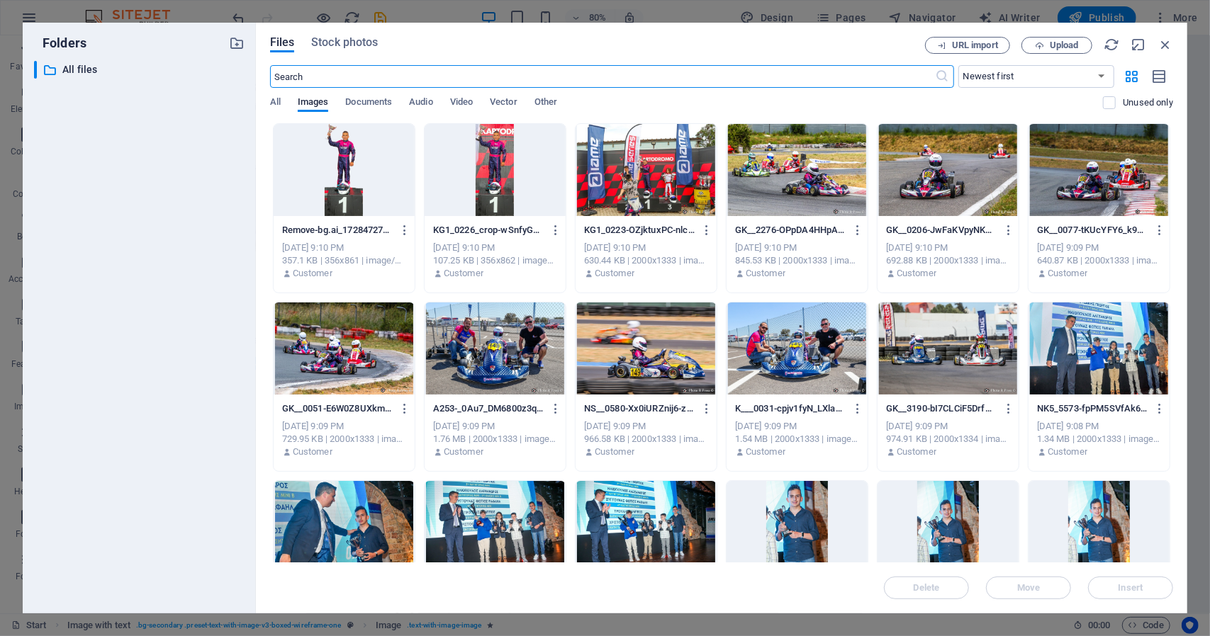
click at [506, 183] on div at bounding box center [495, 170] width 141 height 92
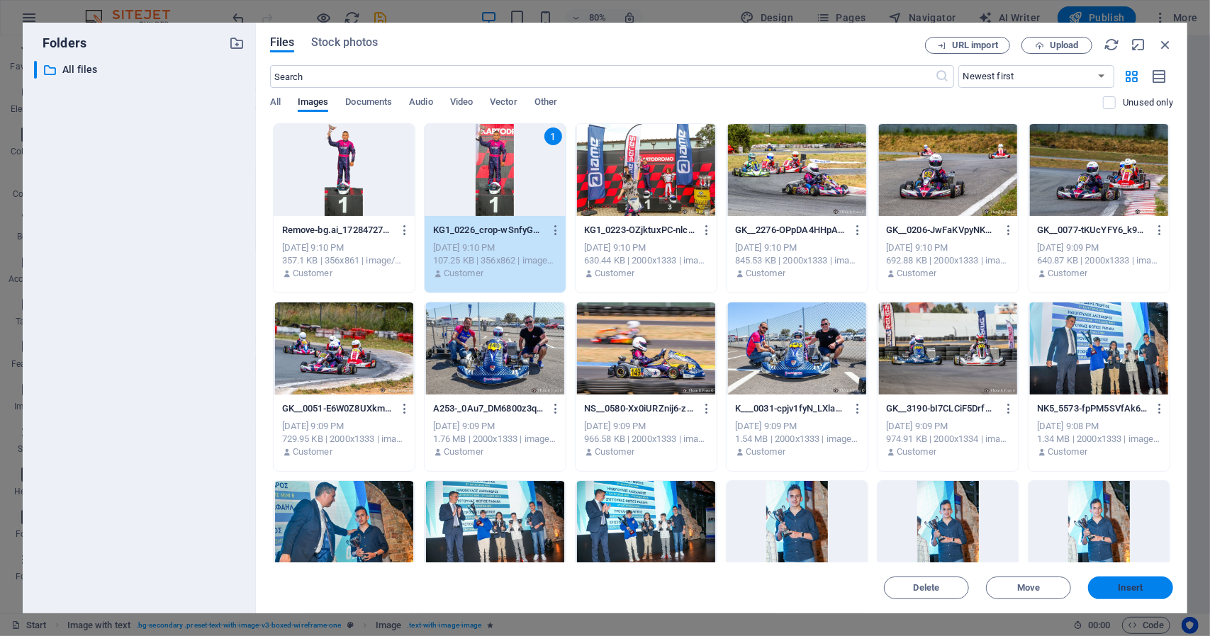
click at [1111, 579] on button "Insert" at bounding box center [1130, 588] width 85 height 23
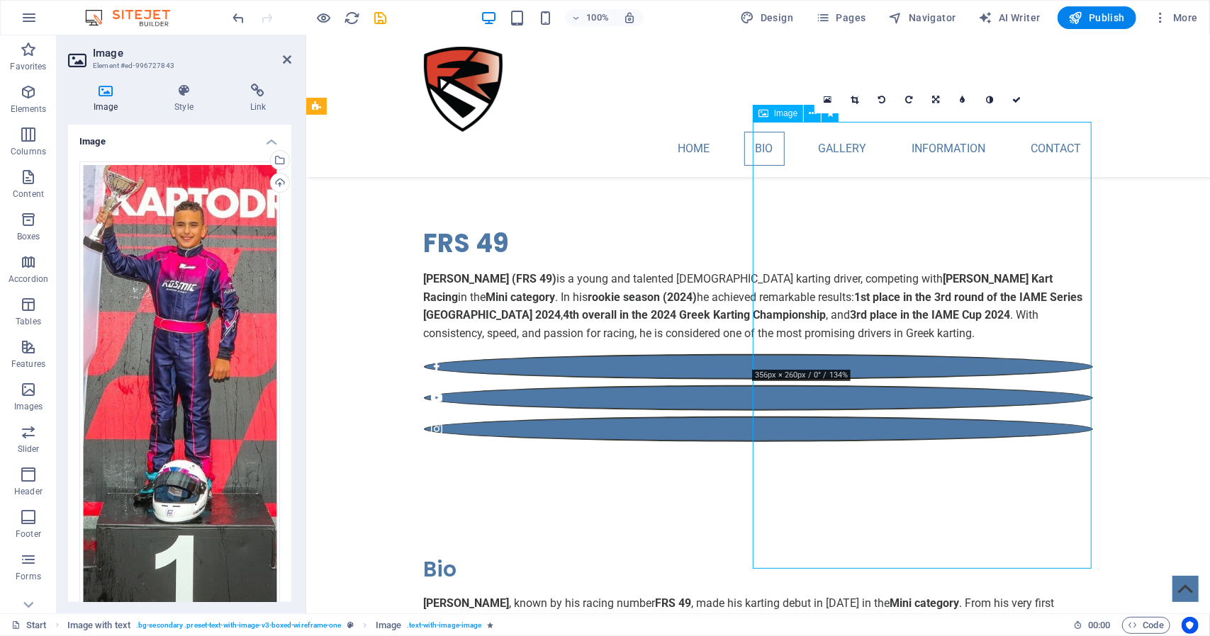
drag, startPoint x: 875, startPoint y: 268, endPoint x: 875, endPoint y: 300, distance: 31.9
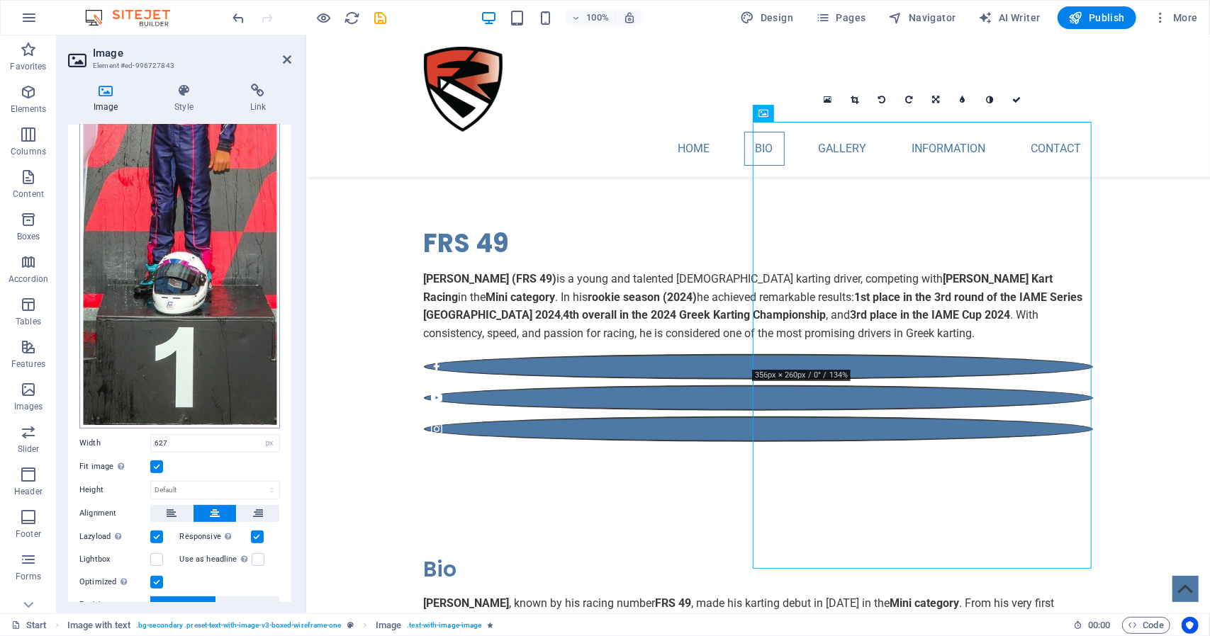
scroll to position [213, 0]
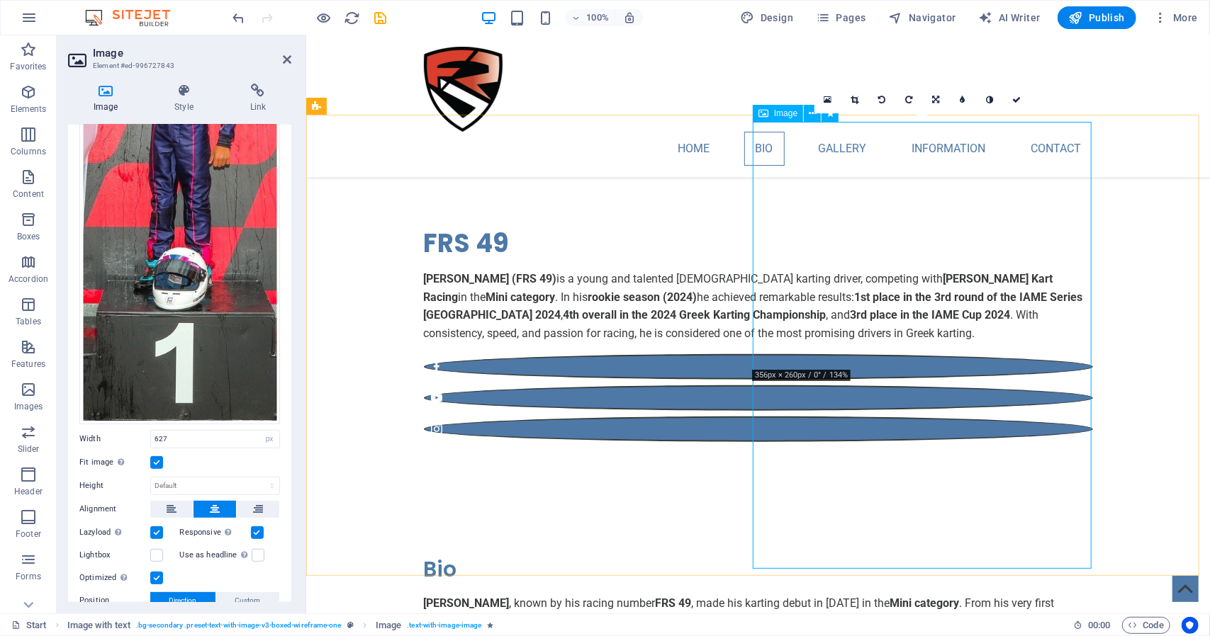
click at [160, 456] on label at bounding box center [156, 462] width 13 height 13
click at [0, 0] on input "Fit image Automatically fit image to a fixed width and height" at bounding box center [0, 0] width 0 height 0
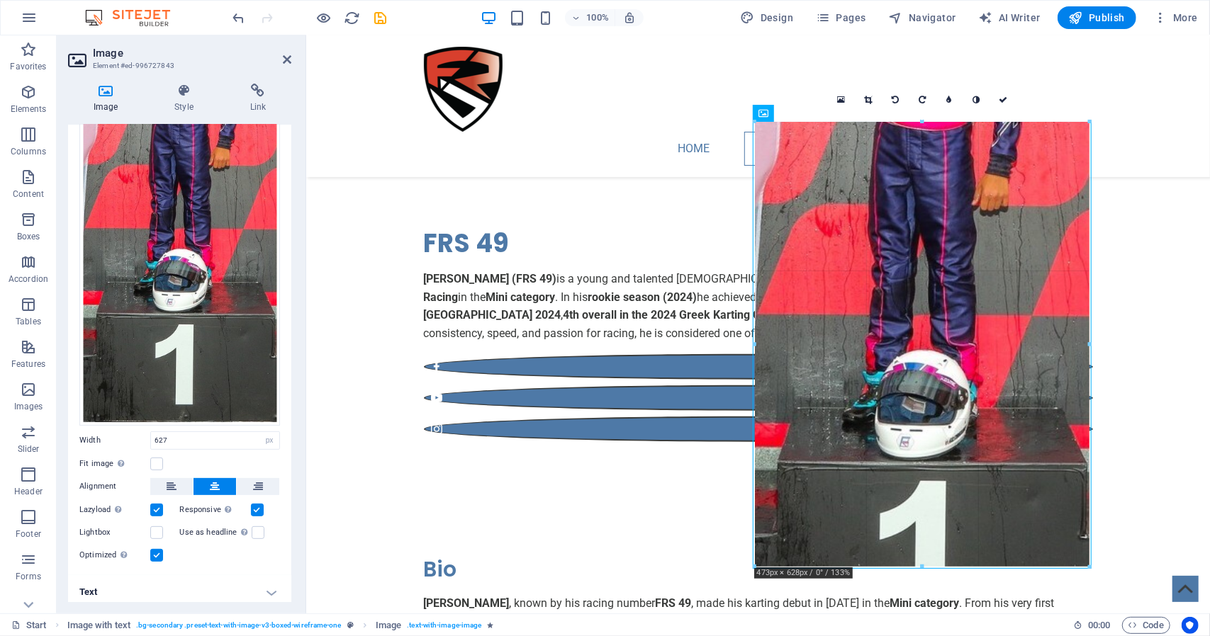
drag, startPoint x: 921, startPoint y: 369, endPoint x: 939, endPoint y: 567, distance: 198.5
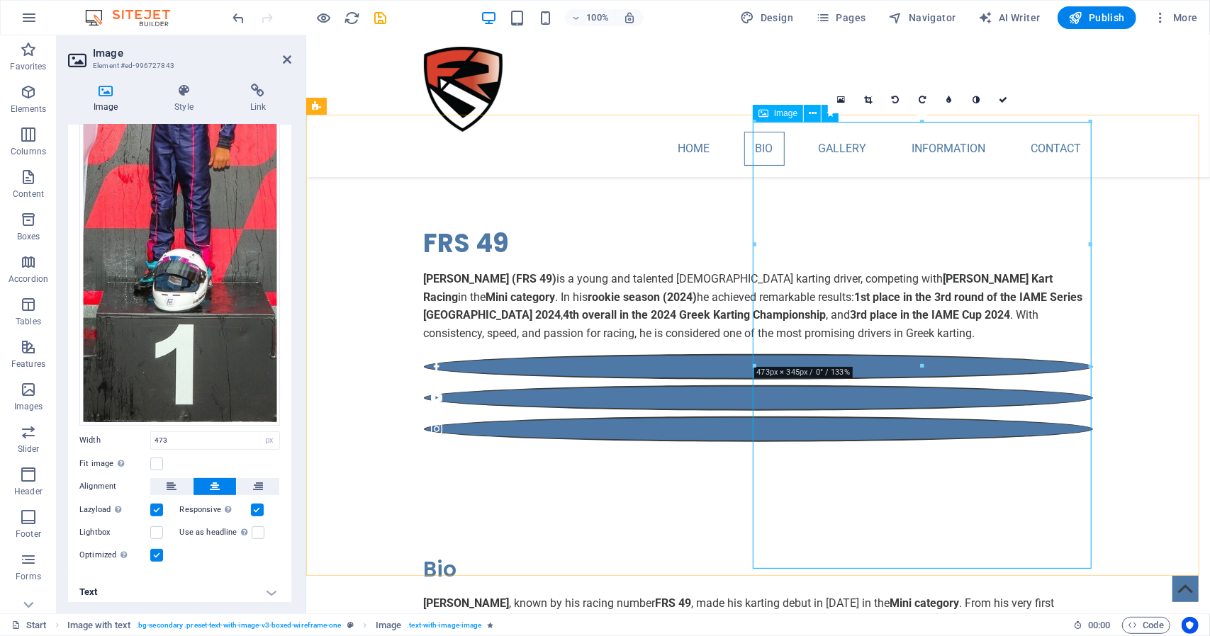
drag, startPoint x: 1228, startPoint y: 401, endPoint x: 926, endPoint y: 442, distance: 304.7
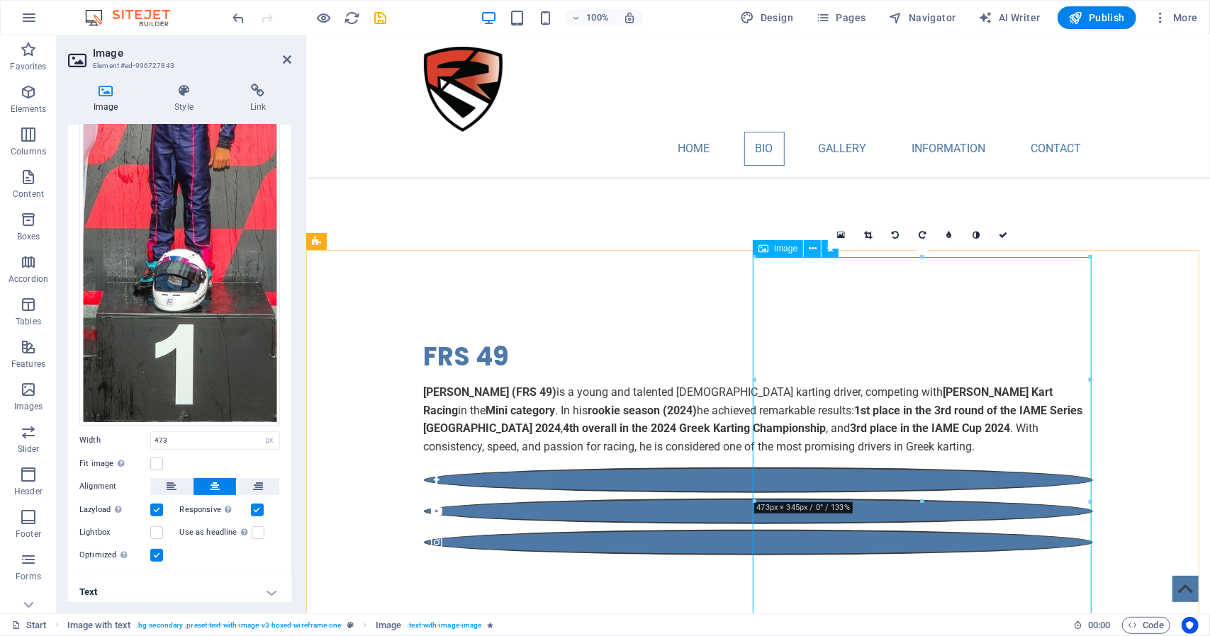
scroll to position [709, 0]
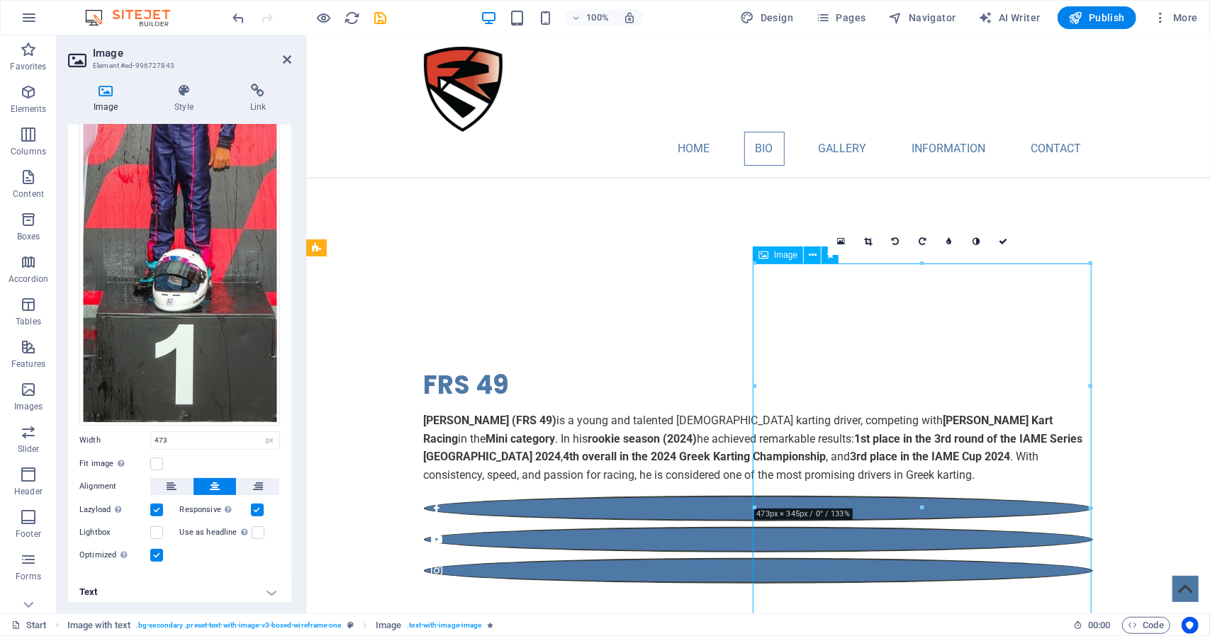
drag, startPoint x: 835, startPoint y: 332, endPoint x: 850, endPoint y: 395, distance: 65.7
drag, startPoint x: 868, startPoint y: 361, endPoint x: 864, endPoint y: 432, distance: 71.0
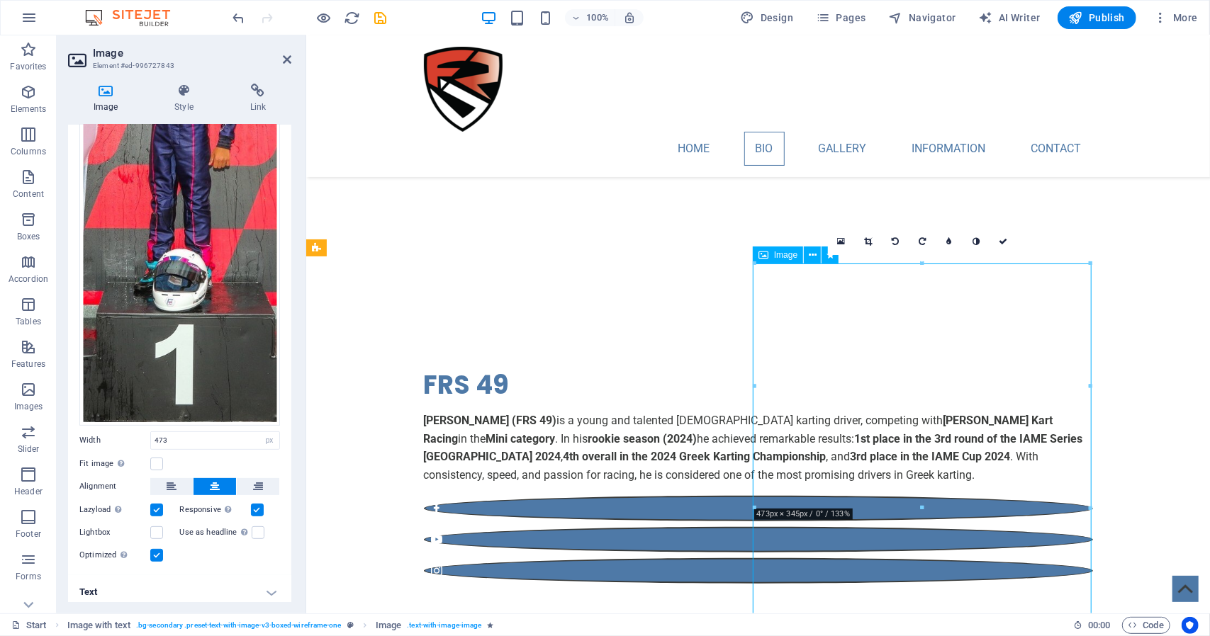
click at [172, 437] on input "473" at bounding box center [215, 440] width 128 height 17
drag, startPoint x: 888, startPoint y: 383, endPoint x: 887, endPoint y: 407, distance: 23.4
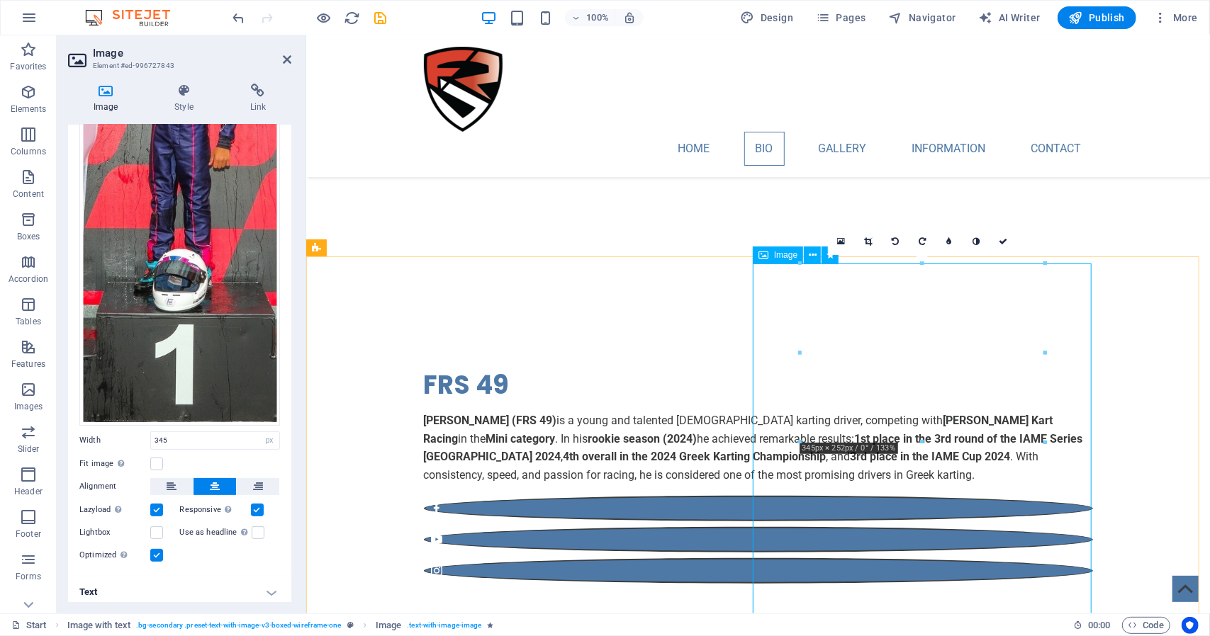
drag, startPoint x: 1228, startPoint y: 480, endPoint x: 928, endPoint y: 548, distance: 307.4
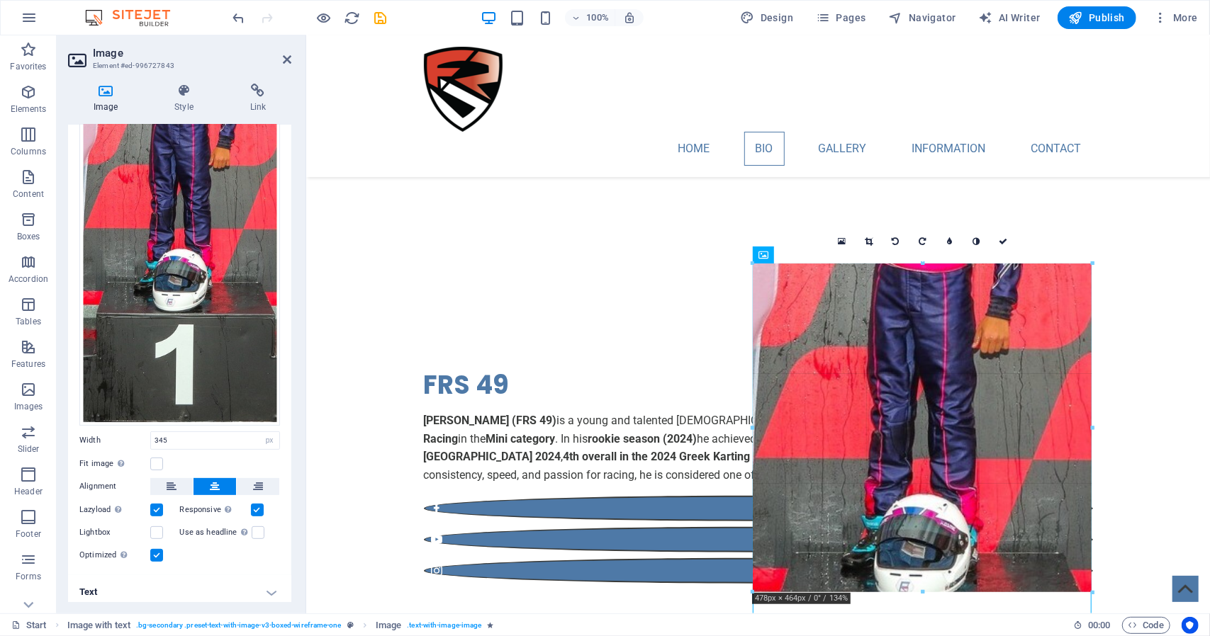
drag, startPoint x: 922, startPoint y: 444, endPoint x: 928, endPoint y: 594, distance: 150.4
type input "478"
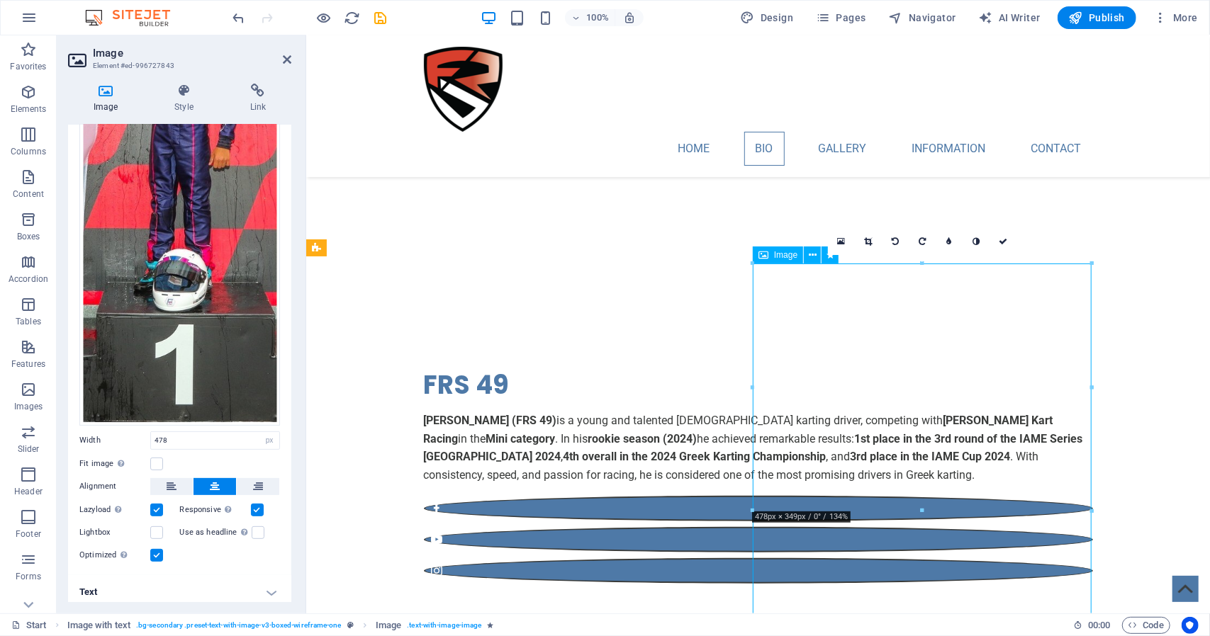
drag, startPoint x: 919, startPoint y: 403, endPoint x: 928, endPoint y: 485, distance: 81.9
drag, startPoint x: 927, startPoint y: 475, endPoint x: 932, endPoint y: 414, distance: 61.2
click at [849, 240] on link at bounding box center [841, 241] width 27 height 27
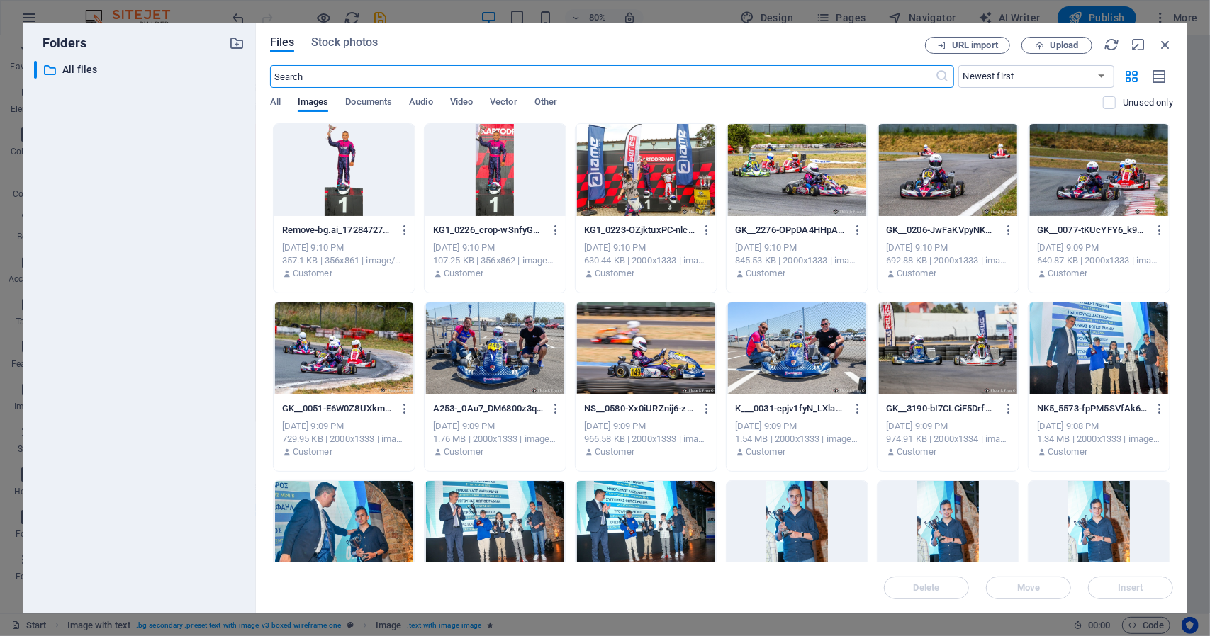
scroll to position [770, 0]
click at [1173, 44] on div "Files Stock photos URL import Upload ​ Newest first Oldest first Name (A-Z) Nam…" at bounding box center [721, 318] width 931 height 591
drag, startPoint x: 857, startPoint y: 11, endPoint x: 1163, endPoint y: 46, distance: 308.2
click at [1163, 46] on icon "button" at bounding box center [1165, 45] width 16 height 16
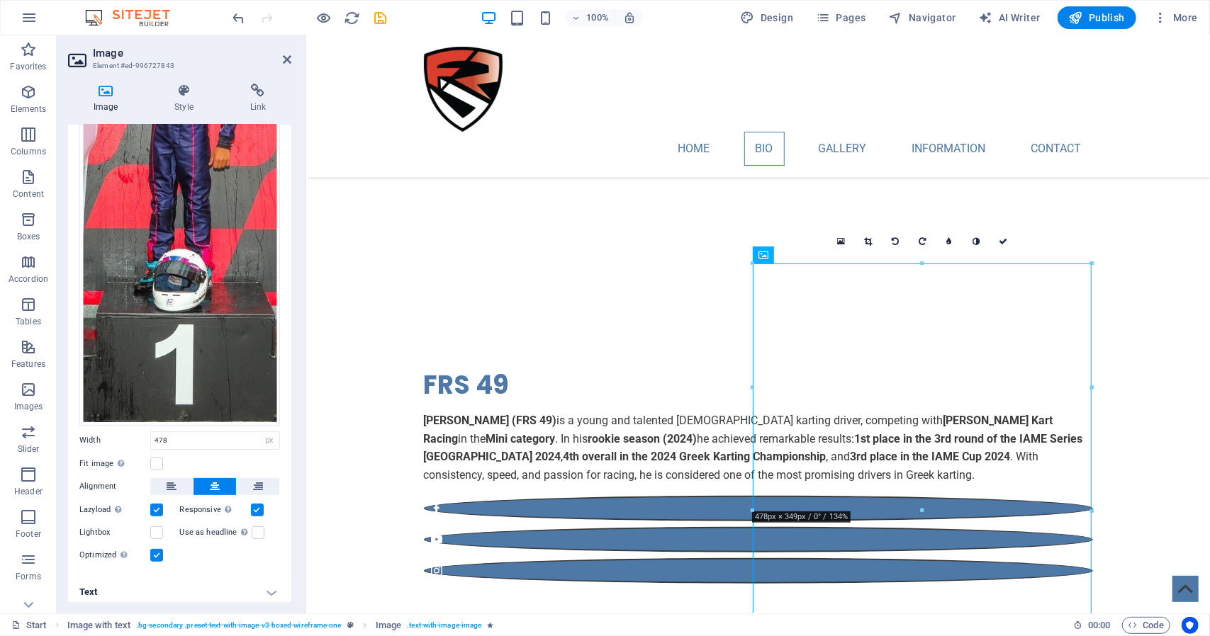
click at [153, 505] on label at bounding box center [156, 510] width 13 height 13
click at [0, 0] on input "Lazyload Loading images after the page loads improves page speed." at bounding box center [0, 0] width 0 height 0
click at [153, 505] on label at bounding box center [156, 510] width 13 height 13
click at [0, 0] on input "Lazyload Loading images after the page loads improves page speed." at bounding box center [0, 0] width 0 height 0
click at [159, 459] on label at bounding box center [156, 464] width 13 height 13
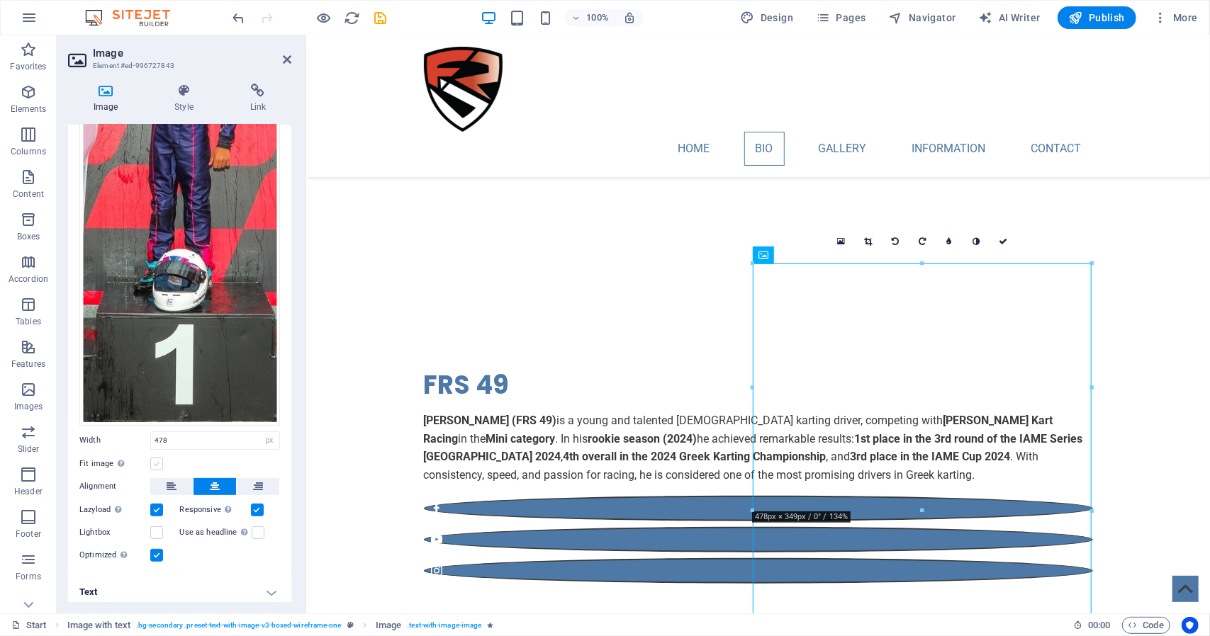
click at [0, 0] on input "Fit image Automatically fit image to a fixed width and height" at bounding box center [0, 0] width 0 height 0
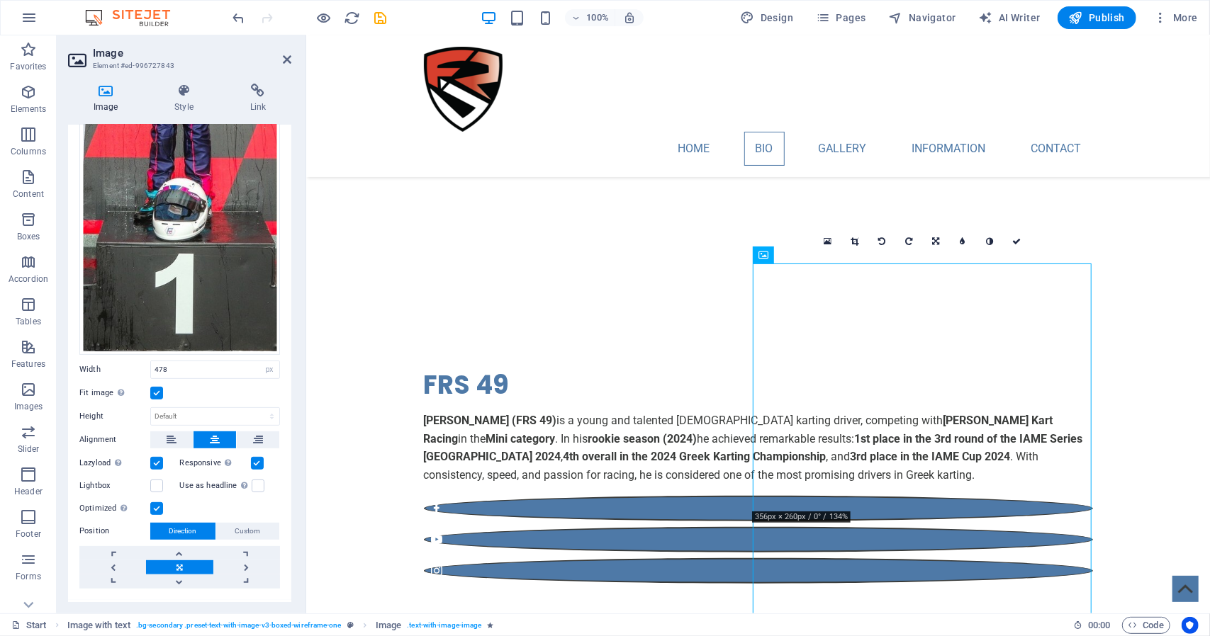
scroll to position [306, 0]
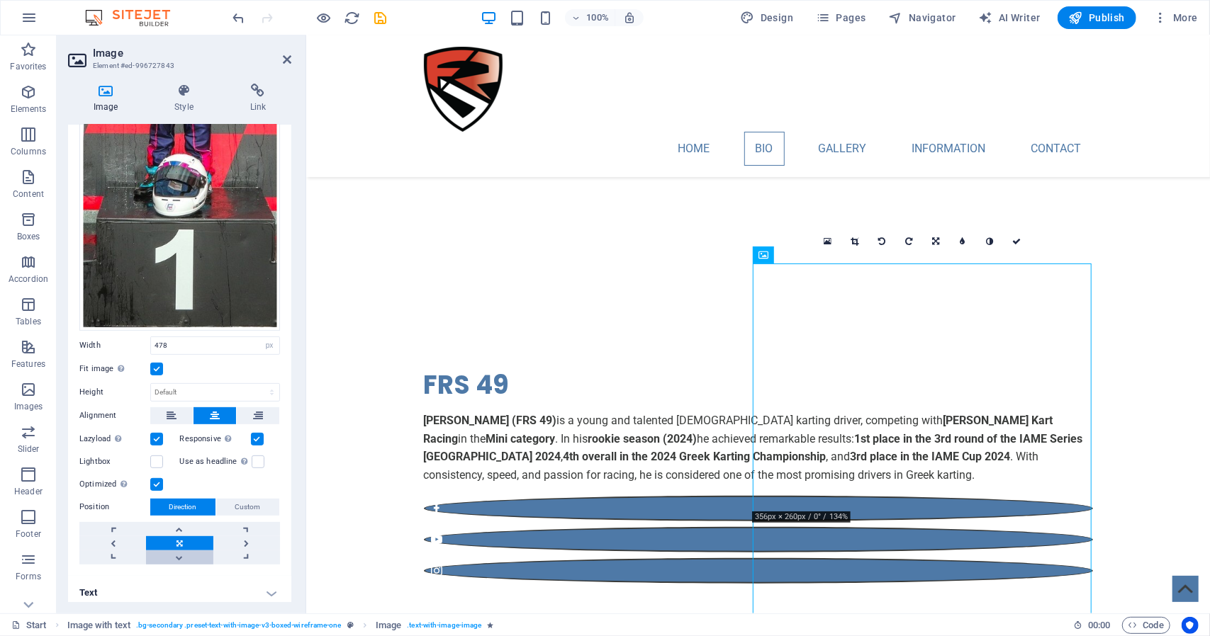
click at [182, 551] on link at bounding box center [179, 558] width 67 height 14
click at [181, 551] on link at bounding box center [179, 558] width 67 height 14
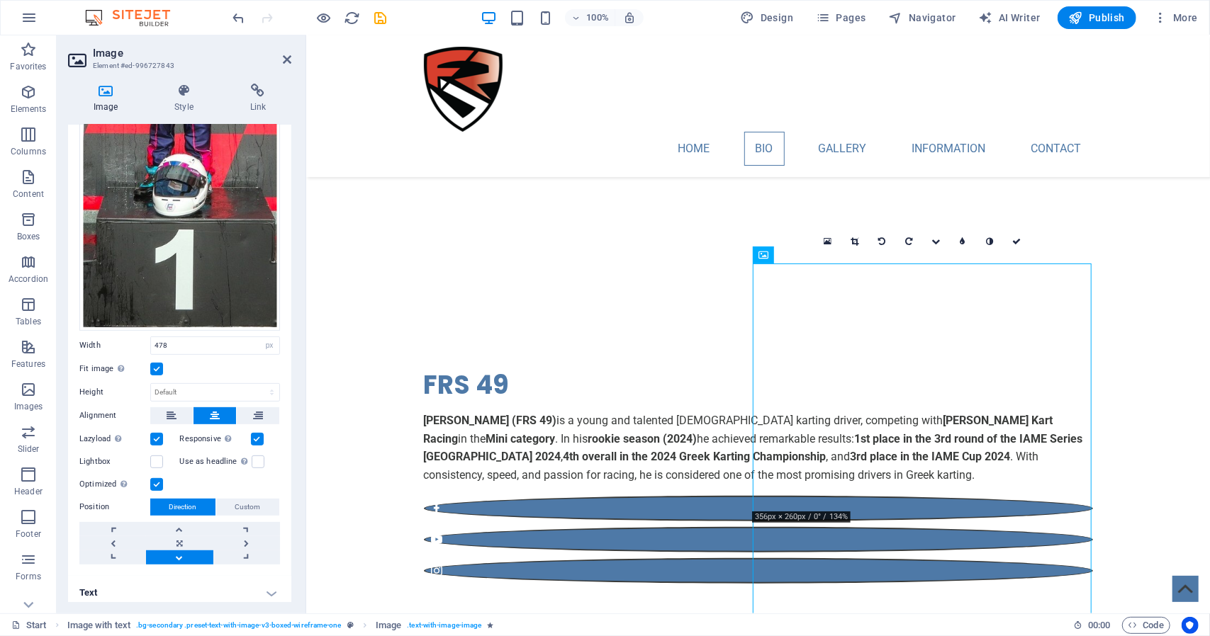
click at [181, 551] on link at bounding box center [179, 558] width 67 height 14
click at [176, 537] on link at bounding box center [179, 544] width 67 height 14
click at [174, 522] on link at bounding box center [179, 529] width 67 height 14
click at [177, 537] on link at bounding box center [179, 544] width 67 height 14
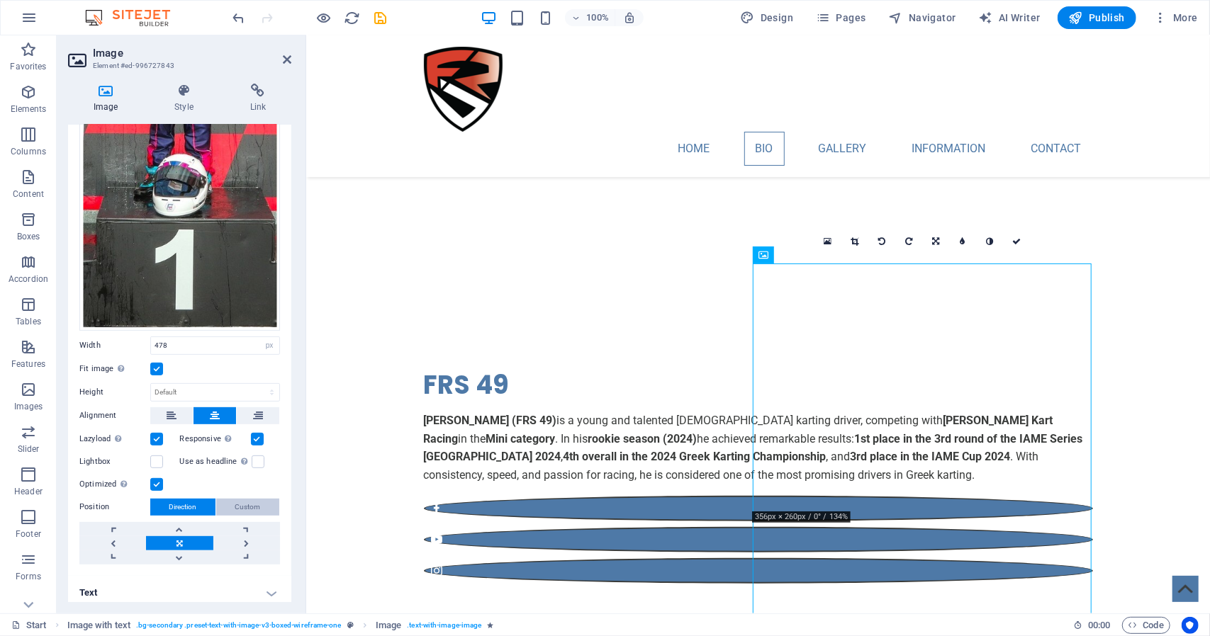
click at [235, 502] on span "Custom" at bounding box center [248, 507] width 26 height 17
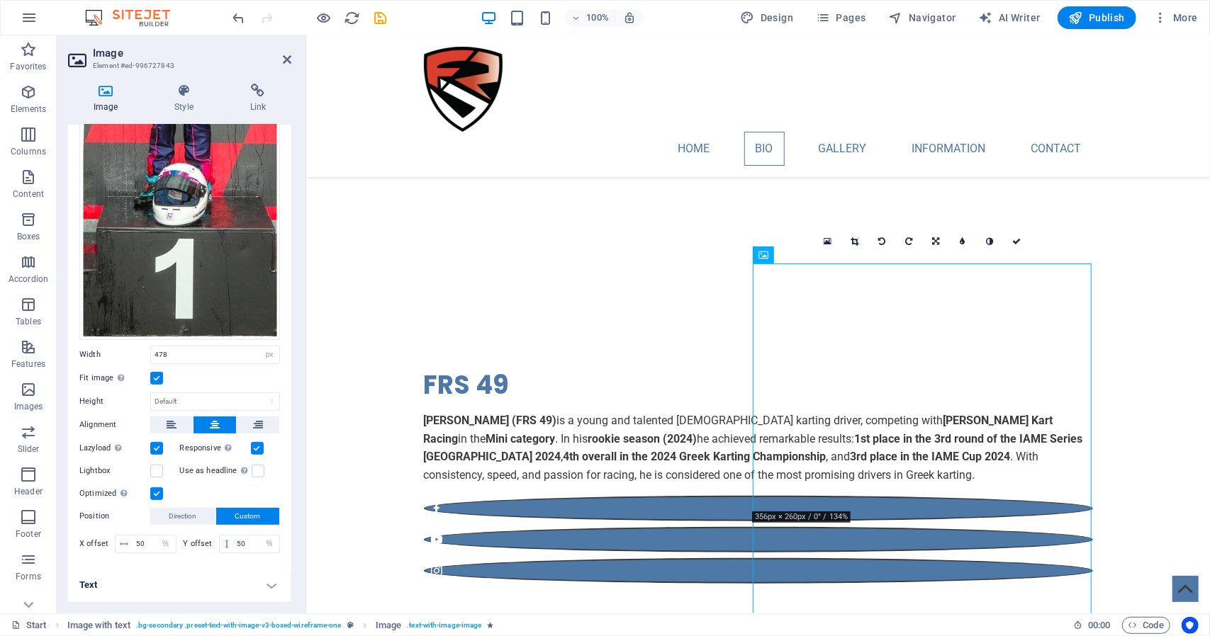
scroll to position [288, 0]
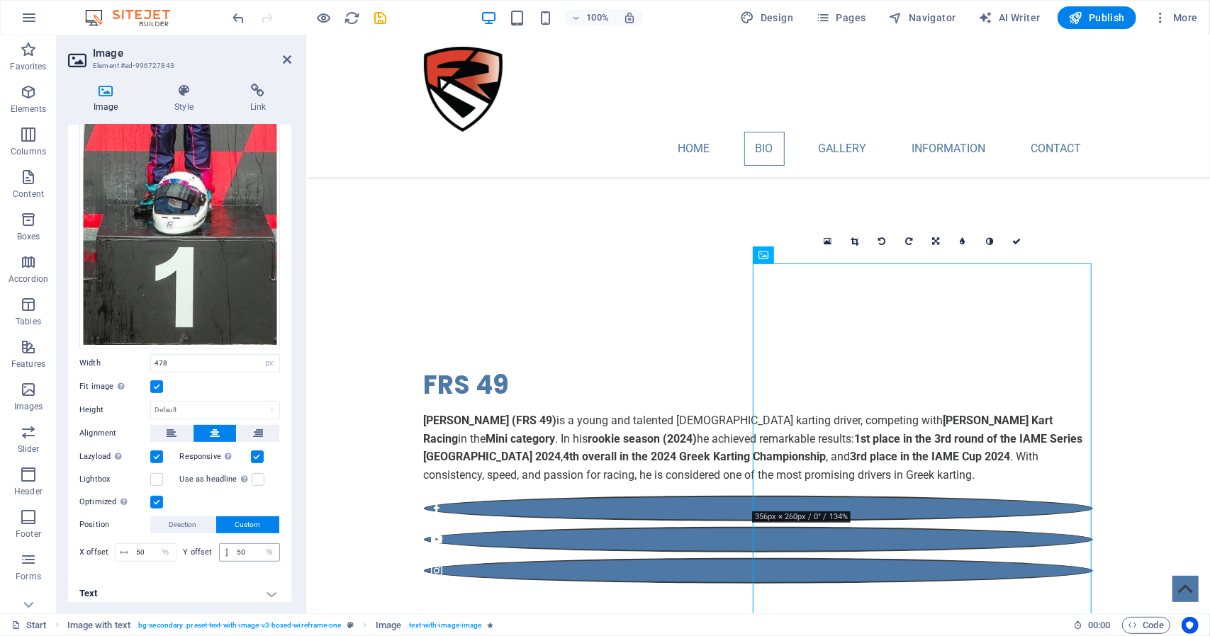
click at [228, 548] on span at bounding box center [226, 552] width 13 height 17
drag, startPoint x: 230, startPoint y: 545, endPoint x: 231, endPoint y: 552, distance: 7.1
click at [231, 552] on div "50 px rem % vh vw" at bounding box center [250, 553] width 62 height 18
click at [245, 546] on input "50" at bounding box center [256, 552] width 46 height 17
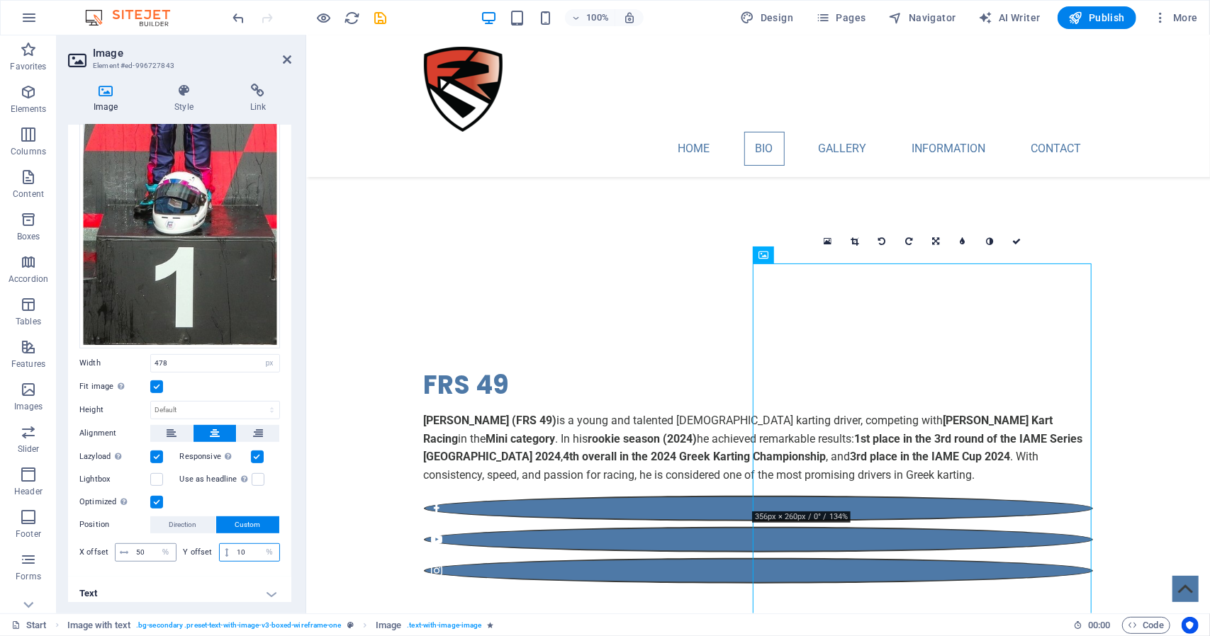
type input "10"
click at [149, 544] on input "50" at bounding box center [154, 552] width 43 height 17
click at [150, 544] on input "50" at bounding box center [154, 552] width 43 height 17
type input "10"
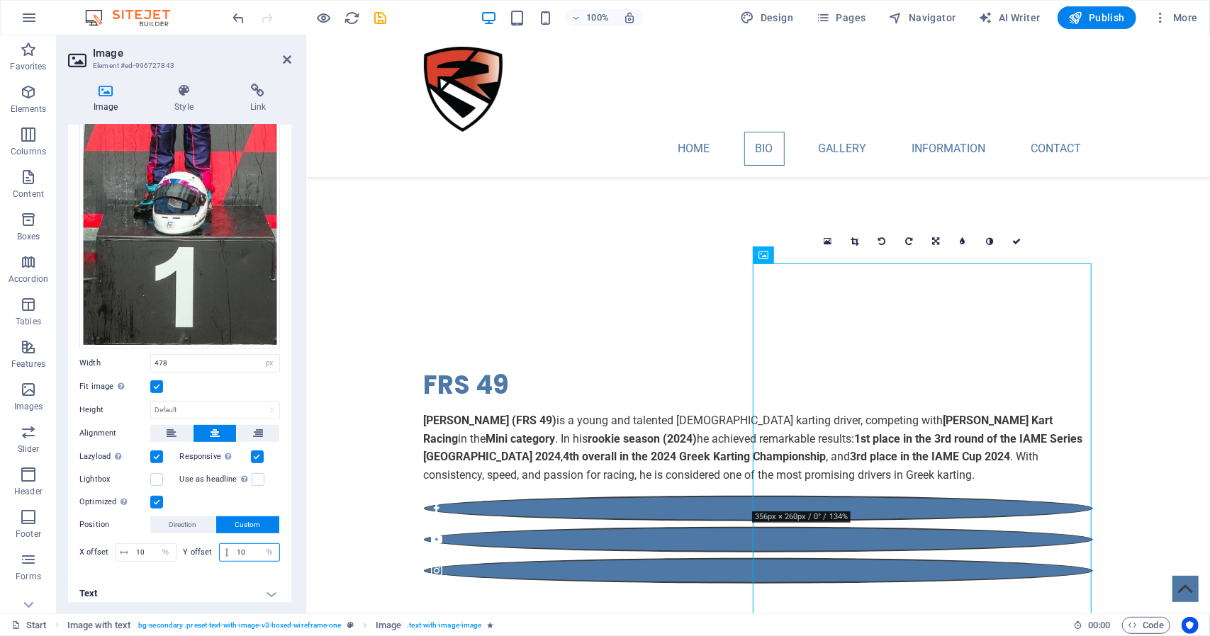
click at [233, 549] on input "10" at bounding box center [256, 552] width 46 height 17
click at [860, 242] on link at bounding box center [854, 241] width 27 height 27
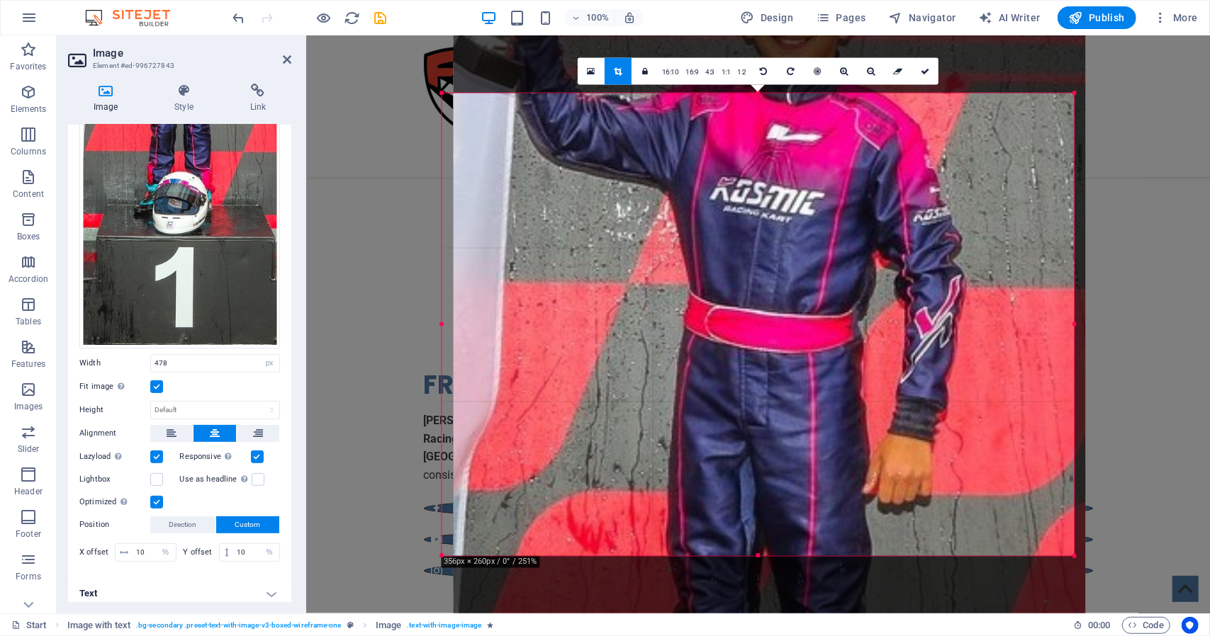
drag, startPoint x: 860, startPoint y: 242, endPoint x: 872, endPoint y: 485, distance: 244.1
click at [872, 485] on div at bounding box center [769, 568] width 633 height 1532
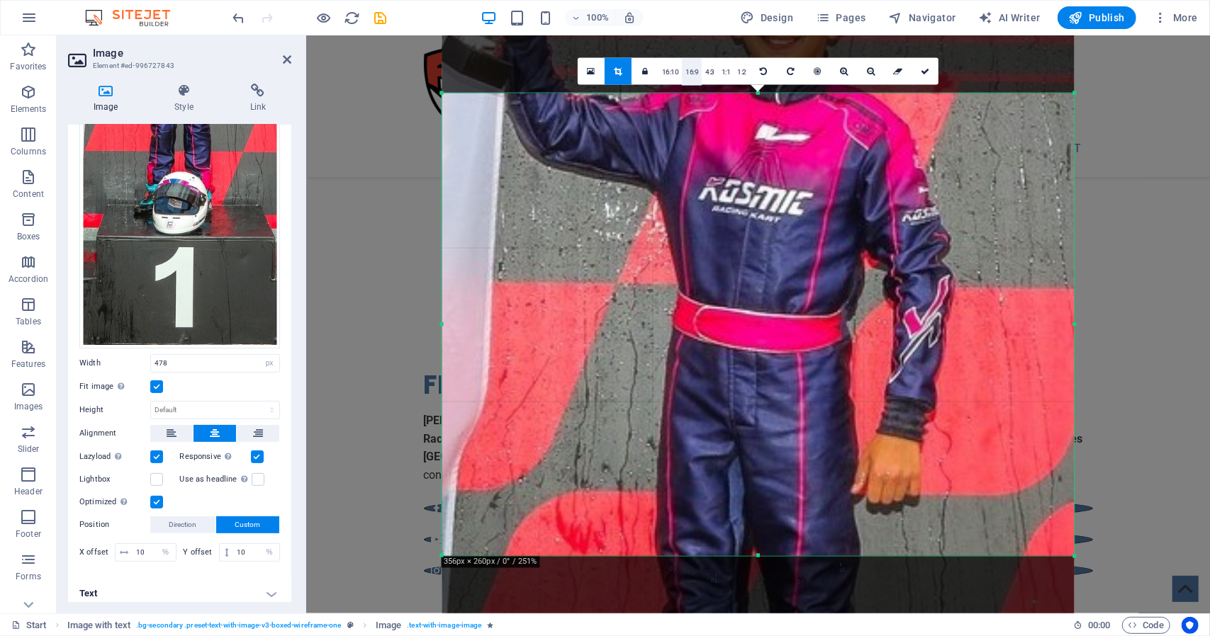
click at [690, 73] on link "16:9" at bounding box center [692, 72] width 20 height 27
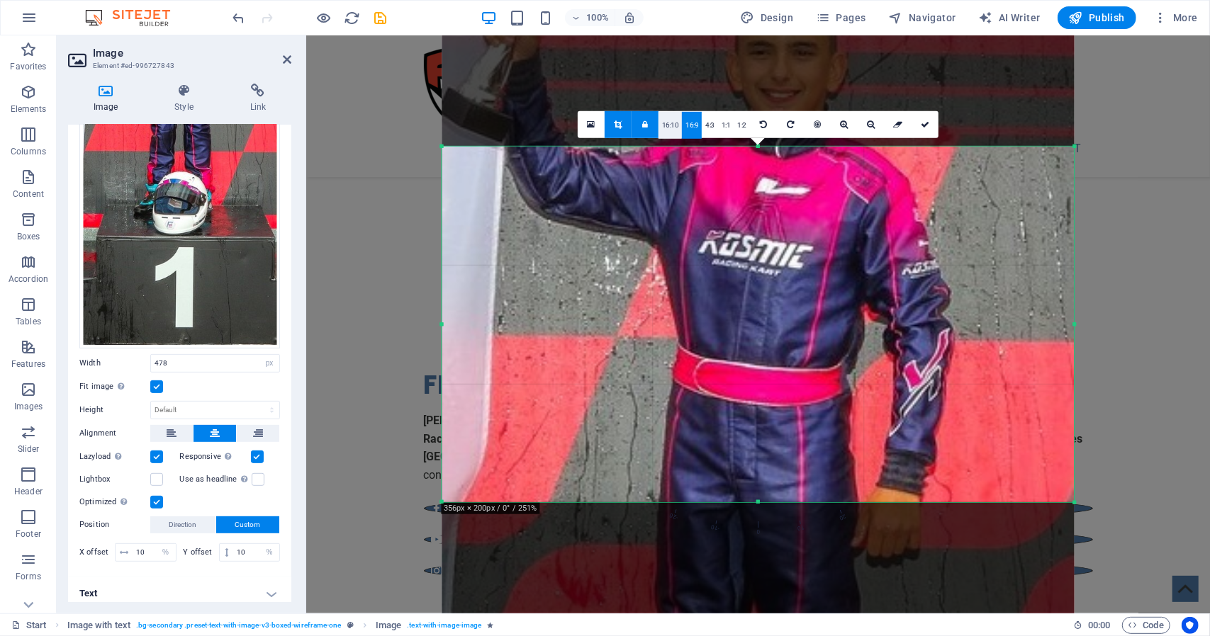
click at [675, 125] on link "16:10" at bounding box center [670, 125] width 24 height 27
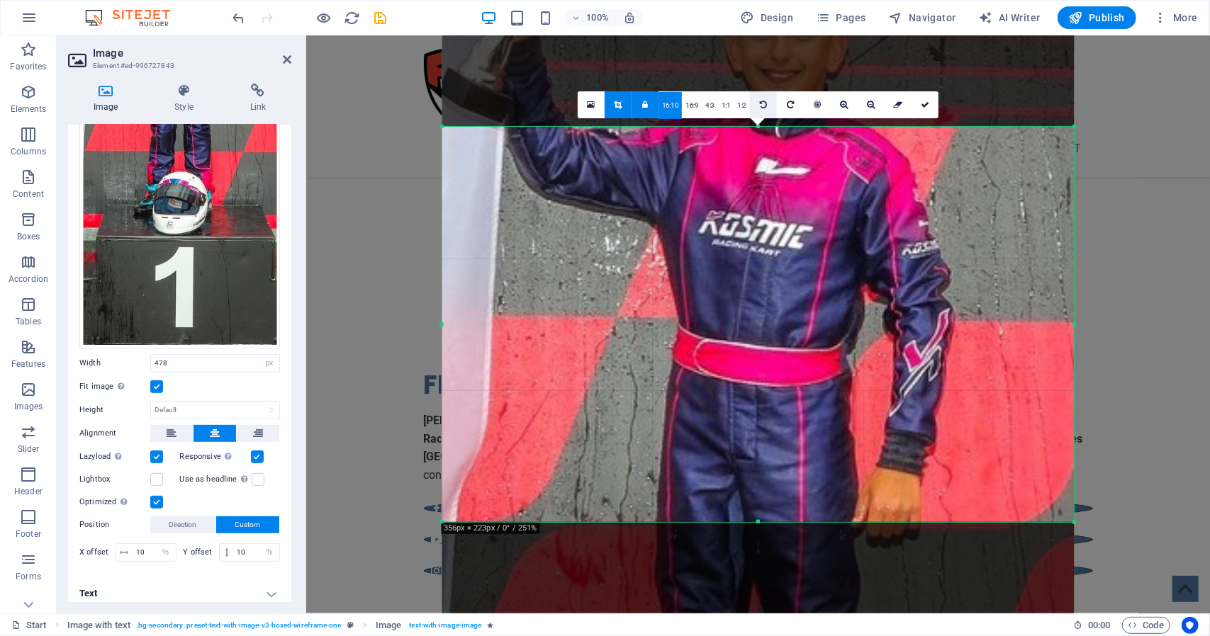
click at [764, 106] on icon at bounding box center [763, 105] width 7 height 9
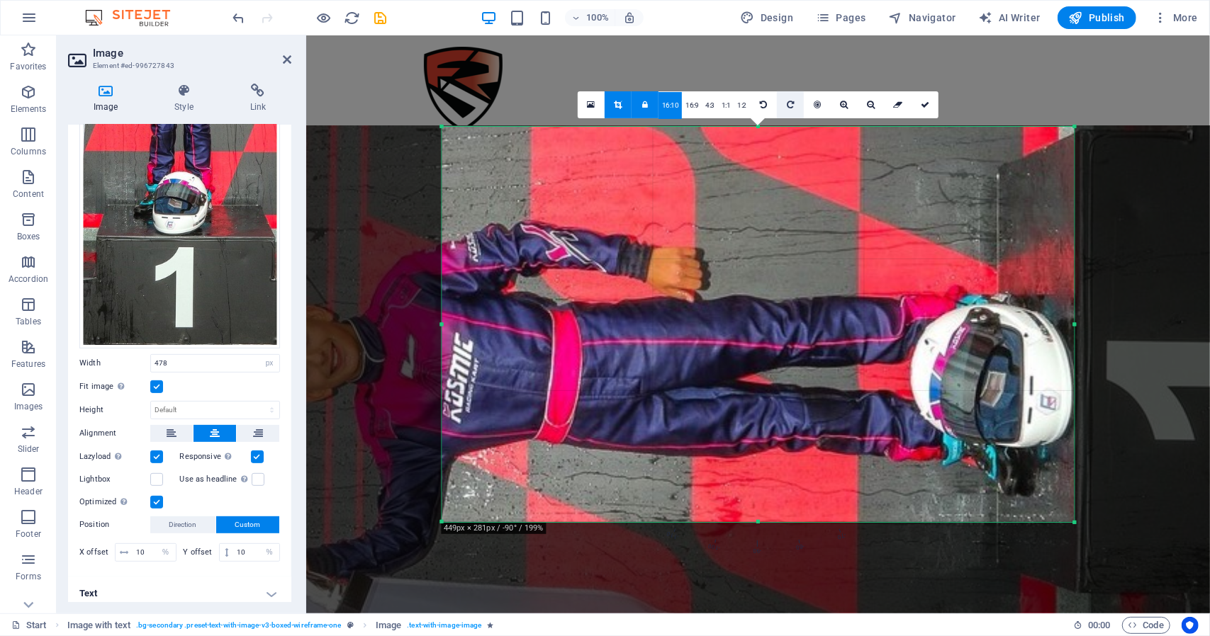
click at [790, 101] on icon at bounding box center [790, 105] width 7 height 9
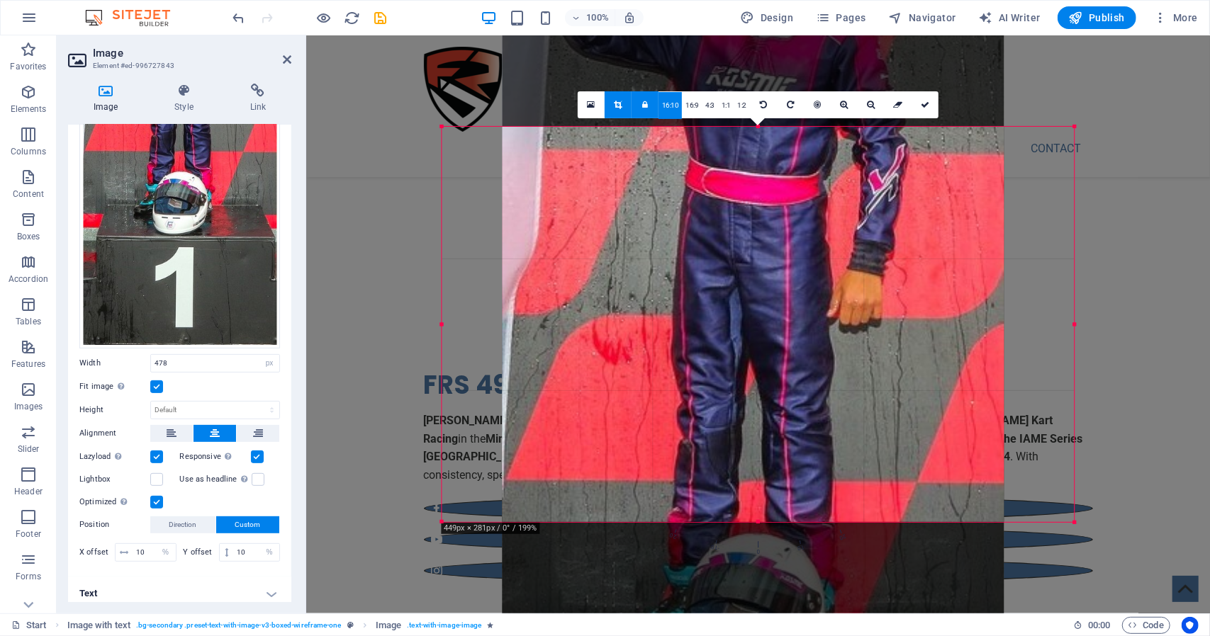
click at [644, 107] on icon at bounding box center [645, 105] width 6 height 9
click at [652, 107] on link at bounding box center [644, 104] width 27 height 27
click at [621, 107] on icon at bounding box center [618, 105] width 8 height 9
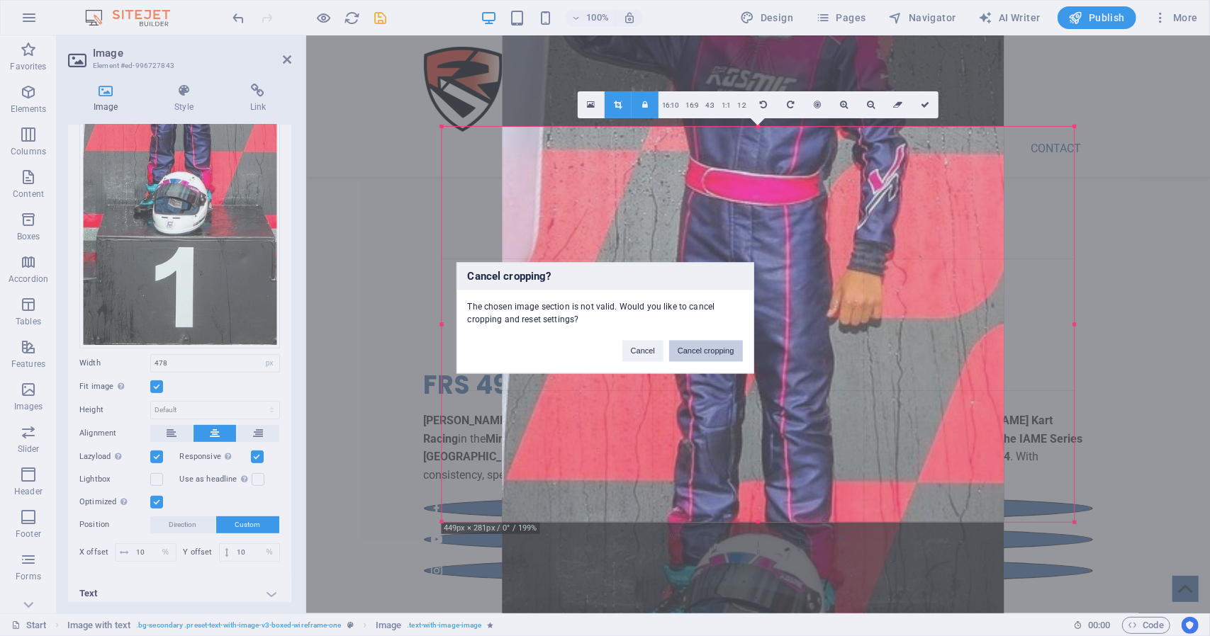
click at [714, 352] on button "Cancel cropping" at bounding box center [706, 351] width 74 height 21
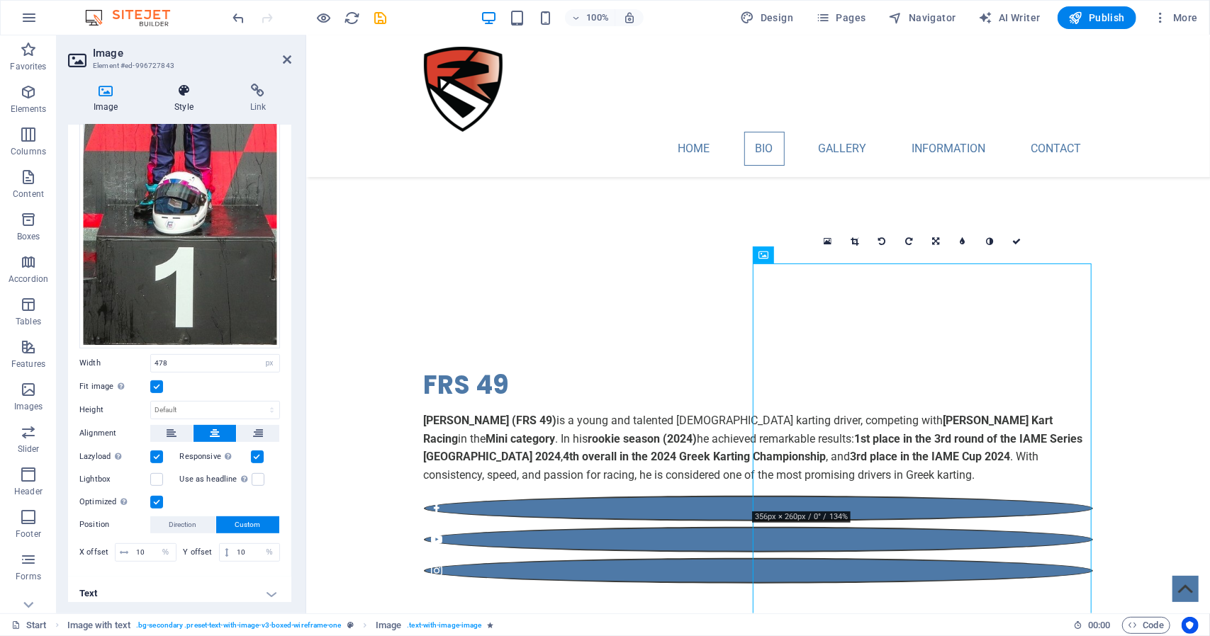
click at [192, 99] on h4 "Style" at bounding box center [186, 99] width 75 height 30
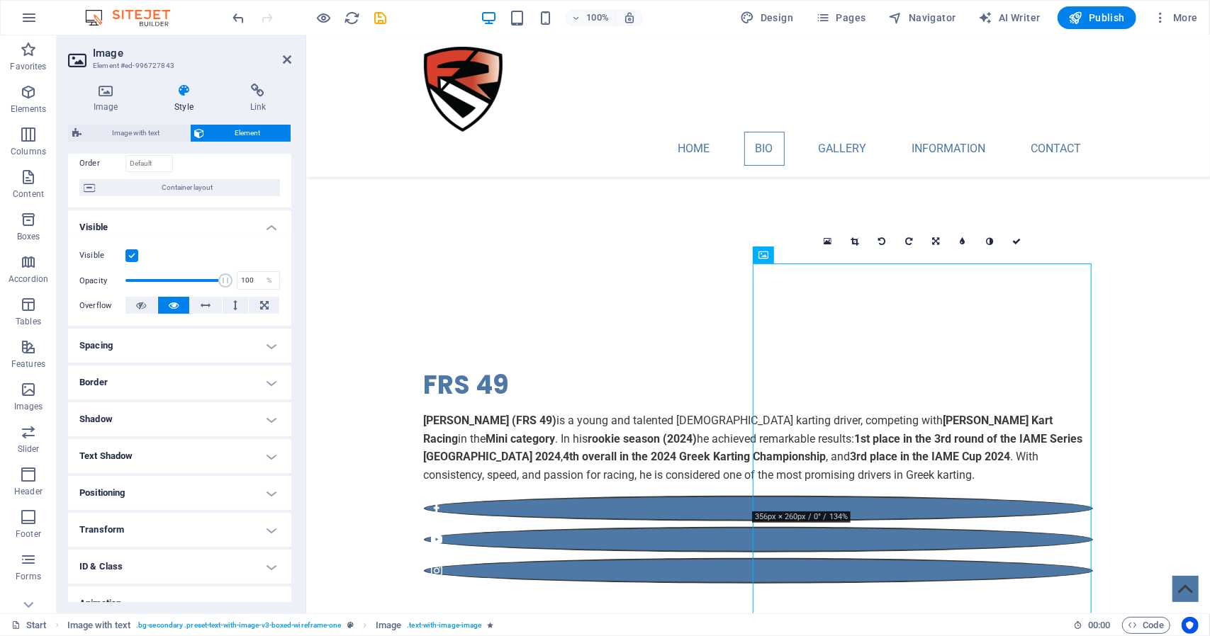
scroll to position [142, 0]
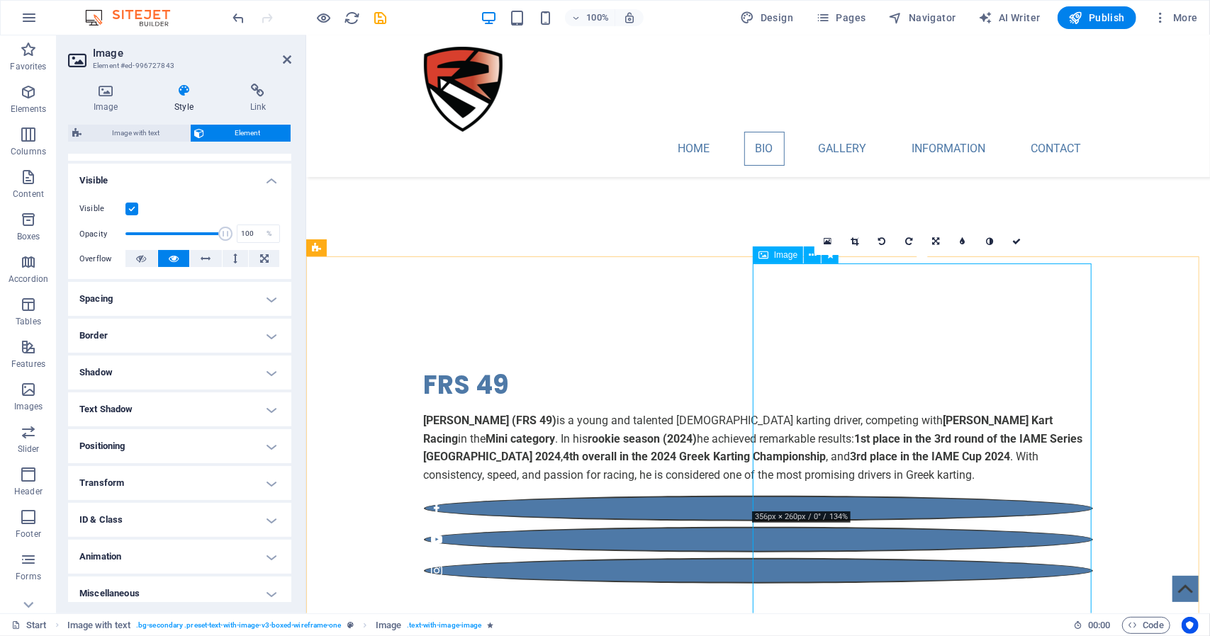
click at [833, 242] on link at bounding box center [827, 241] width 27 height 27
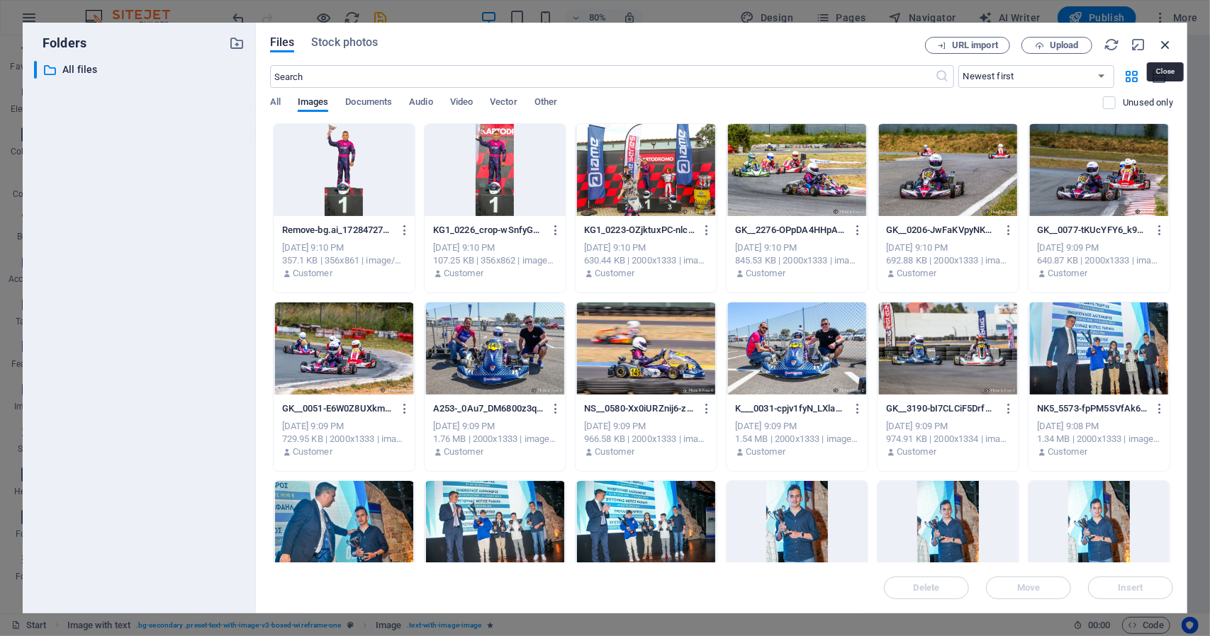
click at [1162, 40] on icon "button" at bounding box center [1165, 45] width 16 height 16
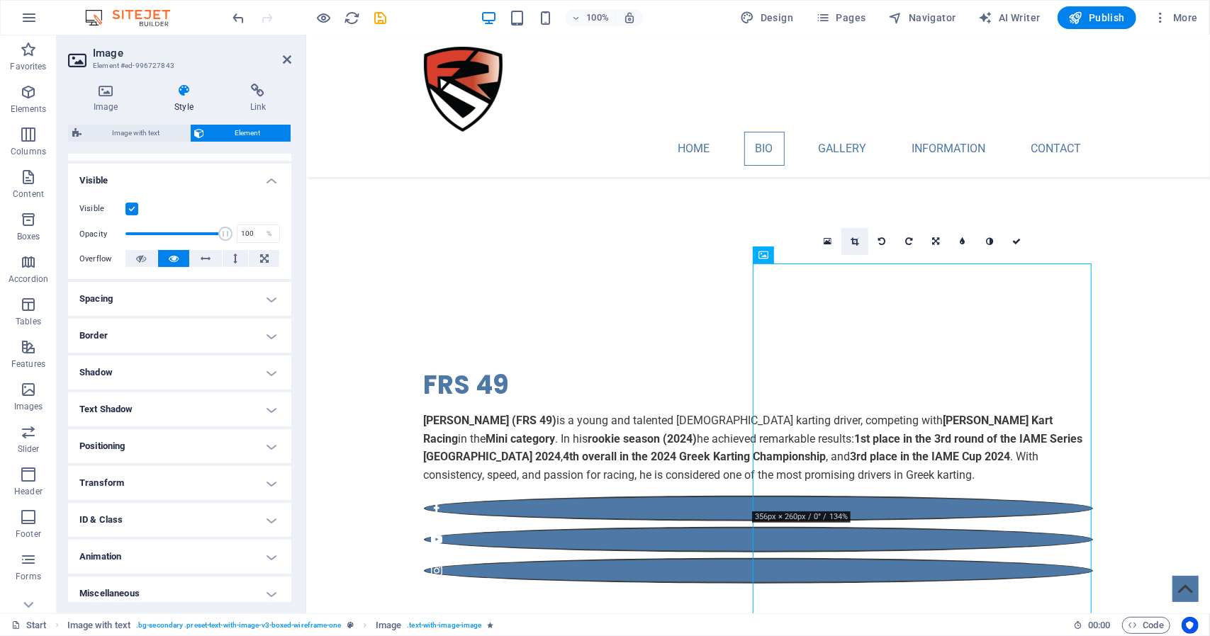
click at [860, 242] on link at bounding box center [854, 241] width 27 height 27
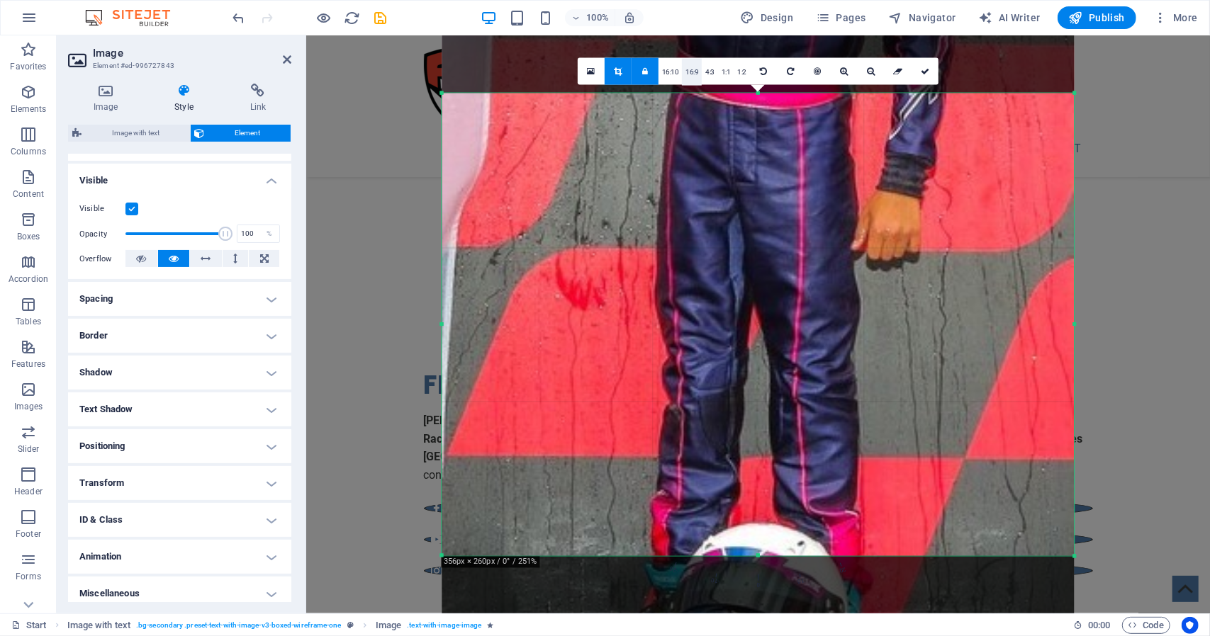
click at [687, 76] on link "16:9" at bounding box center [692, 72] width 20 height 27
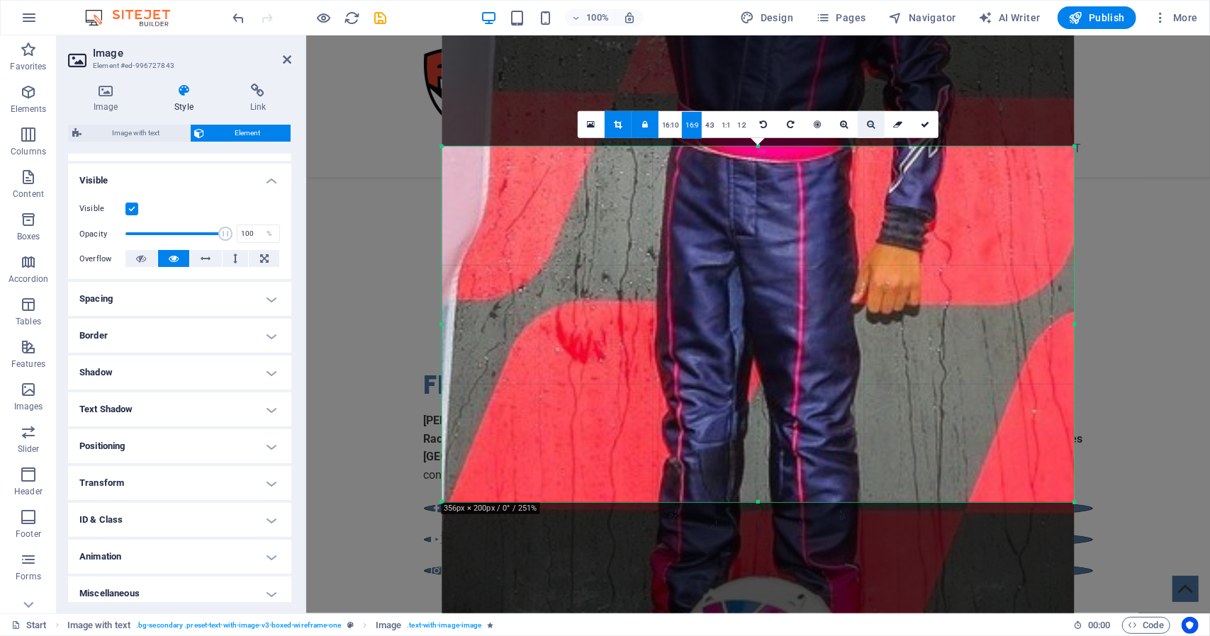
click at [869, 125] on icon at bounding box center [871, 124] width 8 height 9
click at [867, 125] on icon at bounding box center [871, 124] width 8 height 9
click at [814, 124] on icon at bounding box center [817, 124] width 7 height 9
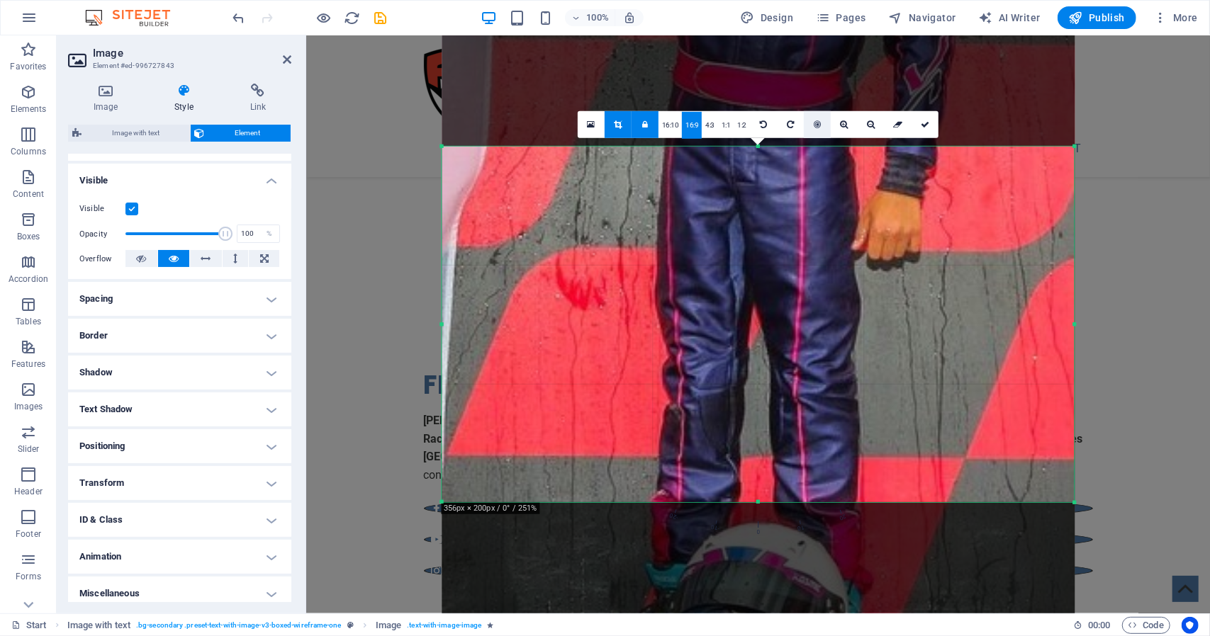
click at [814, 124] on icon at bounding box center [817, 124] width 7 height 9
click at [744, 125] on link "1:2" at bounding box center [742, 125] width 16 height 27
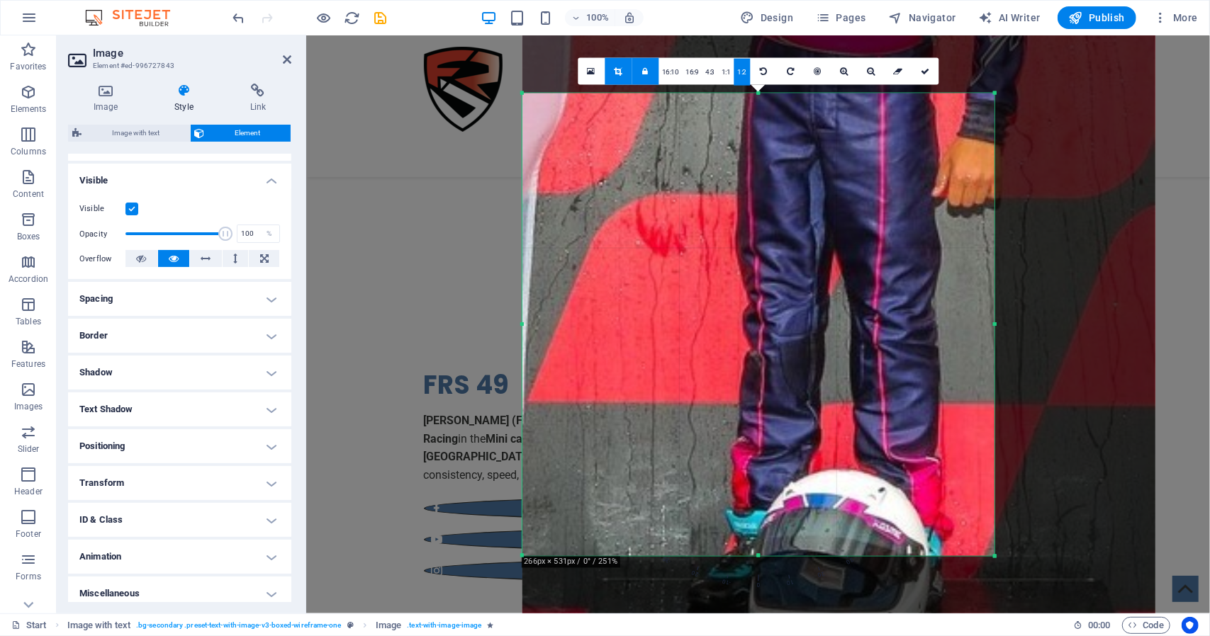
click at [624, 70] on link at bounding box center [618, 71] width 27 height 27
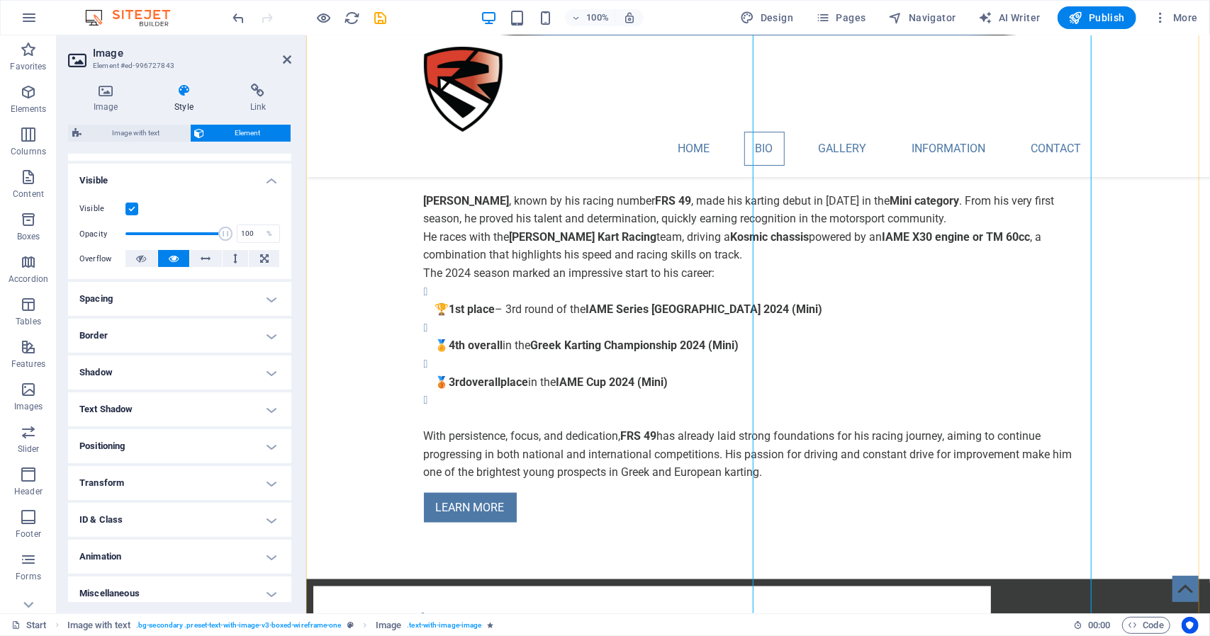
scroll to position [1276, 0]
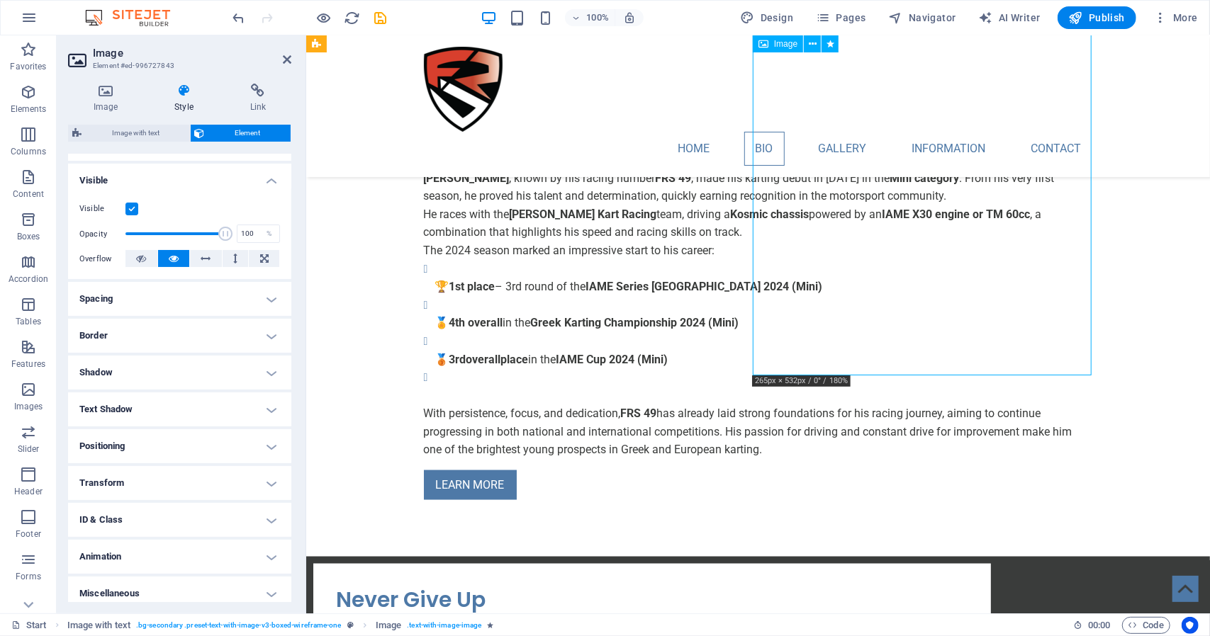
drag, startPoint x: 885, startPoint y: 298, endPoint x: 889, endPoint y: 289, distance: 9.5
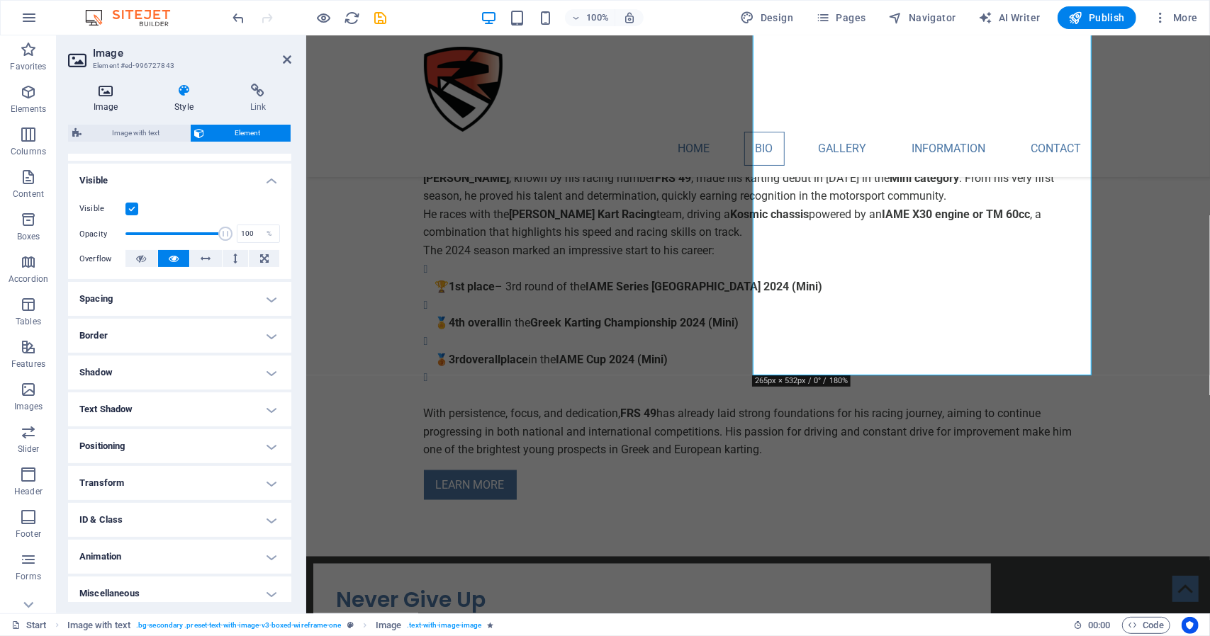
click at [113, 96] on icon at bounding box center [105, 91] width 75 height 14
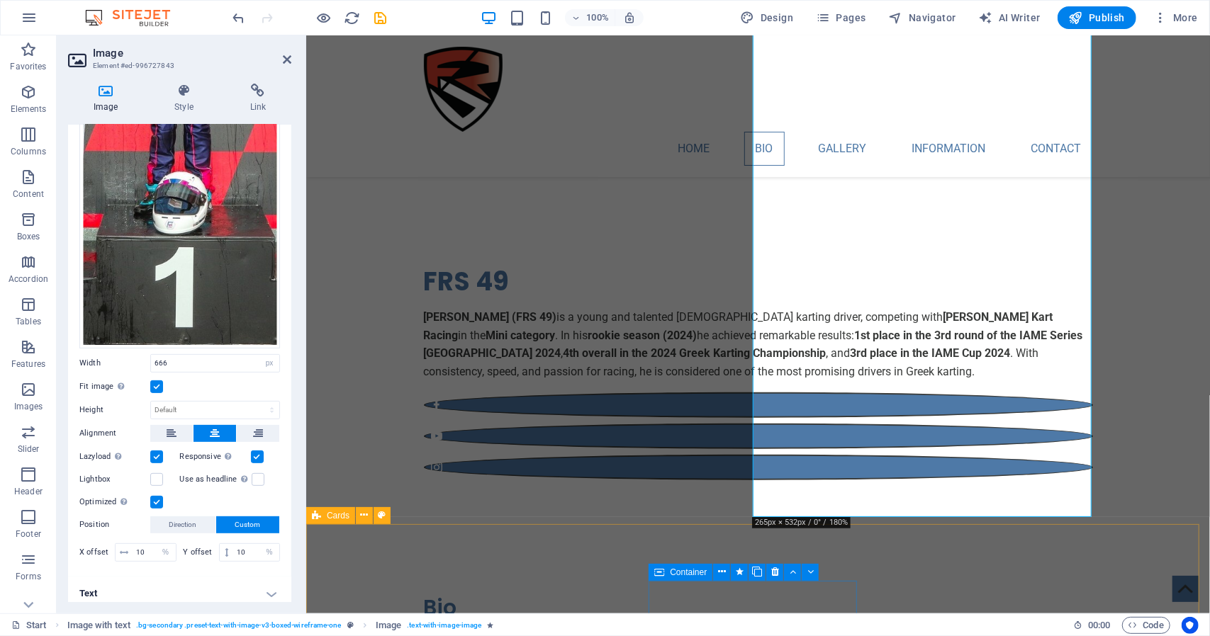
scroll to position [780, 0]
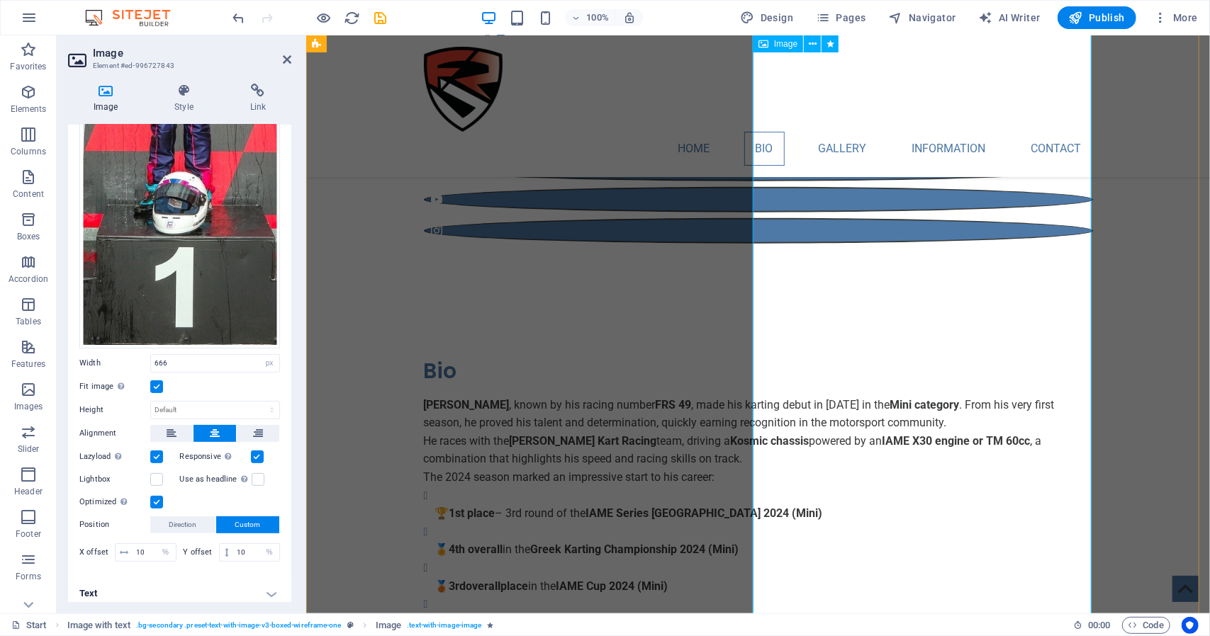
scroll to position [1205, 0]
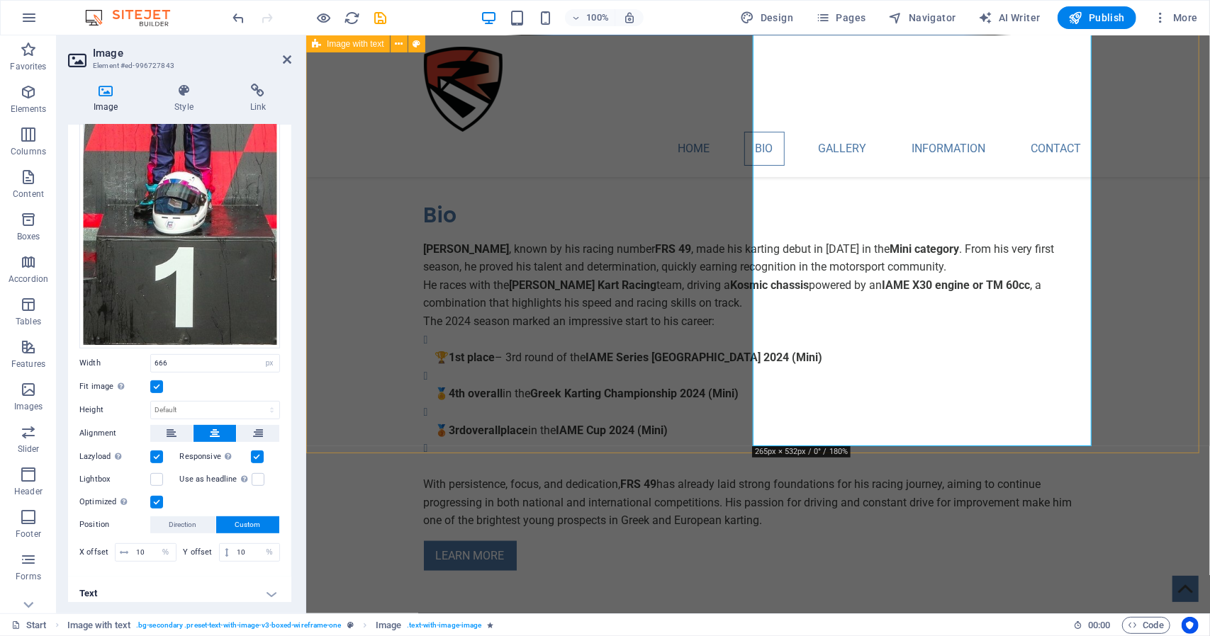
select select "px"
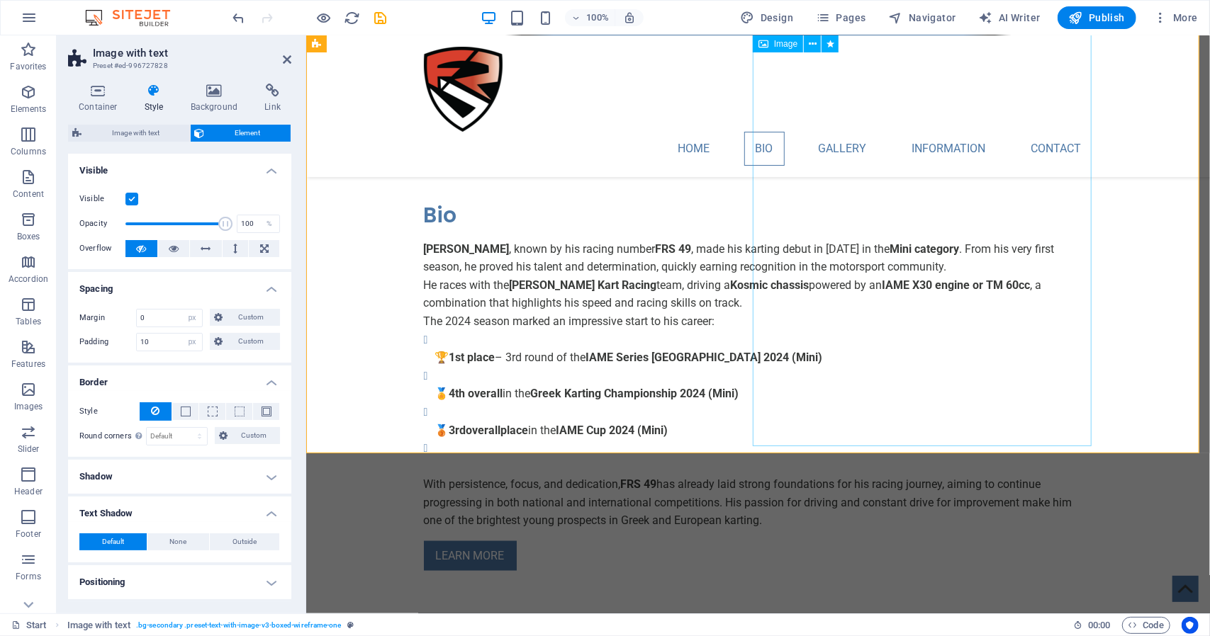
select select "px"
select select "%"
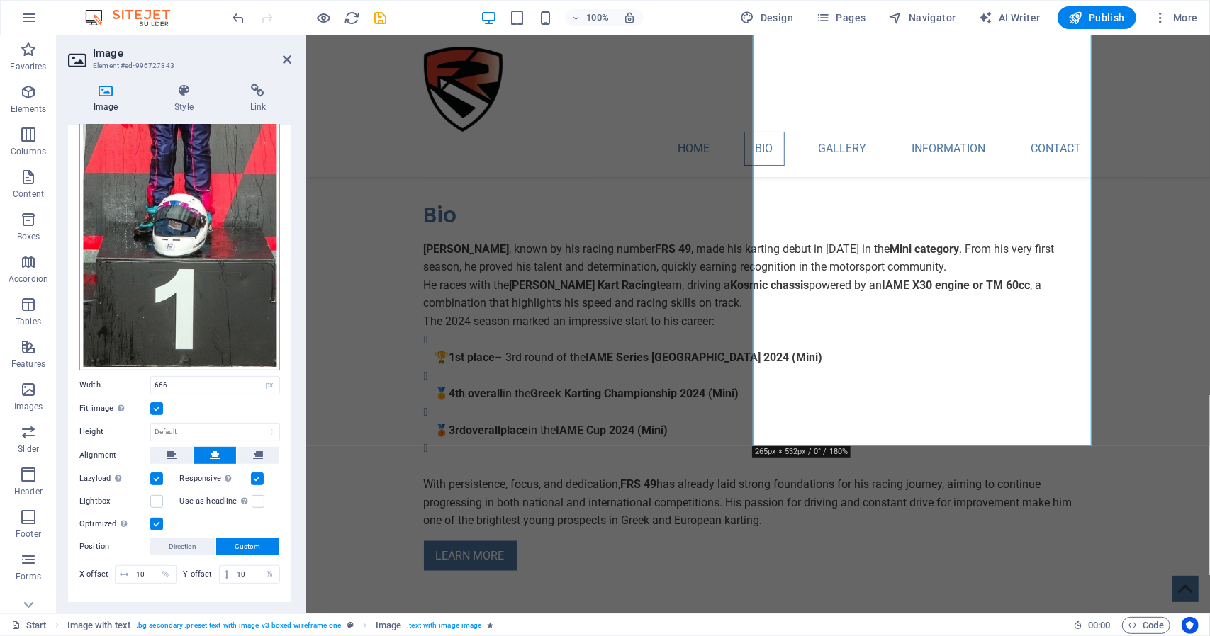
scroll to position [283, 0]
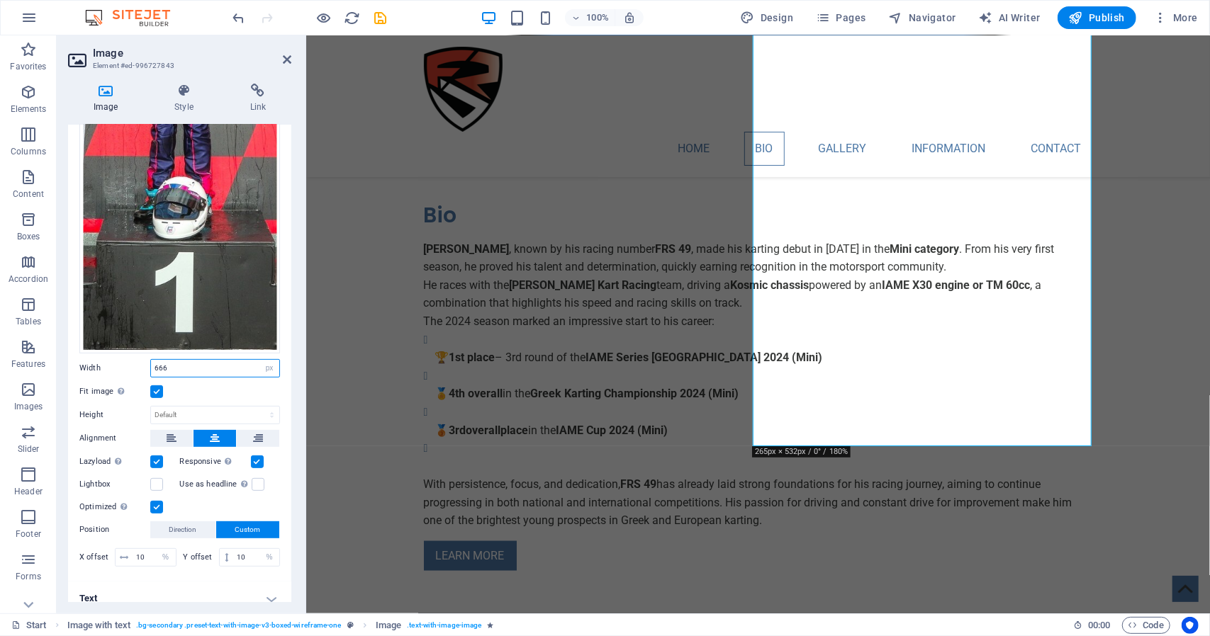
click at [191, 366] on input "666" at bounding box center [215, 368] width 128 height 17
click at [190, 366] on input "666" at bounding box center [215, 368] width 128 height 17
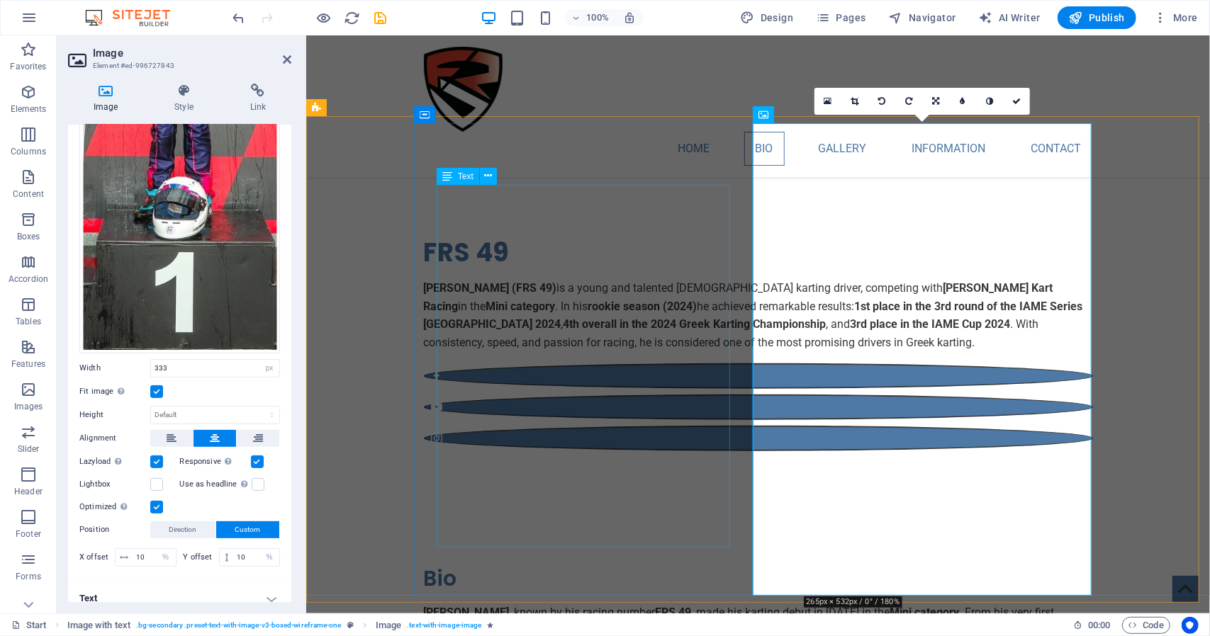
scroll to position [921, 0]
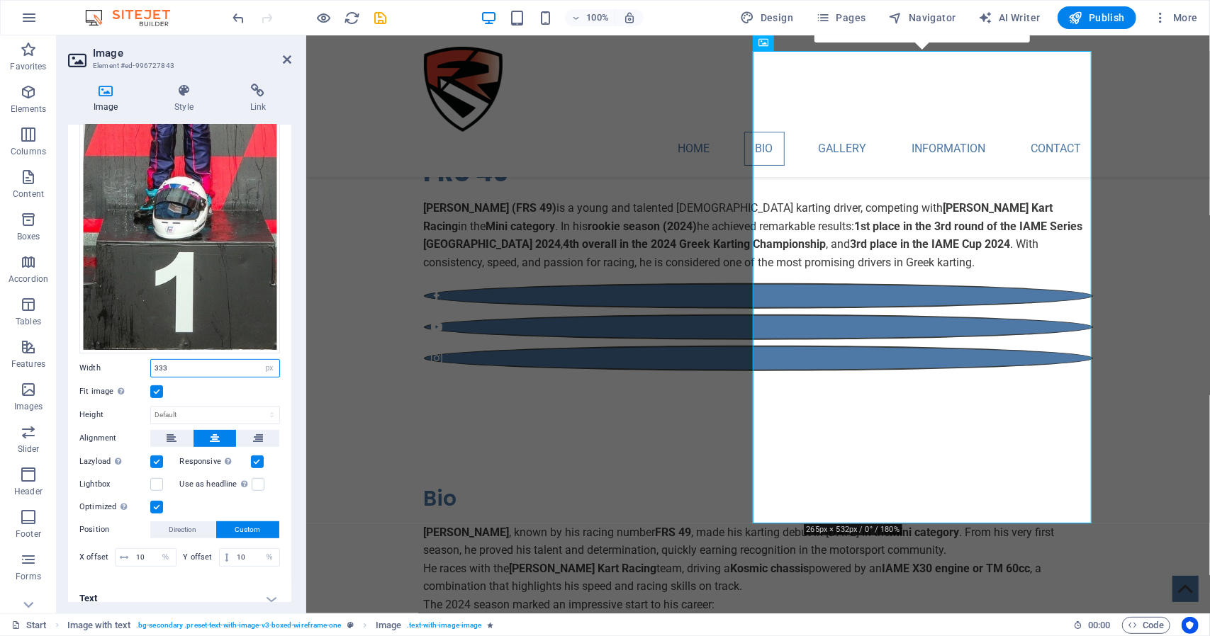
click at [194, 368] on input "333" at bounding box center [215, 368] width 128 height 17
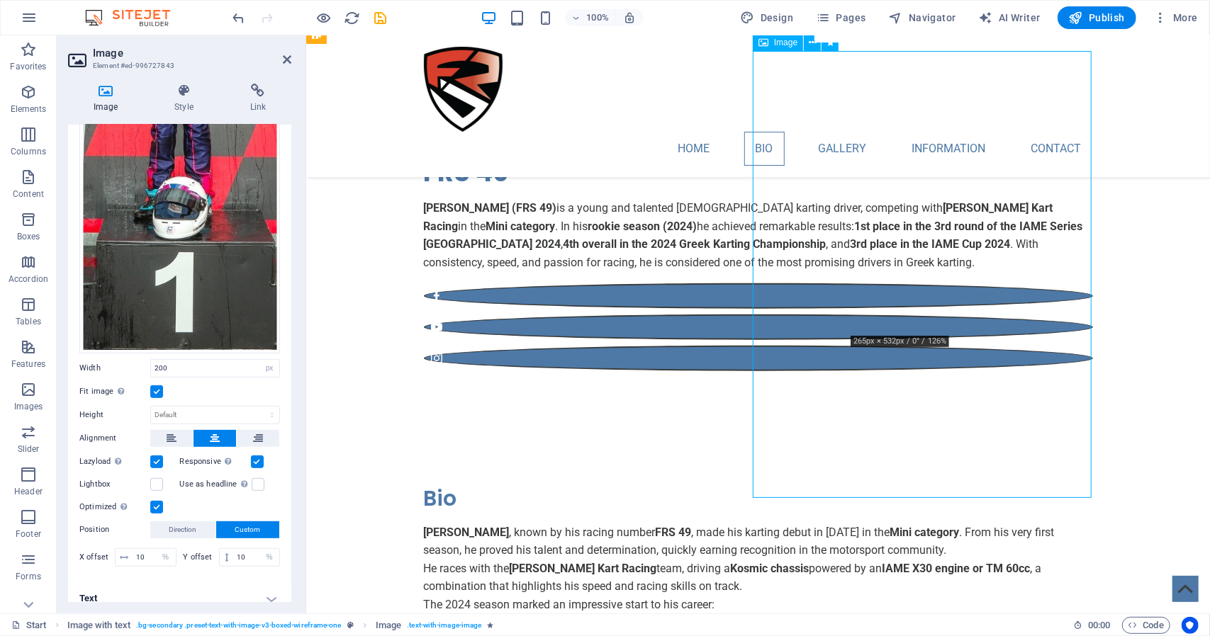
drag, startPoint x: 843, startPoint y: 412, endPoint x: 844, endPoint y: 451, distance: 39.7
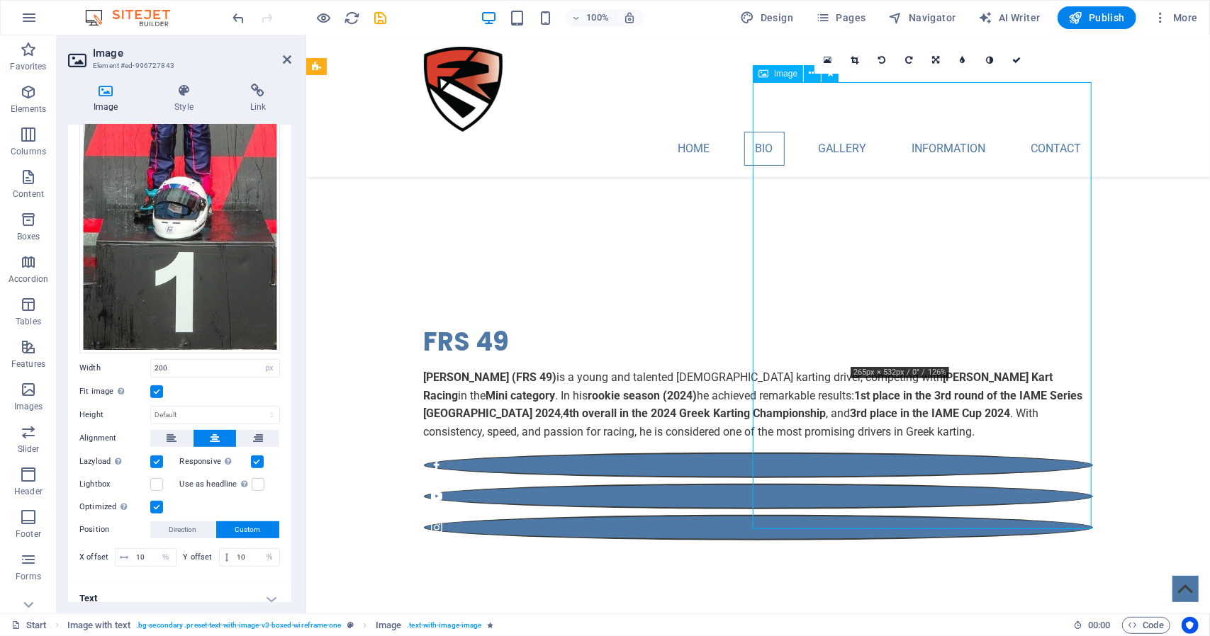
scroll to position [709, 0]
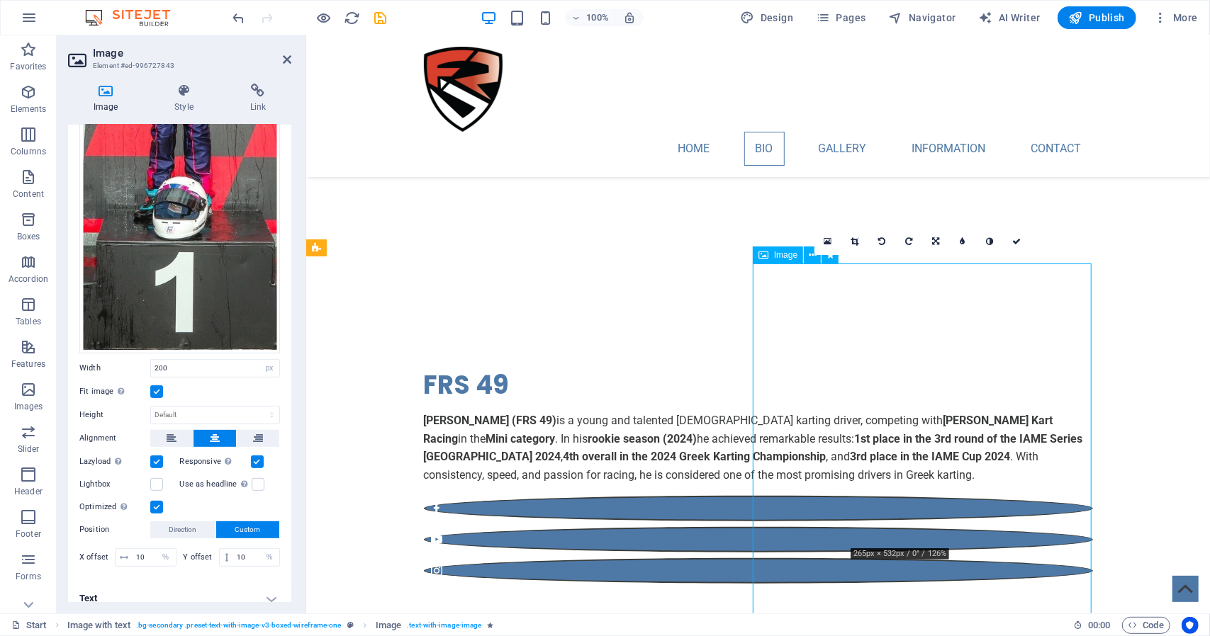
drag, startPoint x: 914, startPoint y: 377, endPoint x: 919, endPoint y: 411, distance: 34.4
drag, startPoint x: 919, startPoint y: 411, endPoint x: 919, endPoint y: 462, distance: 51.0
drag, startPoint x: 919, startPoint y: 462, endPoint x: 919, endPoint y: 451, distance: 11.3
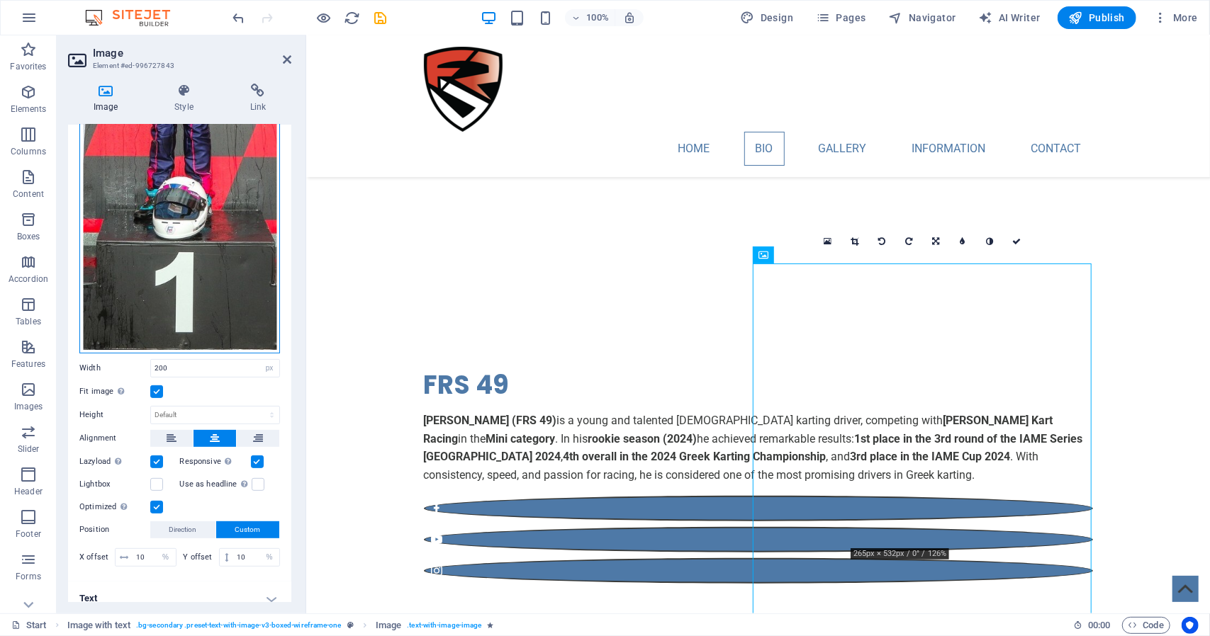
drag, startPoint x: 227, startPoint y: 246, endPoint x: 221, endPoint y: 270, distance: 24.8
click at [221, 270] on div "Drag files here, click to choose files or select files from Files or our free s…" at bounding box center [179, 116] width 201 height 476
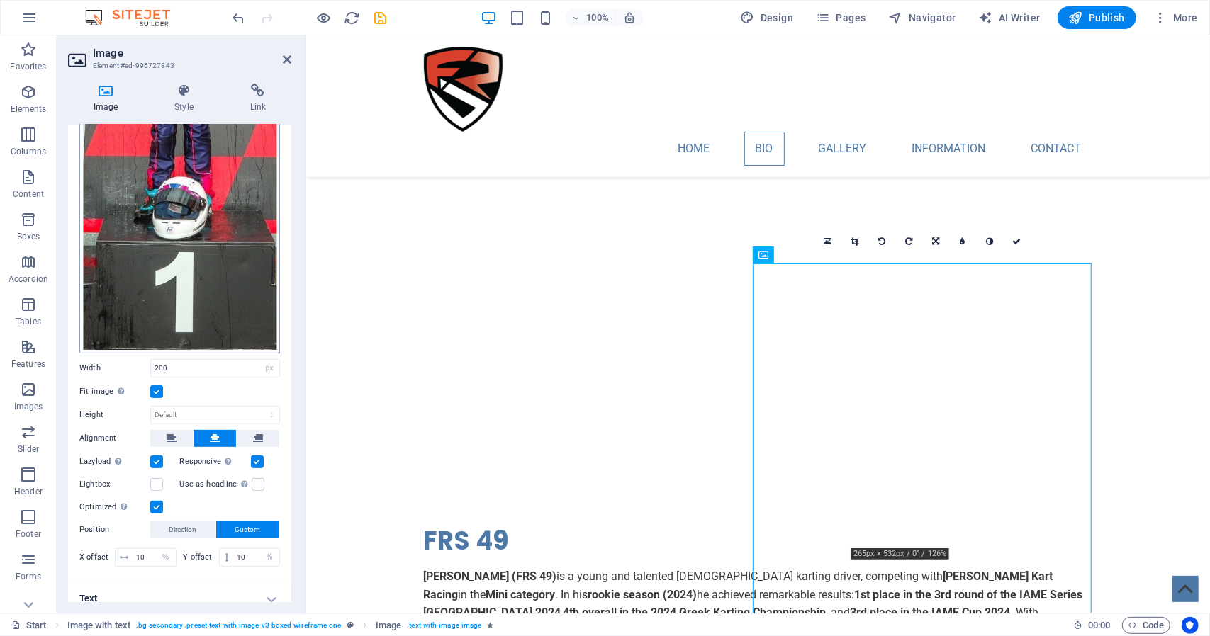
scroll to position [770, 0]
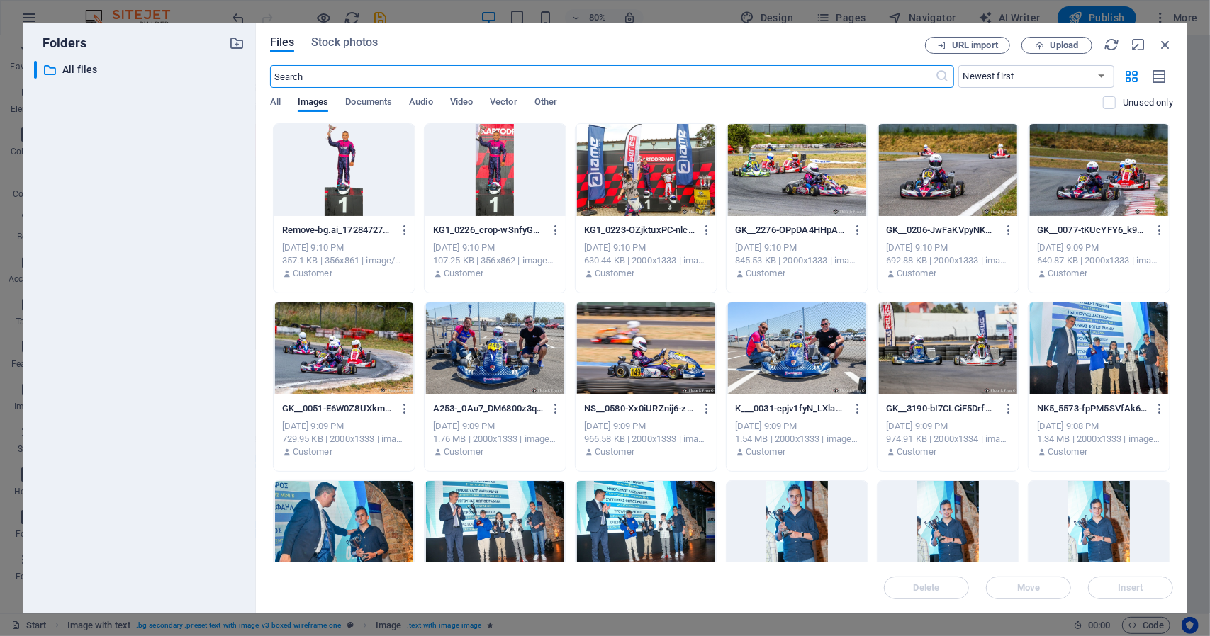
click at [464, 187] on div at bounding box center [495, 170] width 141 height 92
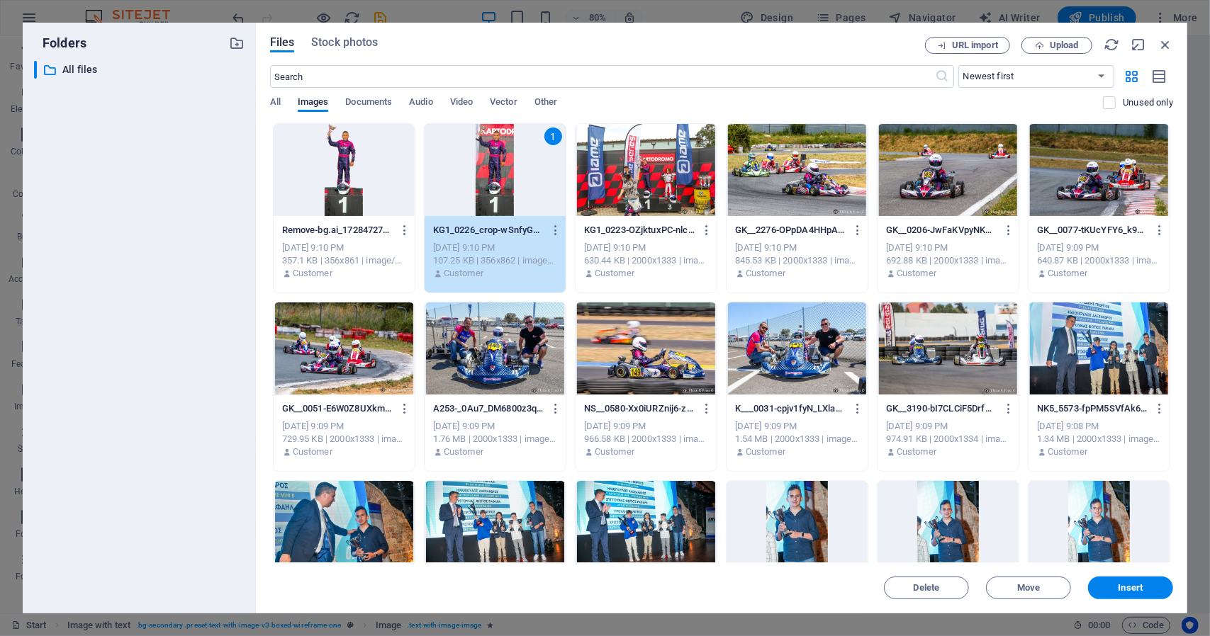
click at [485, 181] on div "1" at bounding box center [495, 170] width 141 height 92
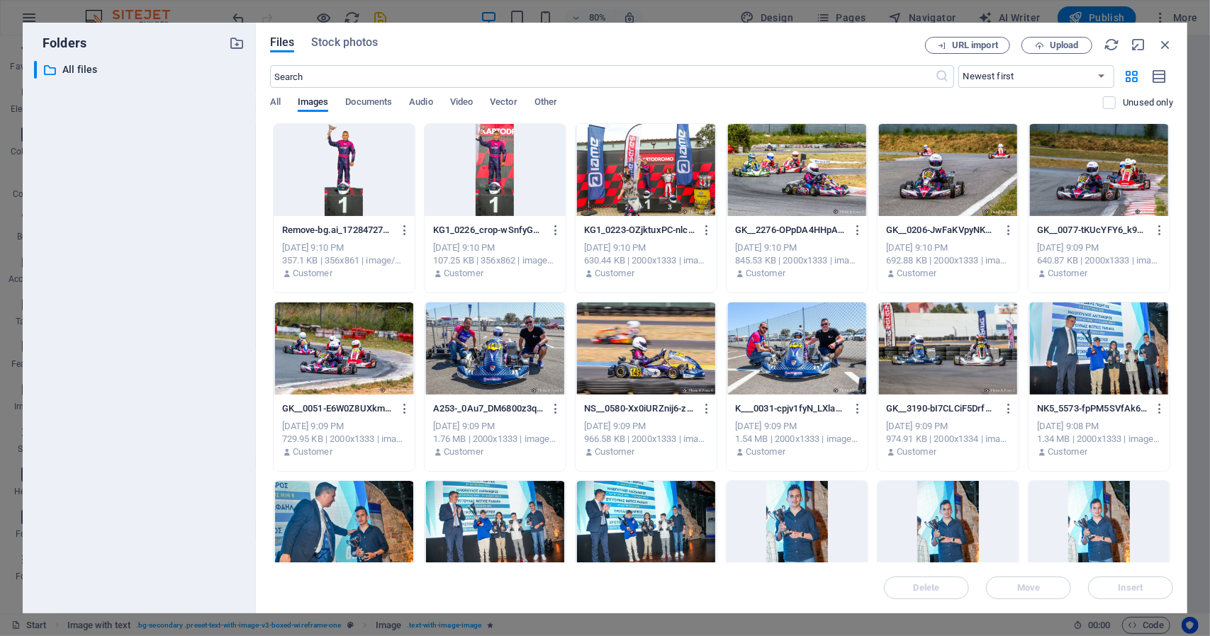
click at [485, 181] on div at bounding box center [495, 170] width 141 height 92
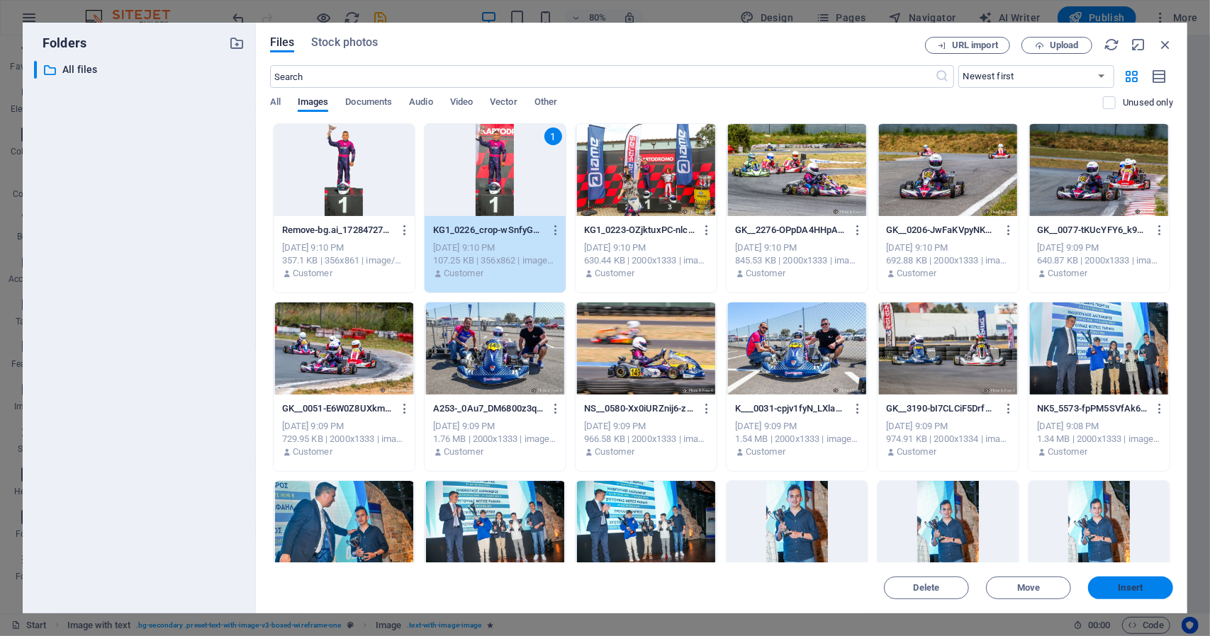
drag, startPoint x: 1101, startPoint y: 584, endPoint x: 795, endPoint y: 548, distance: 308.3
click at [1101, 584] on span "Insert" at bounding box center [1131, 588] width 74 height 9
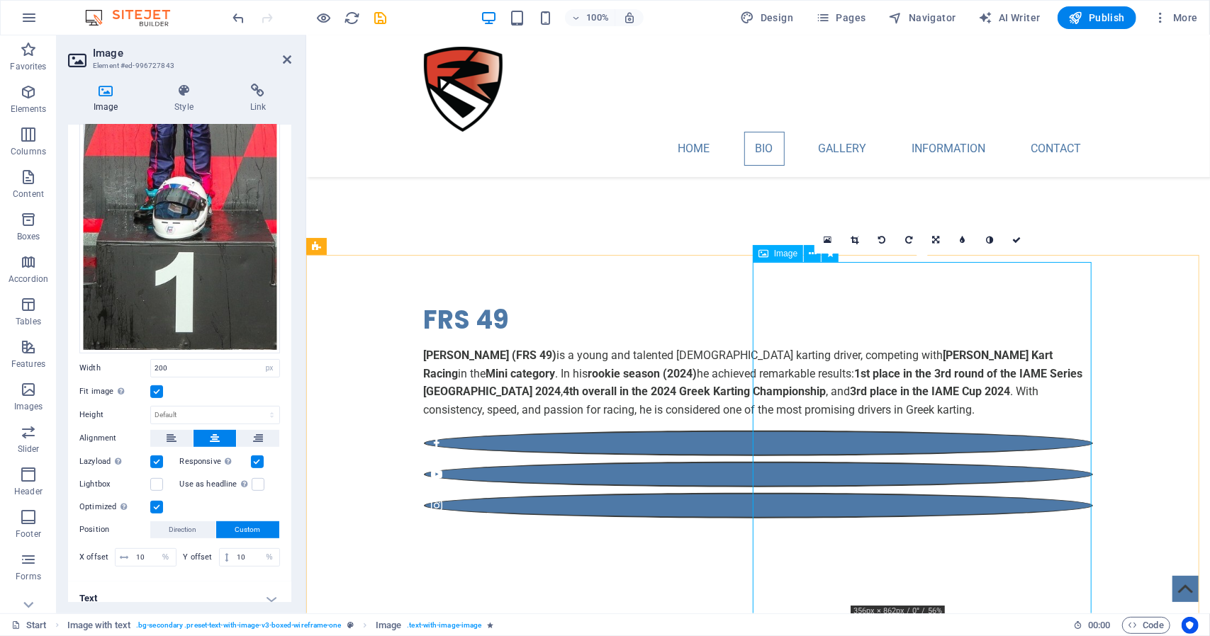
scroll to position [780, 0]
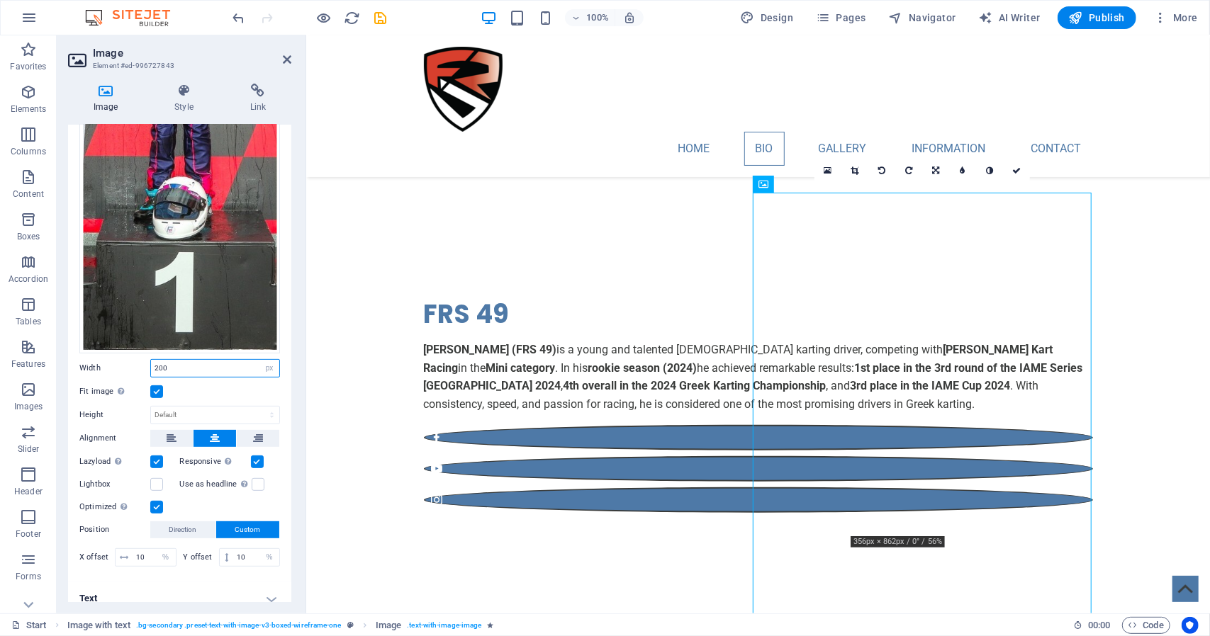
click at [214, 368] on input "200" at bounding box center [215, 368] width 128 height 17
type input "333"
click at [323, 16] on icon "button" at bounding box center [324, 18] width 16 height 16
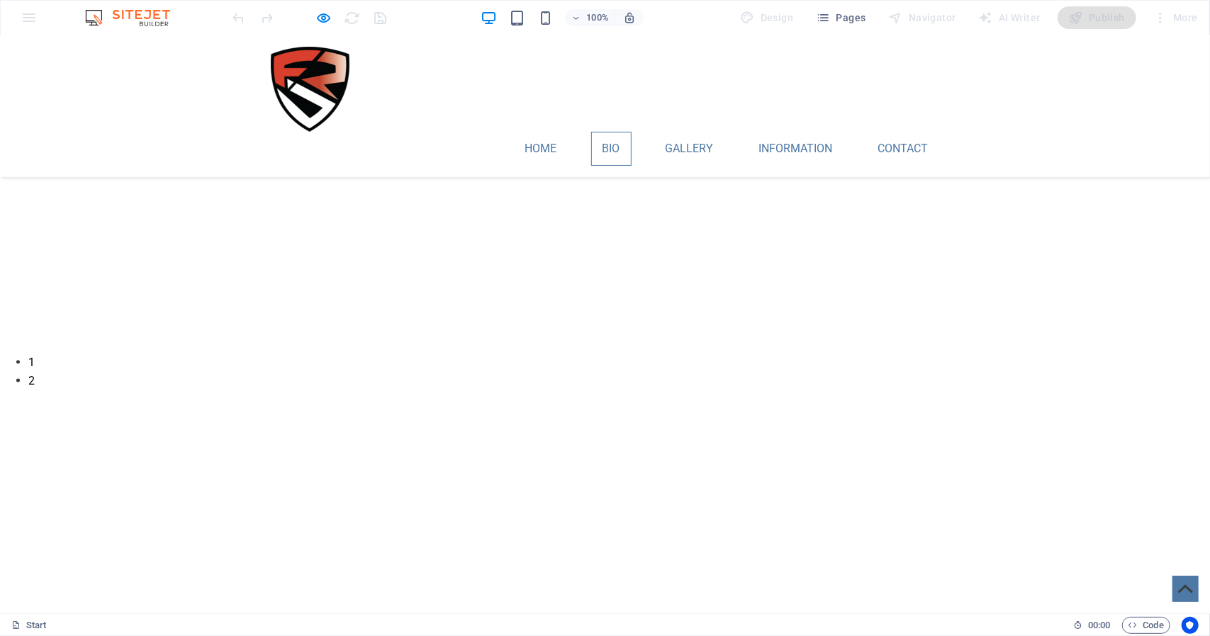
scroll to position [354, 0]
click at [325, 14] on icon "button" at bounding box center [324, 18] width 16 height 16
select select "px"
select select "%"
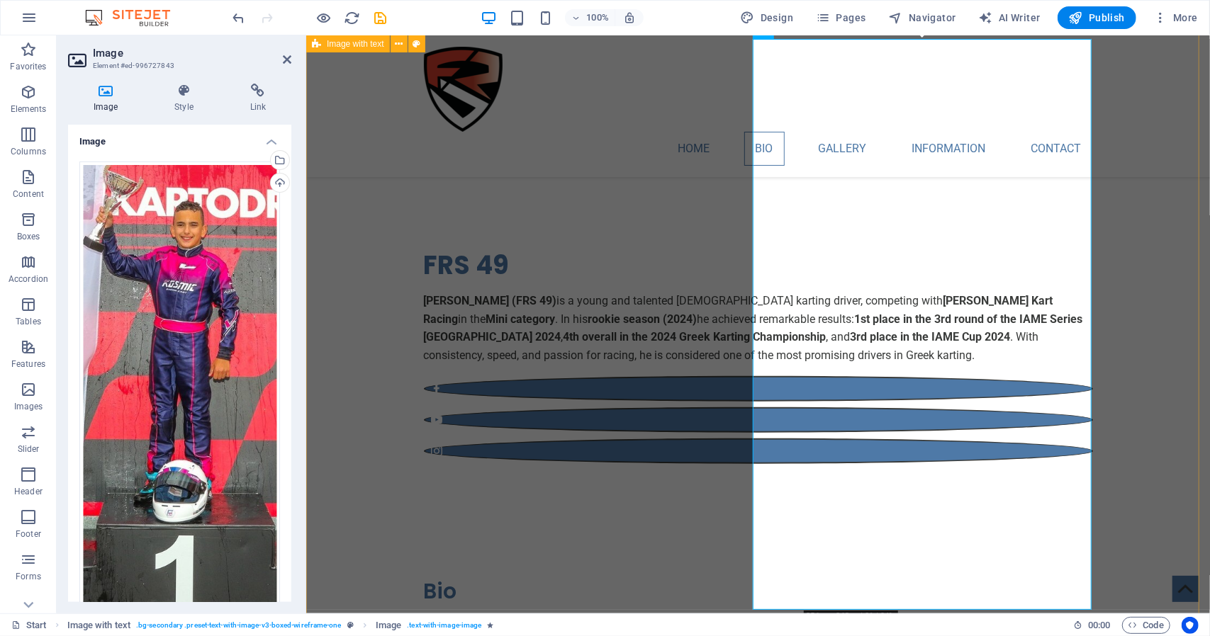
scroll to position [721, 0]
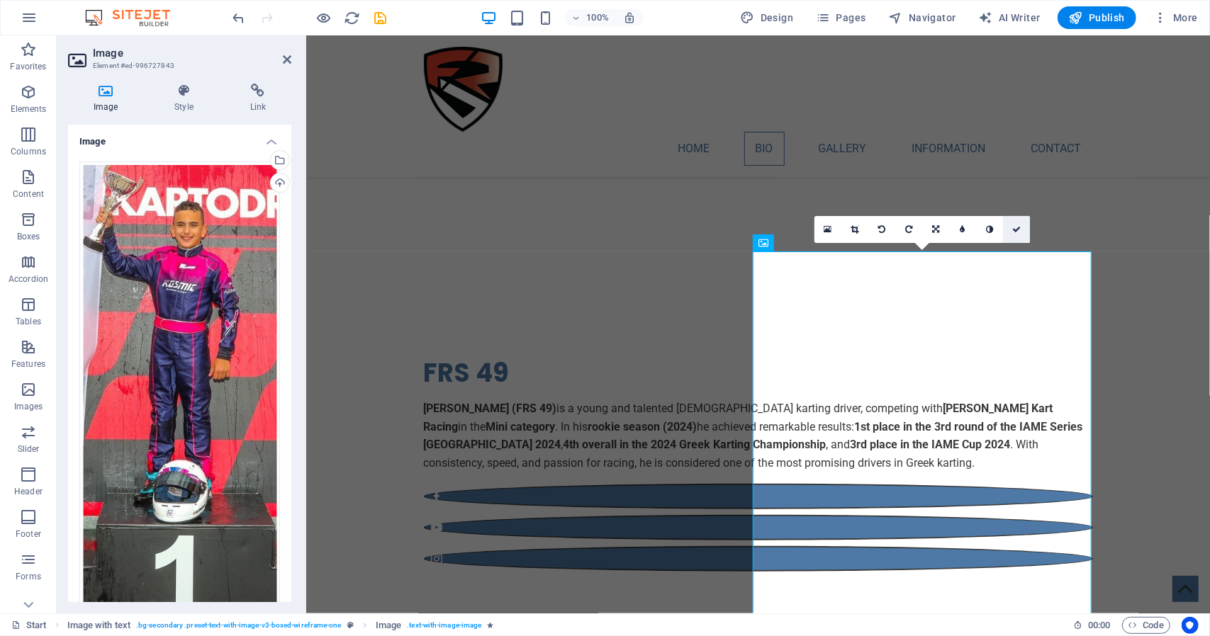
click at [1019, 229] on icon at bounding box center [1016, 229] width 9 height 9
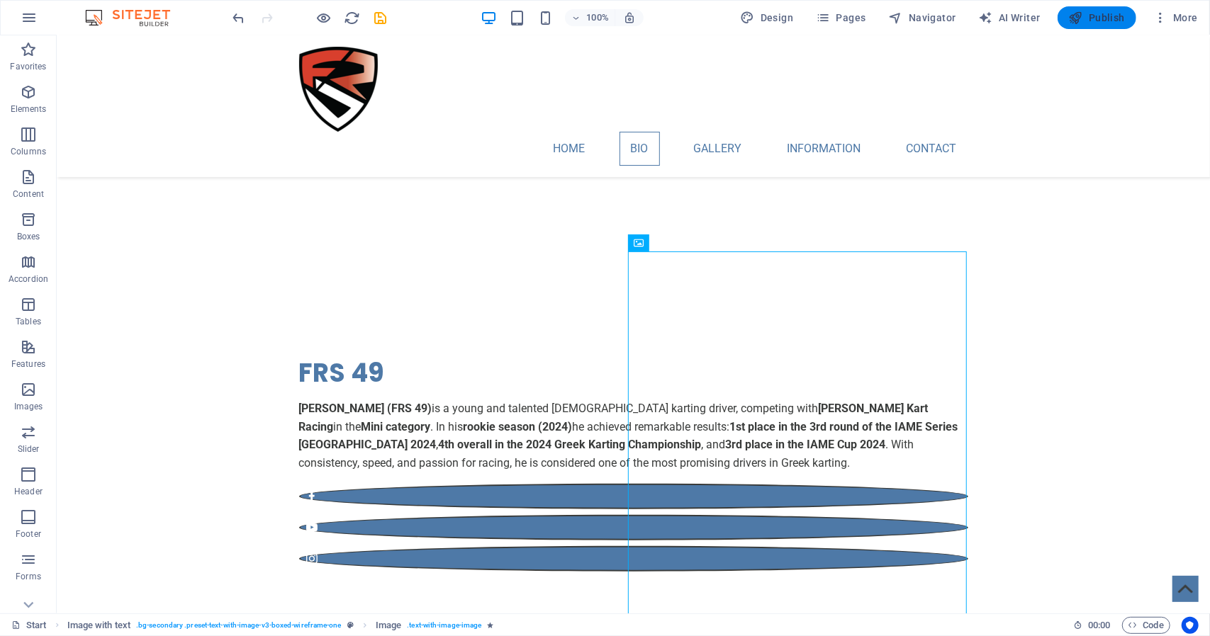
click at [1095, 17] on span "Publish" at bounding box center [1097, 18] width 56 height 14
checkbox input "false"
select select "px"
select select "%"
